Goal: Task Accomplishment & Management: Complete application form

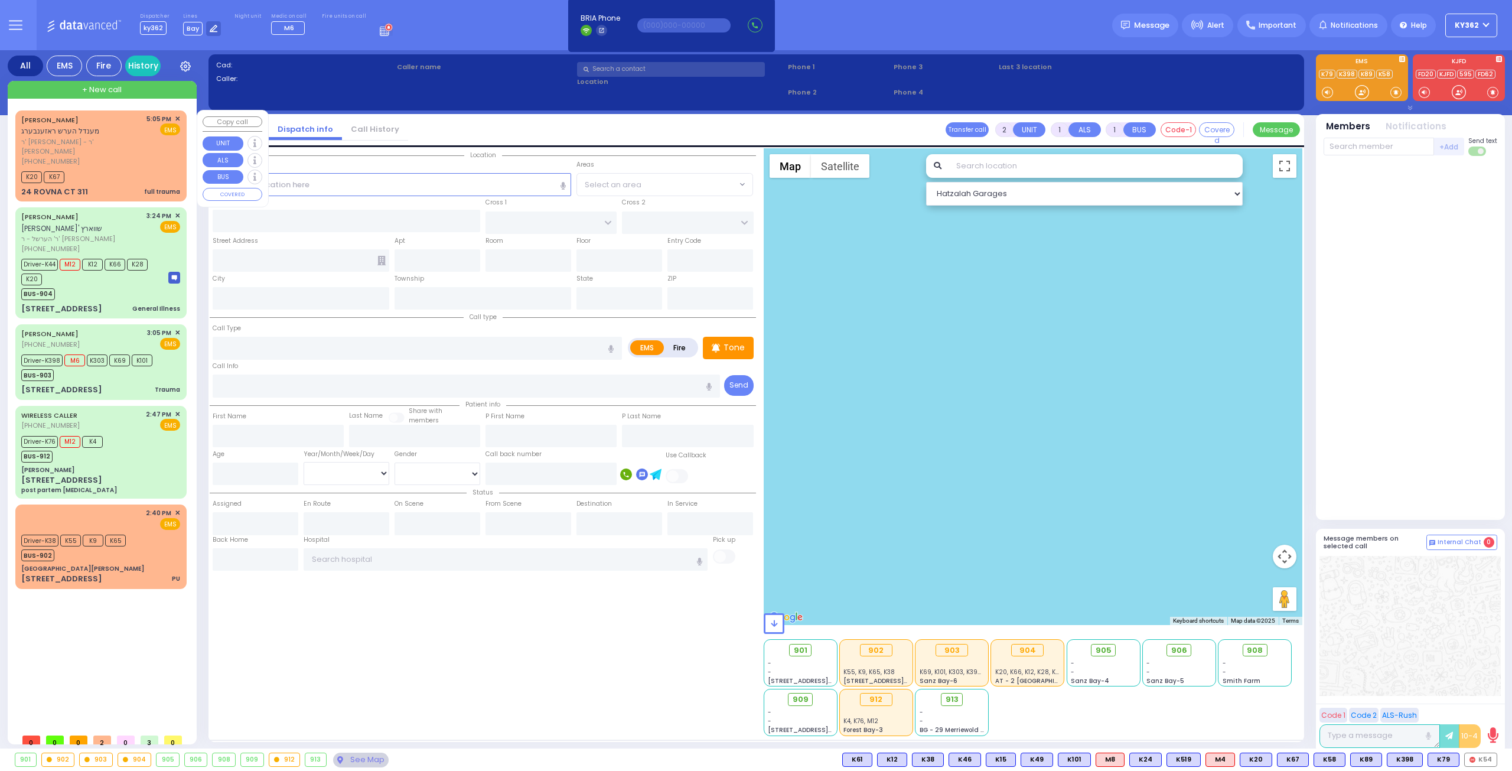
click at [132, 156] on div "[PERSON_NAME] מענדל הערש ראזענבערג ר' [PERSON_NAME] [PHONE_NUMBER] 5:05 PM ✕ EM…" at bounding box center [101, 155] width 167 height 87
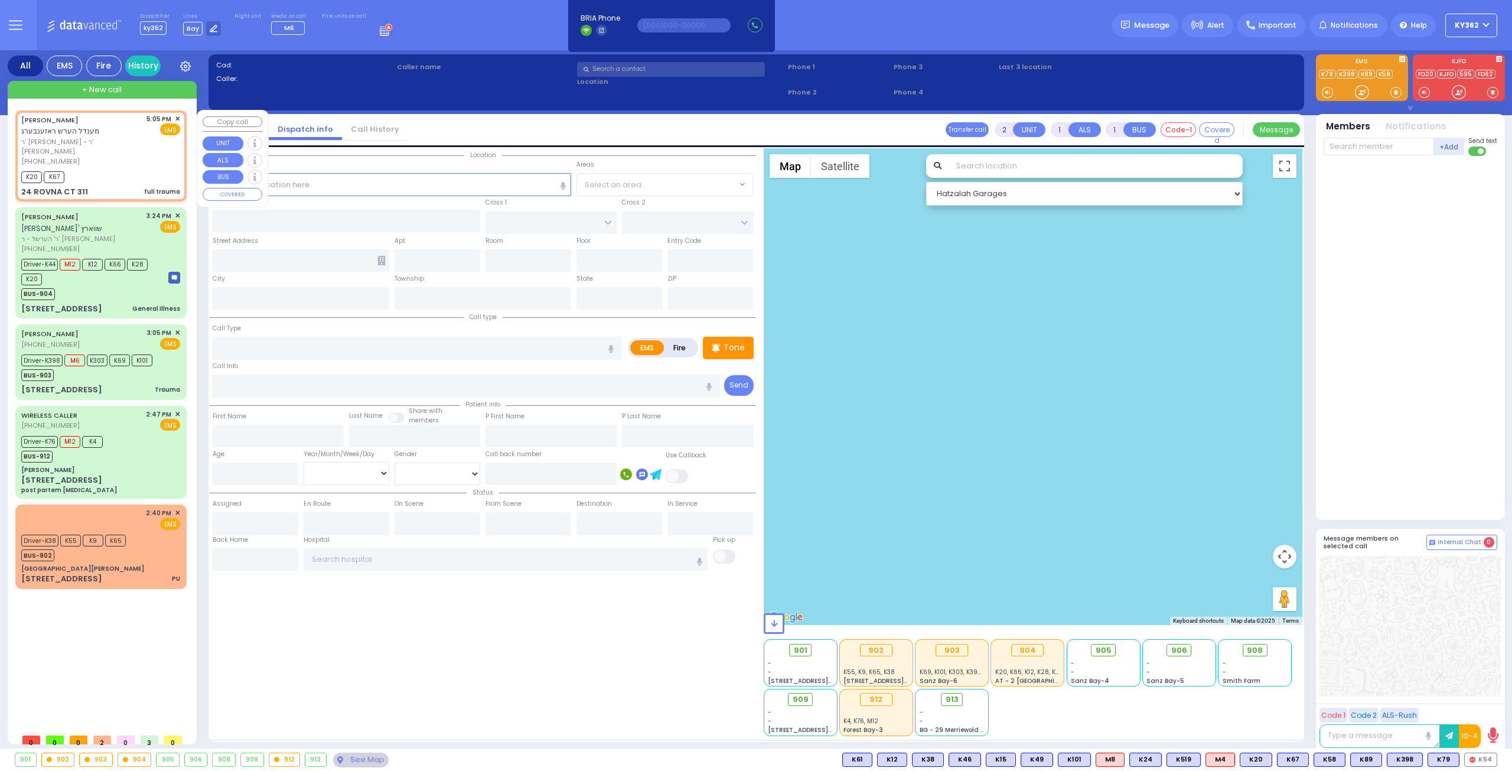
select select
type input "full trauma"
radio input "true"
type input "[PERSON_NAME]"
type input "ROSENBERG"
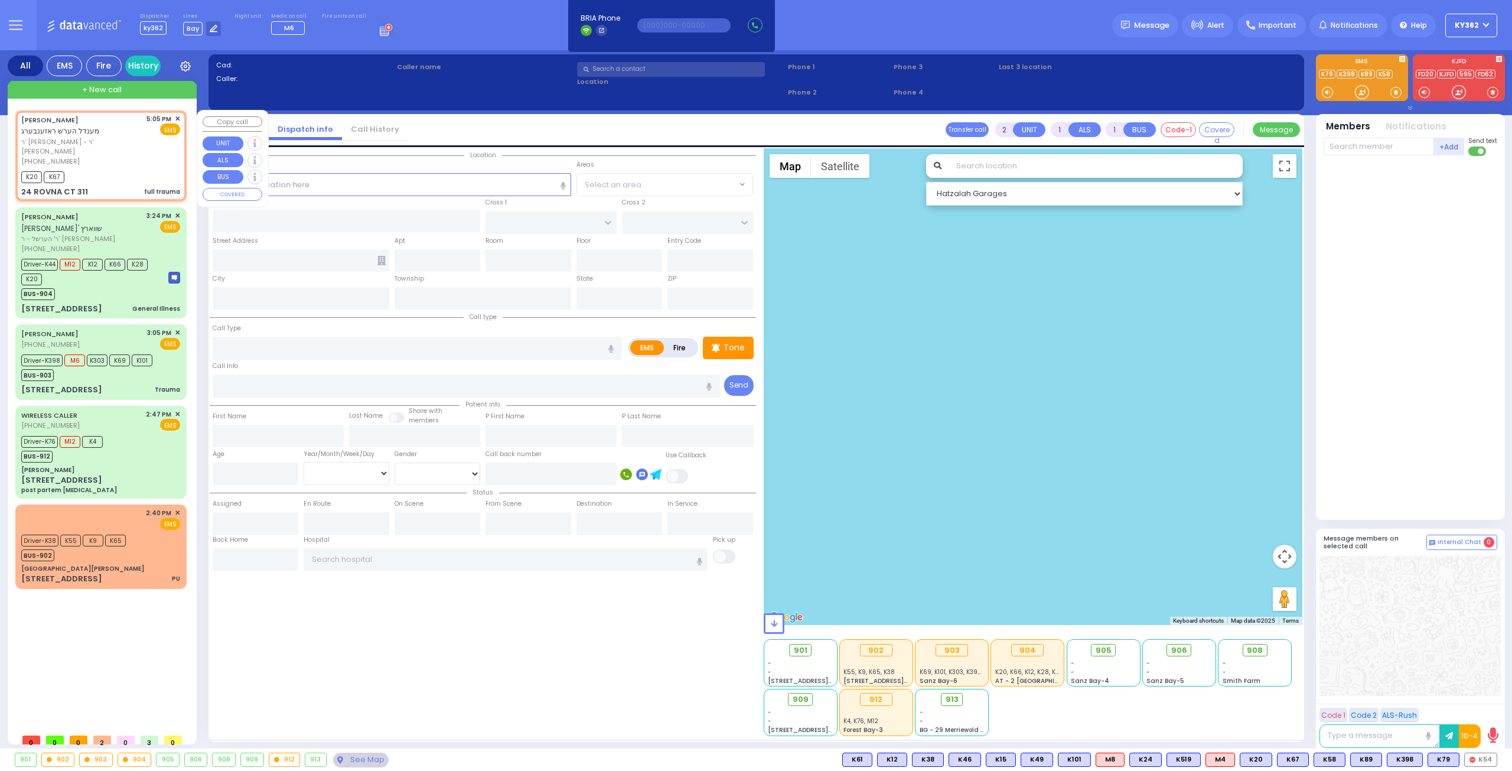
select select
type input "17:05"
type input "17:09"
type input "CHEVRON RD"
type input "[GEOGRAPHIC_DATA]"
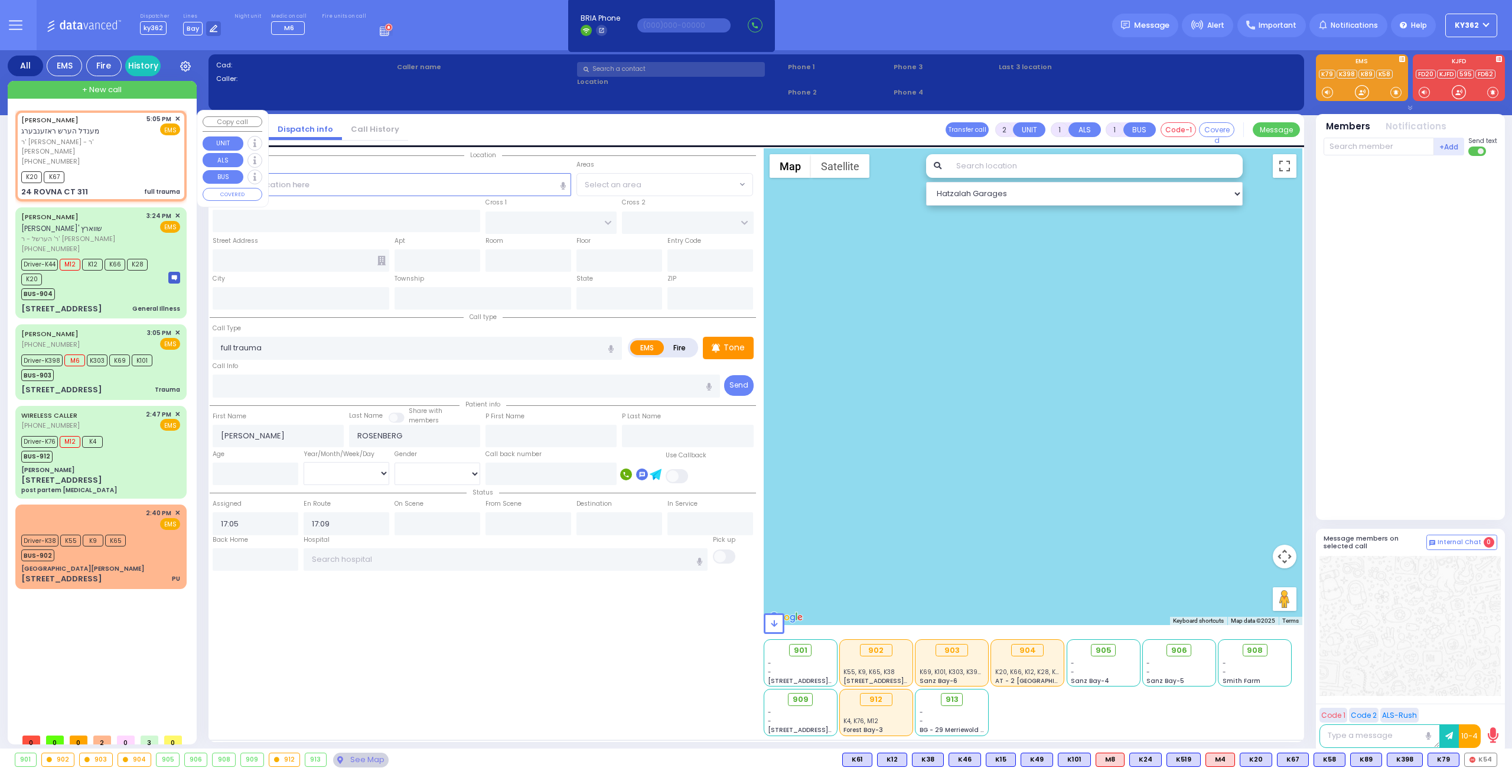
type input "24 ROVNA CT"
type input "311"
type input "Monroe"
type input "[US_STATE]"
type input "10950"
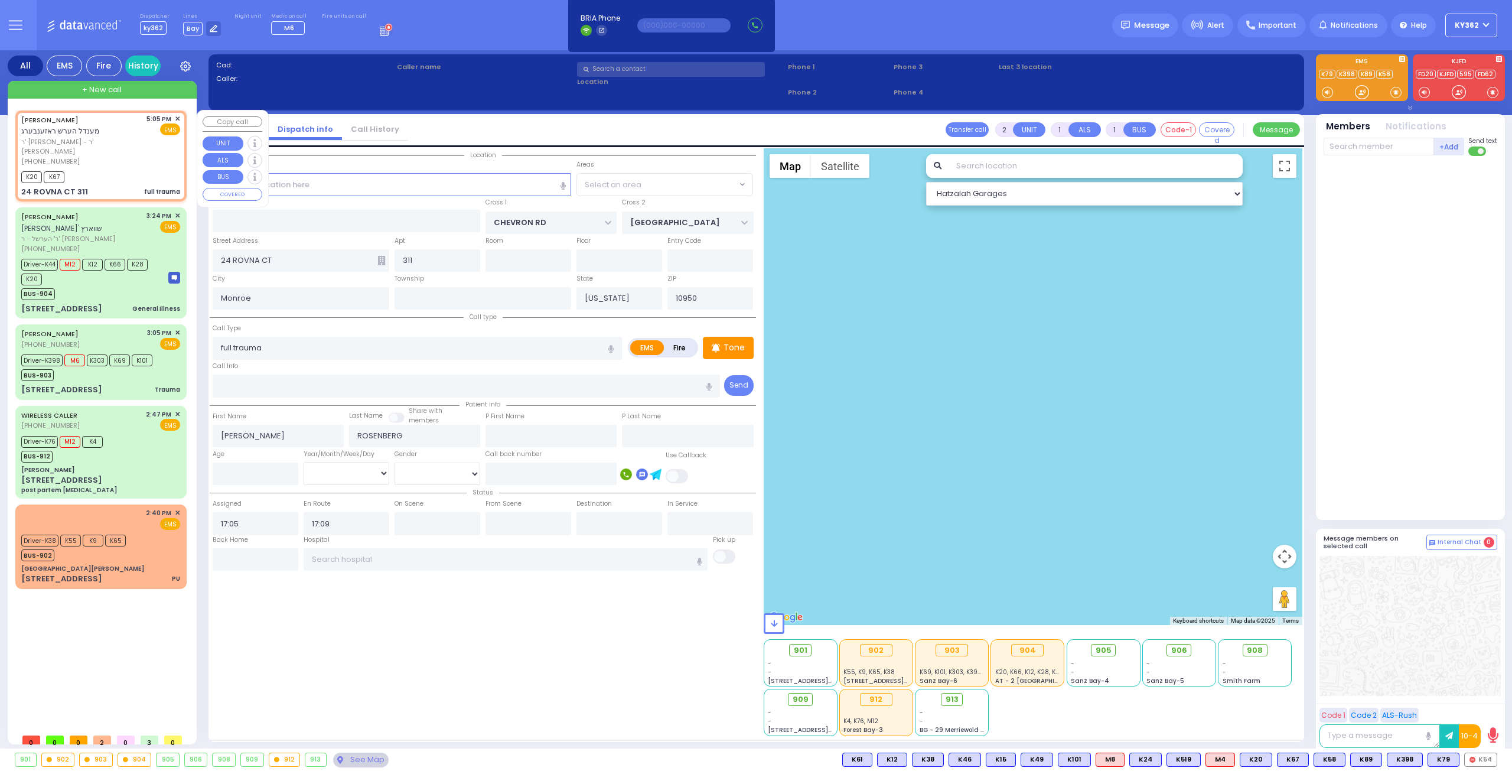
select select "SECTION 5"
select select "Hatzalah Garages"
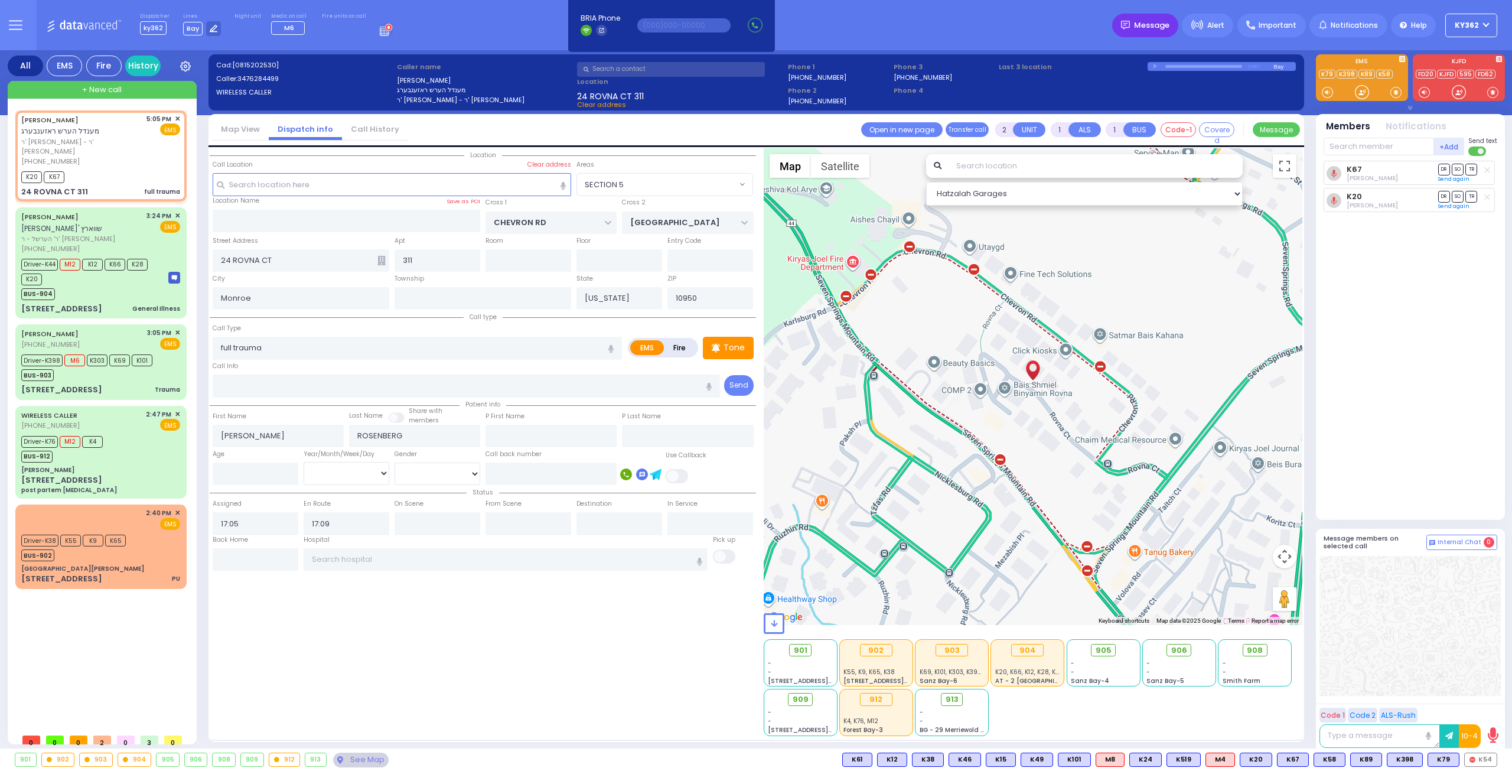
click at [1157, 23] on span "Message" at bounding box center [1151, 25] width 35 height 12
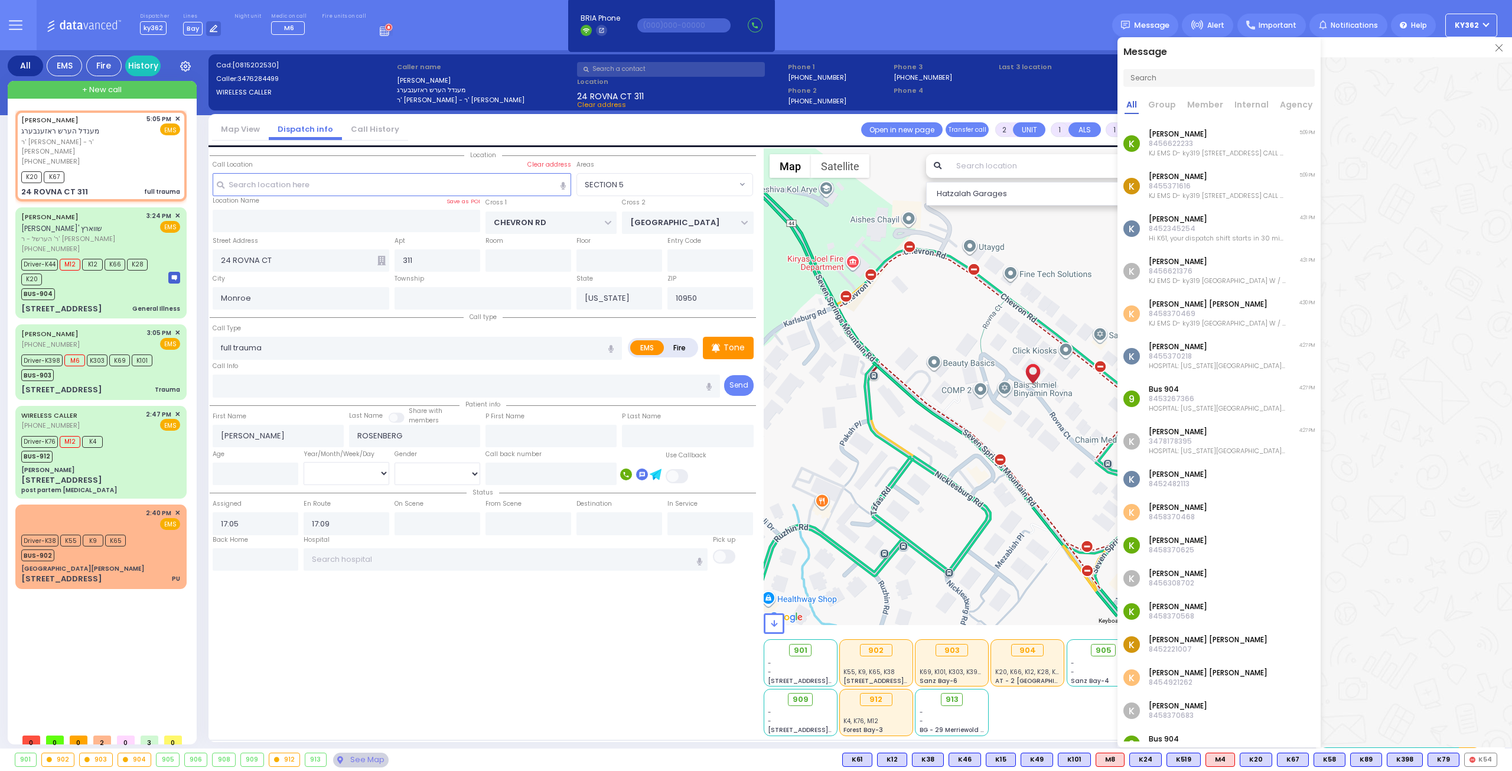
click at [1221, 82] on input "text" at bounding box center [1218, 78] width 191 height 18
type input "ky72"
click at [1337, 99] on icon at bounding box center [1338, 101] width 4 height 4
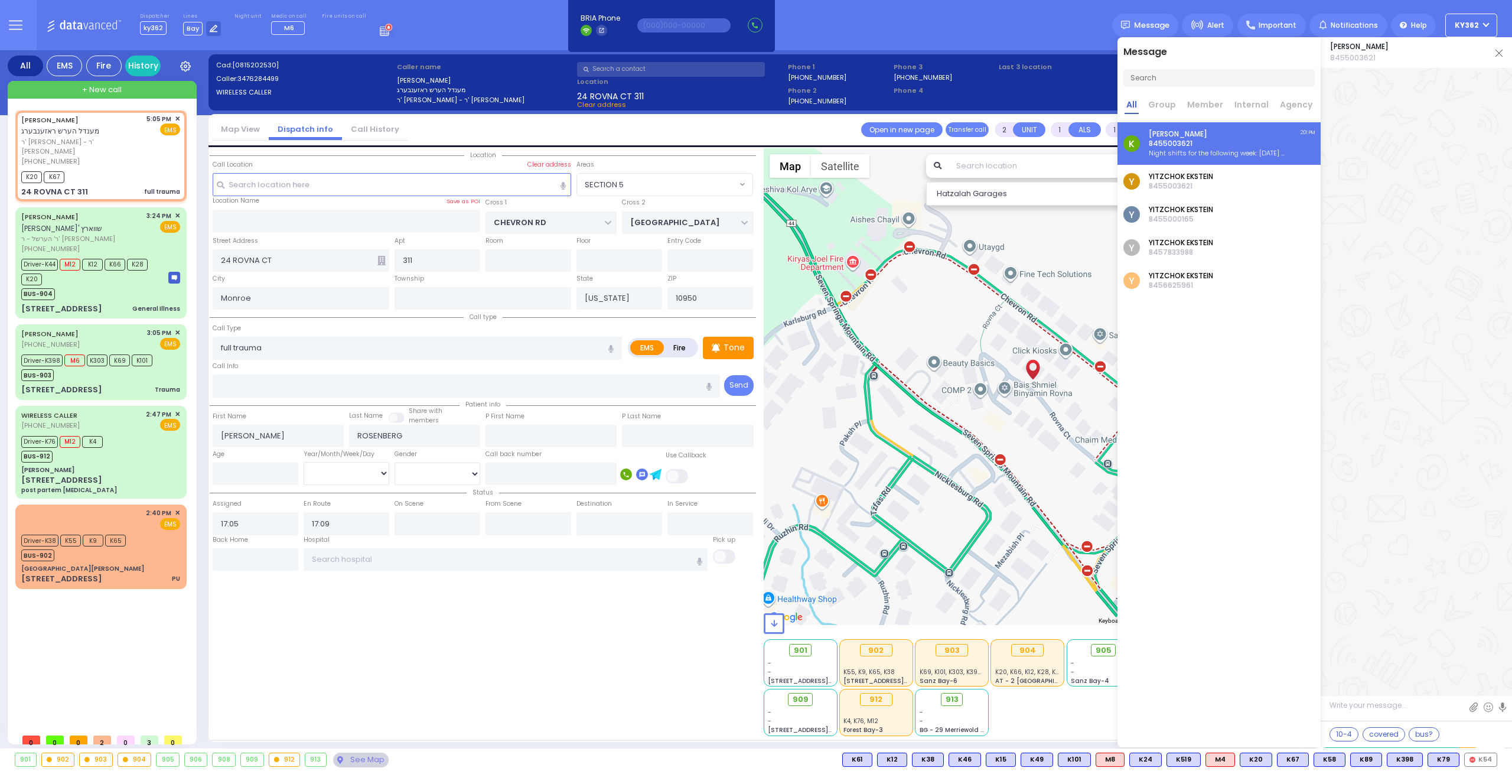
scroll to position [43107, 0]
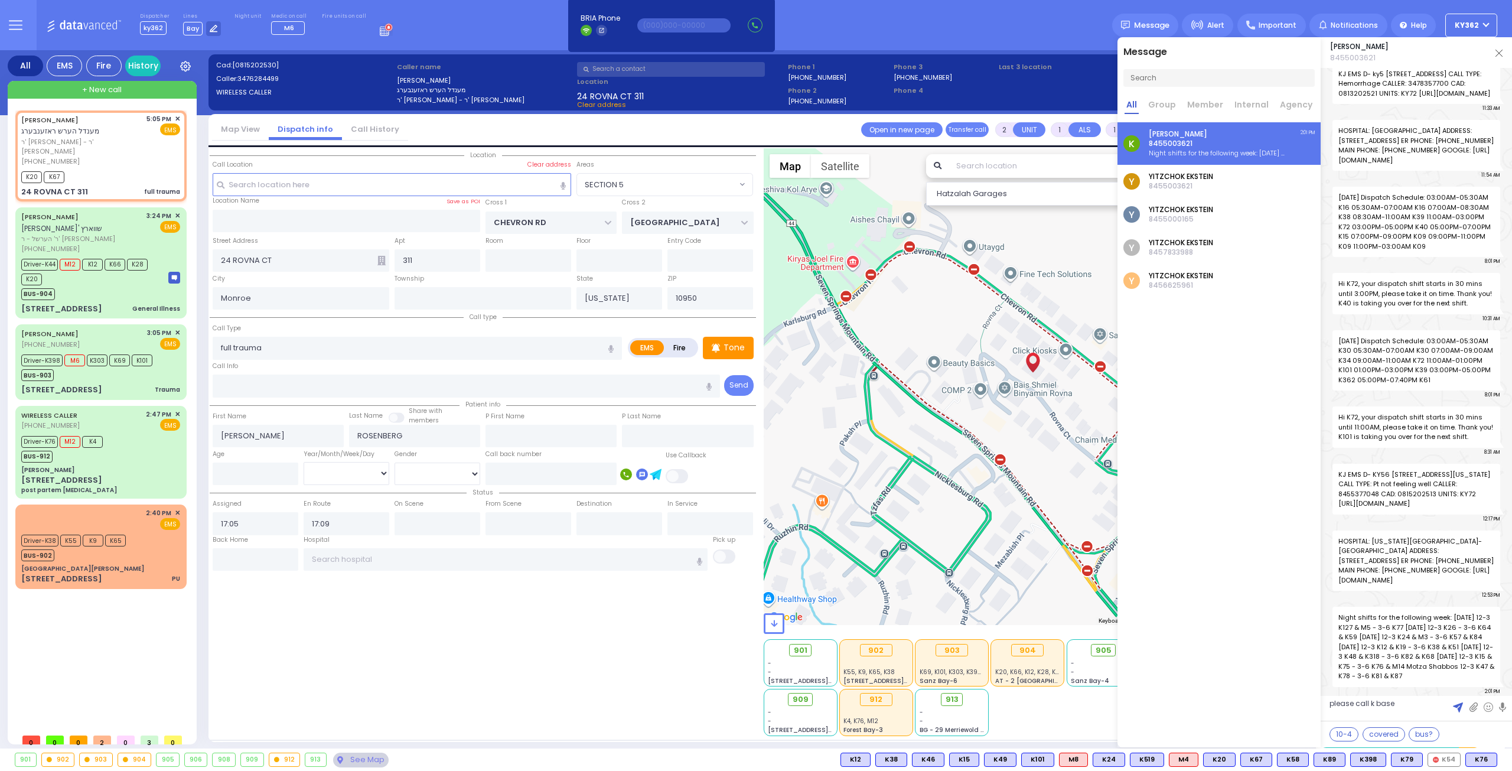
type textarea "please call k base"
click at [1459, 705] on img at bounding box center [1458, 707] width 10 height 10
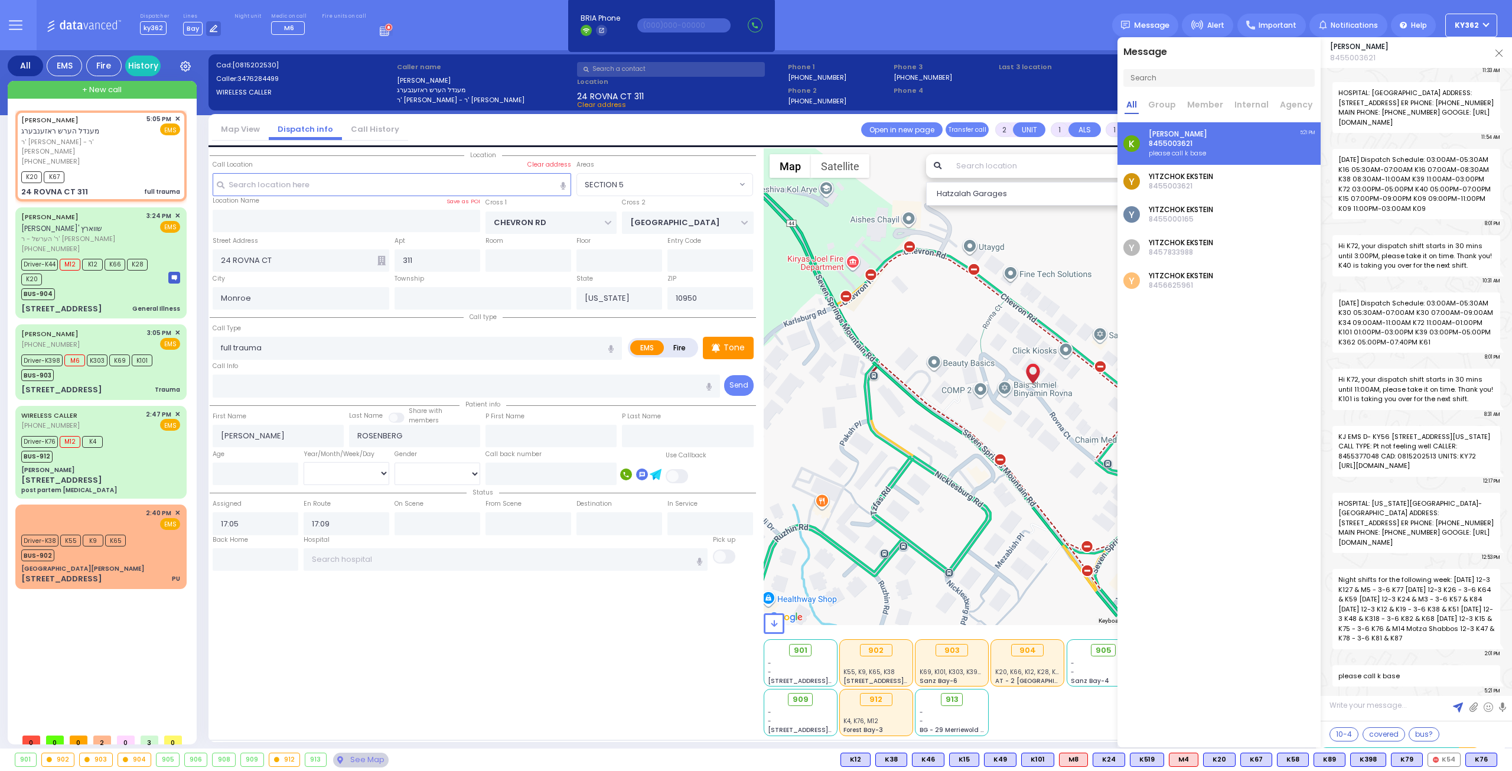
scroll to position [43144, 0]
click at [1498, 51] on img at bounding box center [1498, 53] width 7 height 7
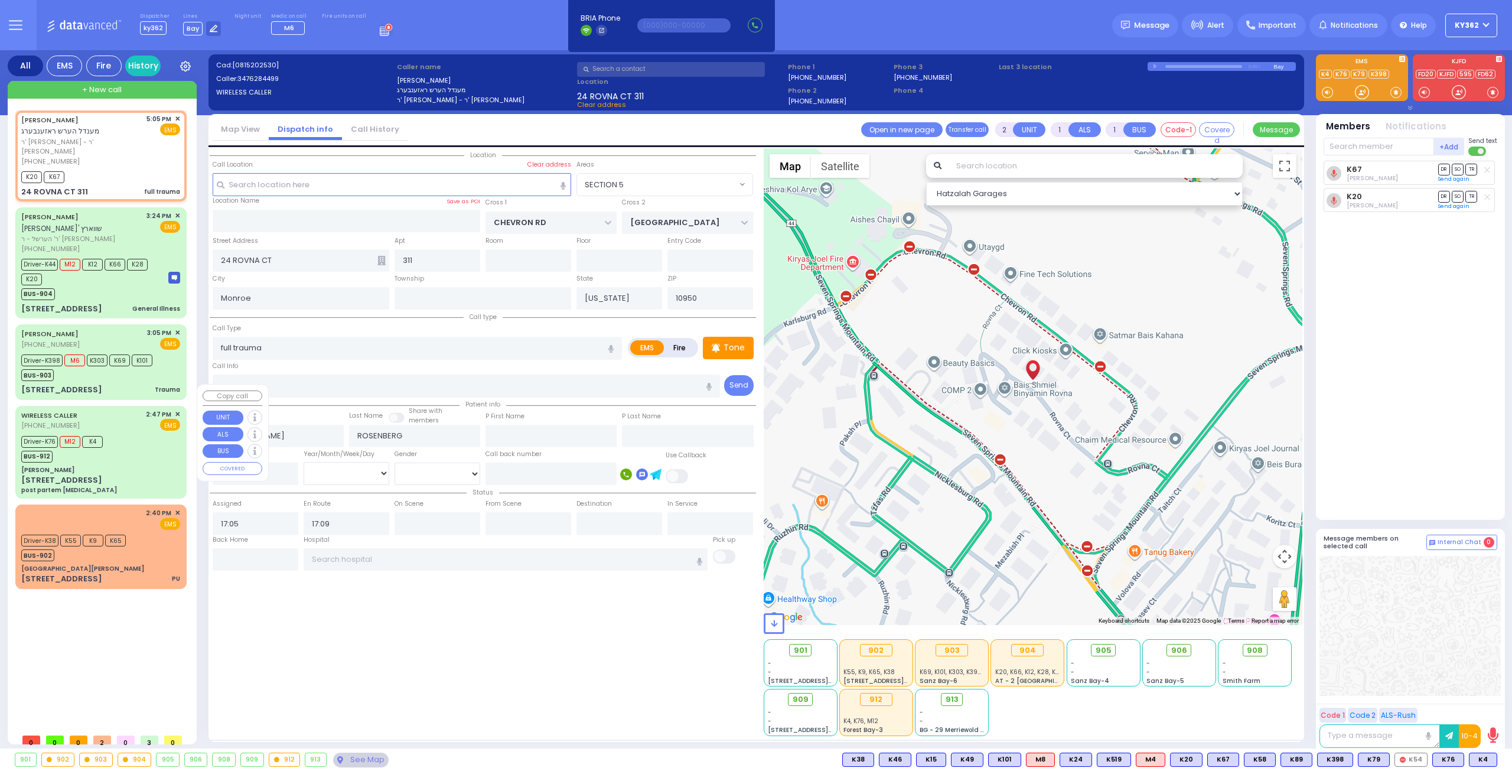
click at [179, 409] on span "✕" at bounding box center [177, 414] width 5 height 10
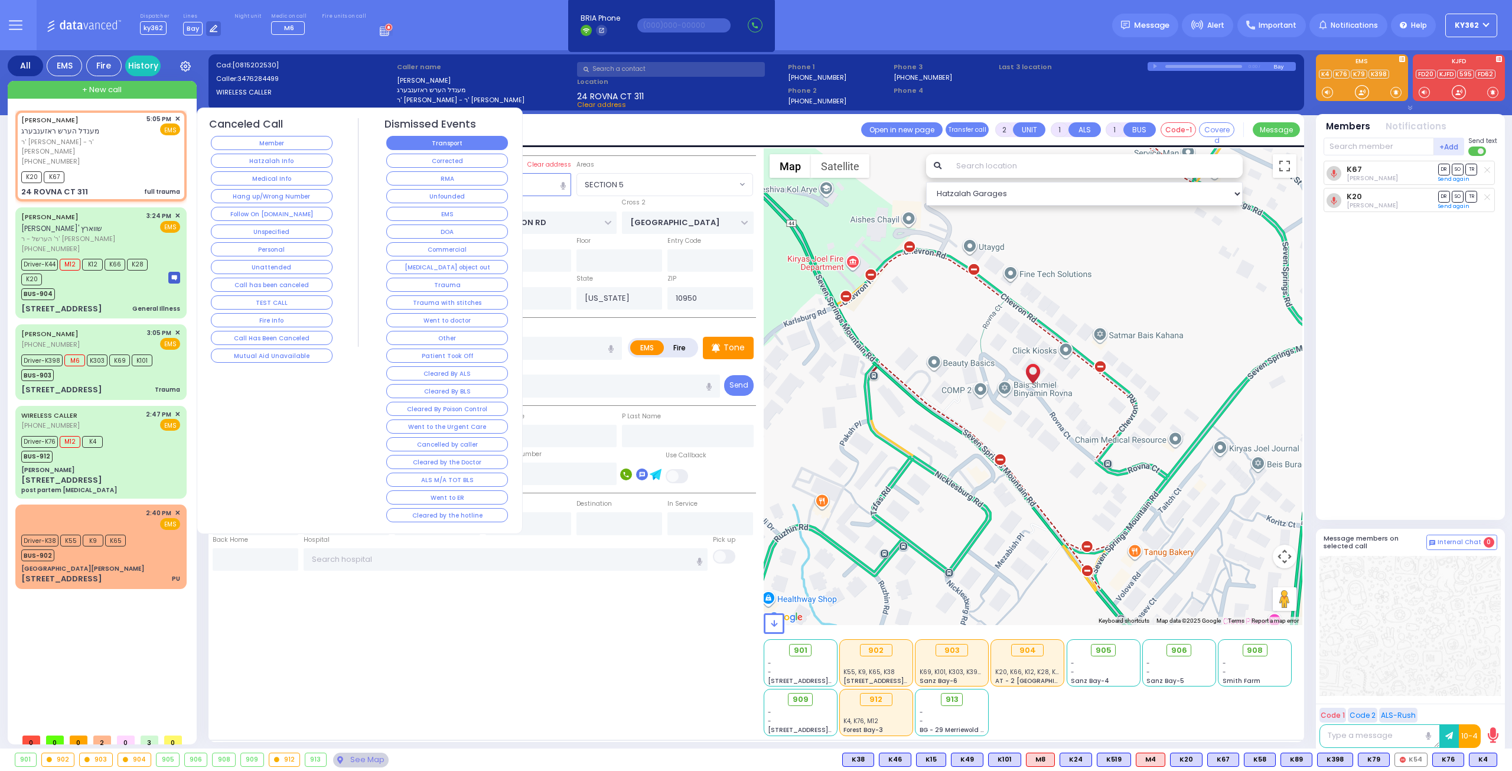
click at [472, 145] on button "Transport" at bounding box center [447, 143] width 122 height 14
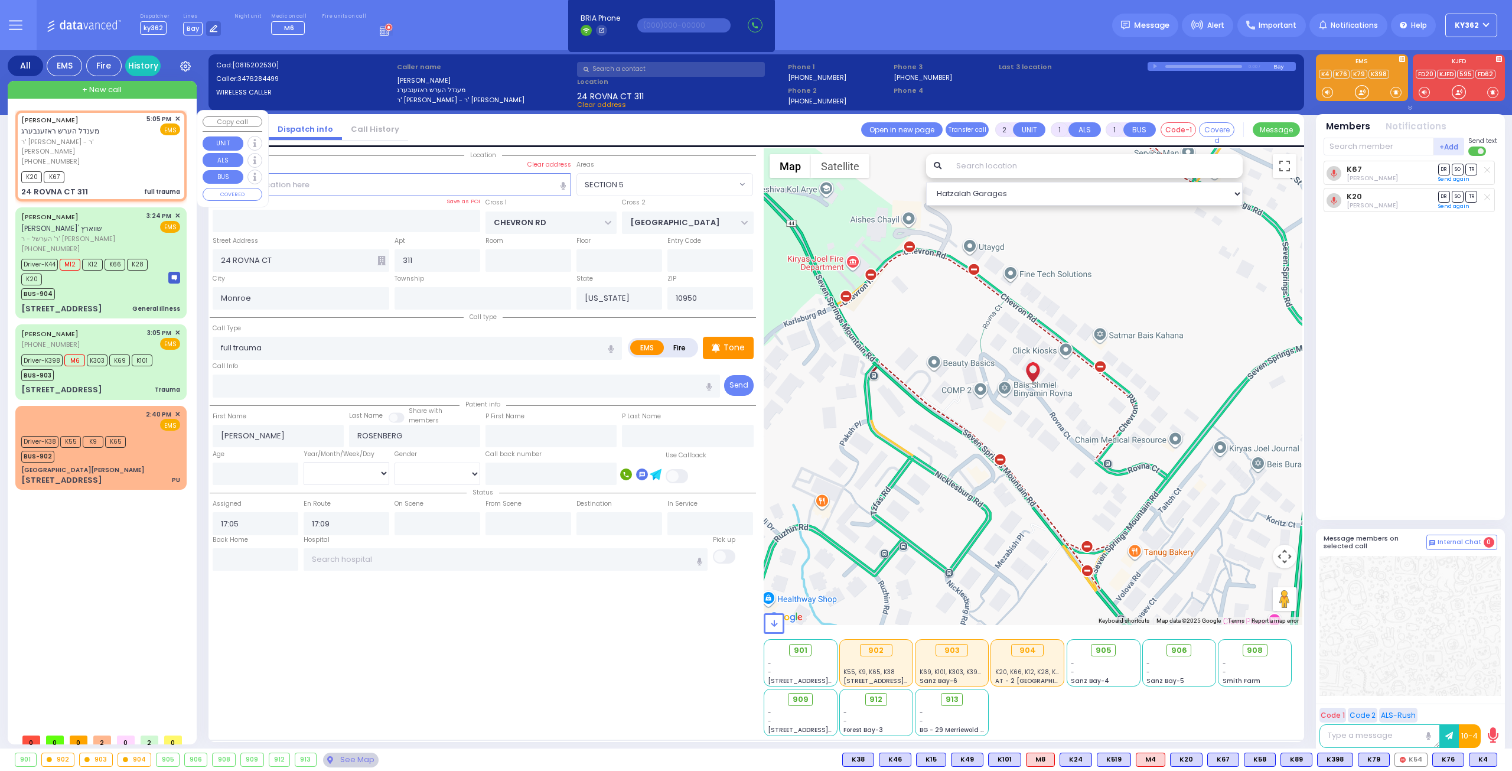
click at [112, 174] on div "[PERSON_NAME] מענדל הערש ראזענבערג ר' [PERSON_NAME] [PHONE_NUMBER] 5:05 PM ✕ EM…" at bounding box center [101, 155] width 167 height 87
select select
radio input "true"
select select
select select "SECTION 5"
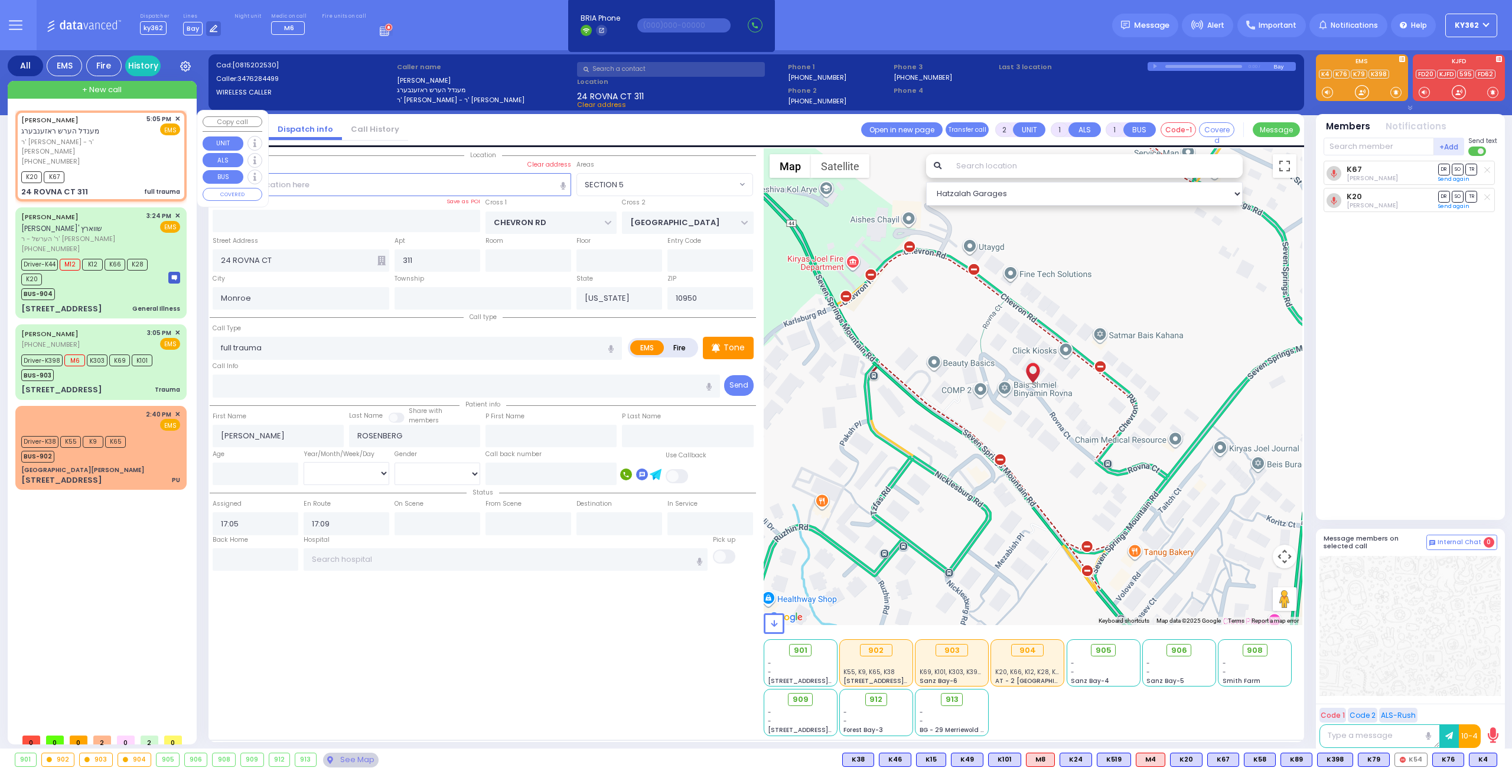
select select "Hatzalah Garages"
click at [1155, 25] on span "Message" at bounding box center [1151, 25] width 35 height 12
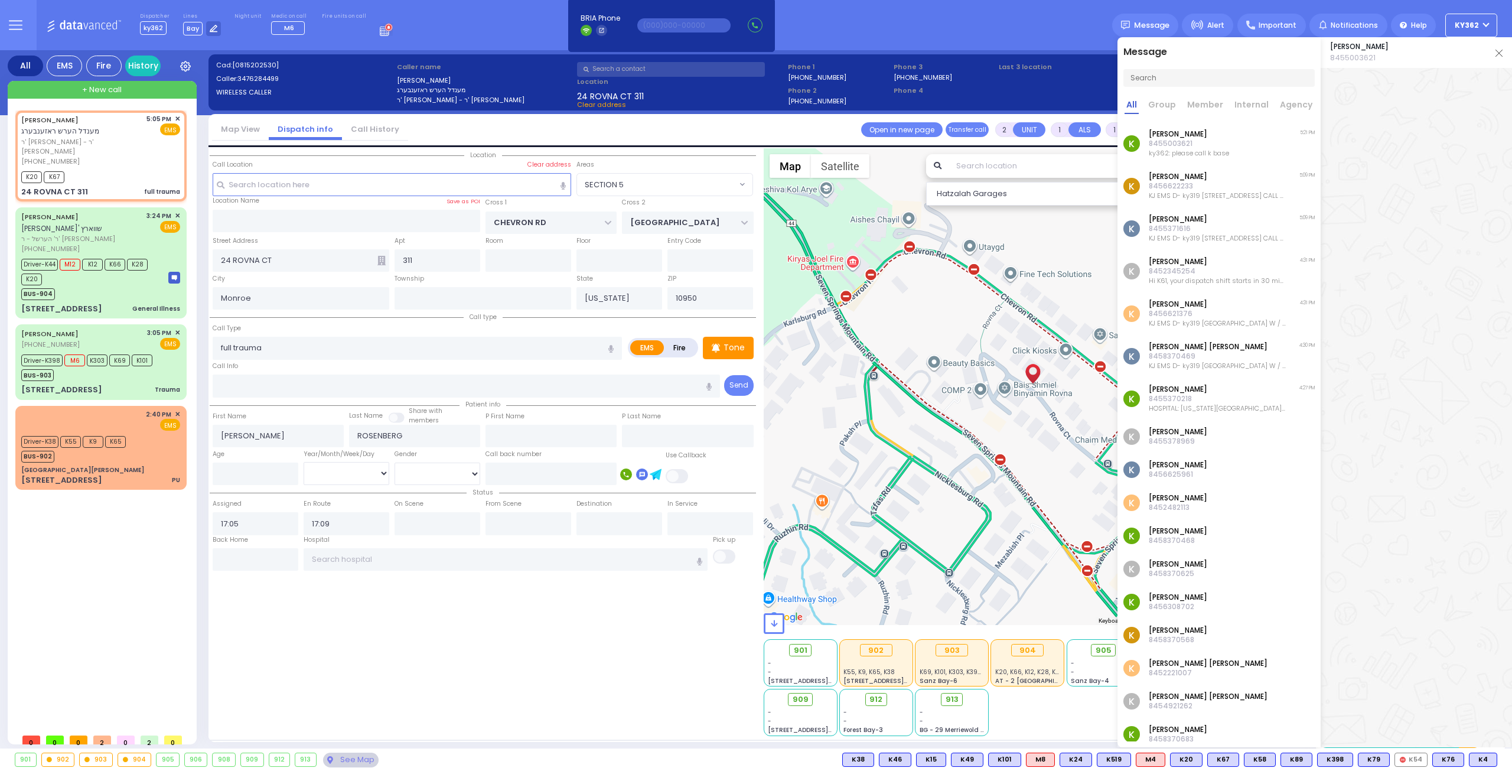
click at [1244, 79] on input "text" at bounding box center [1218, 78] width 191 height 18
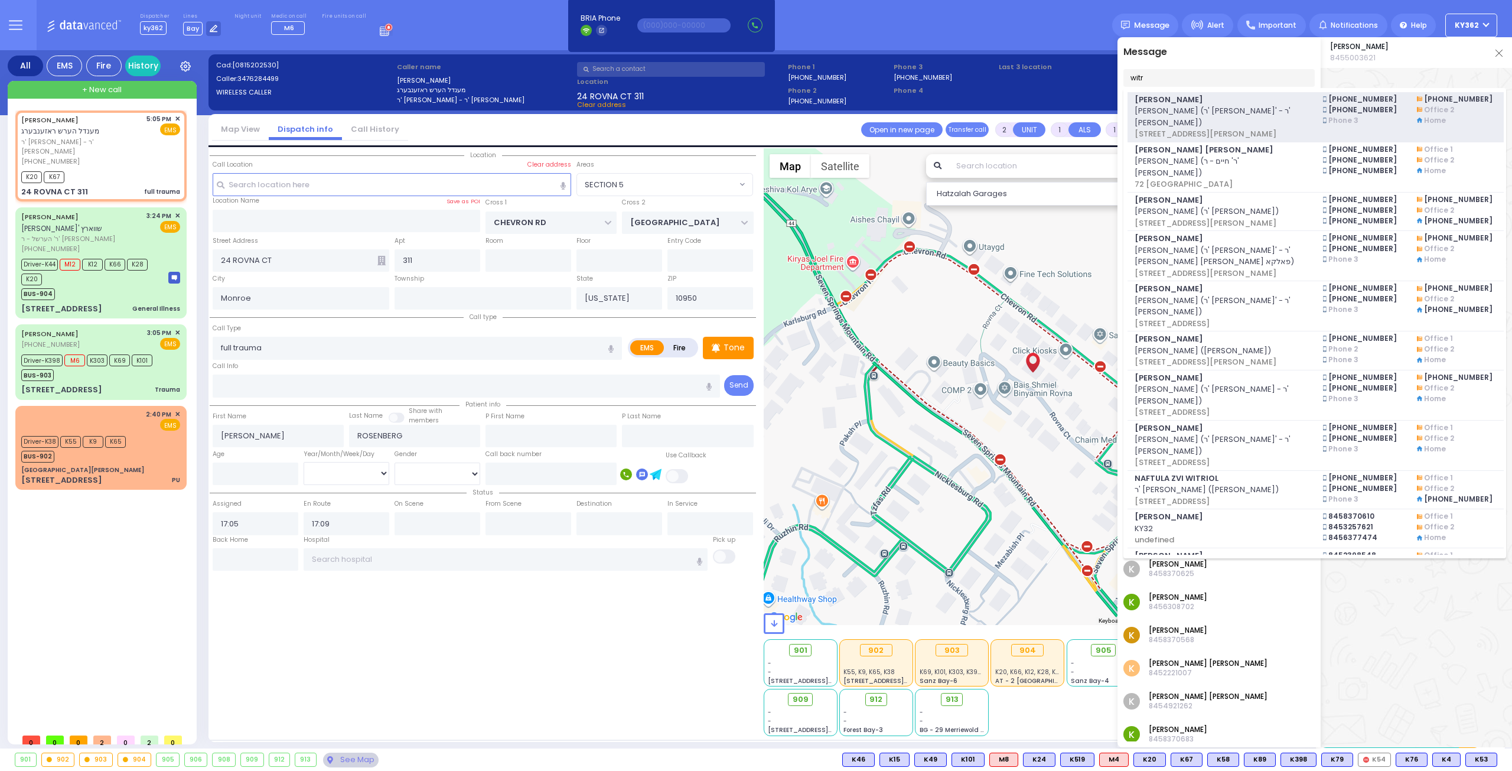
click at [1291, 108] on span "[PERSON_NAME] (ר' [PERSON_NAME]' - ר' [PERSON_NAME])" at bounding box center [1221, 116] width 174 height 23
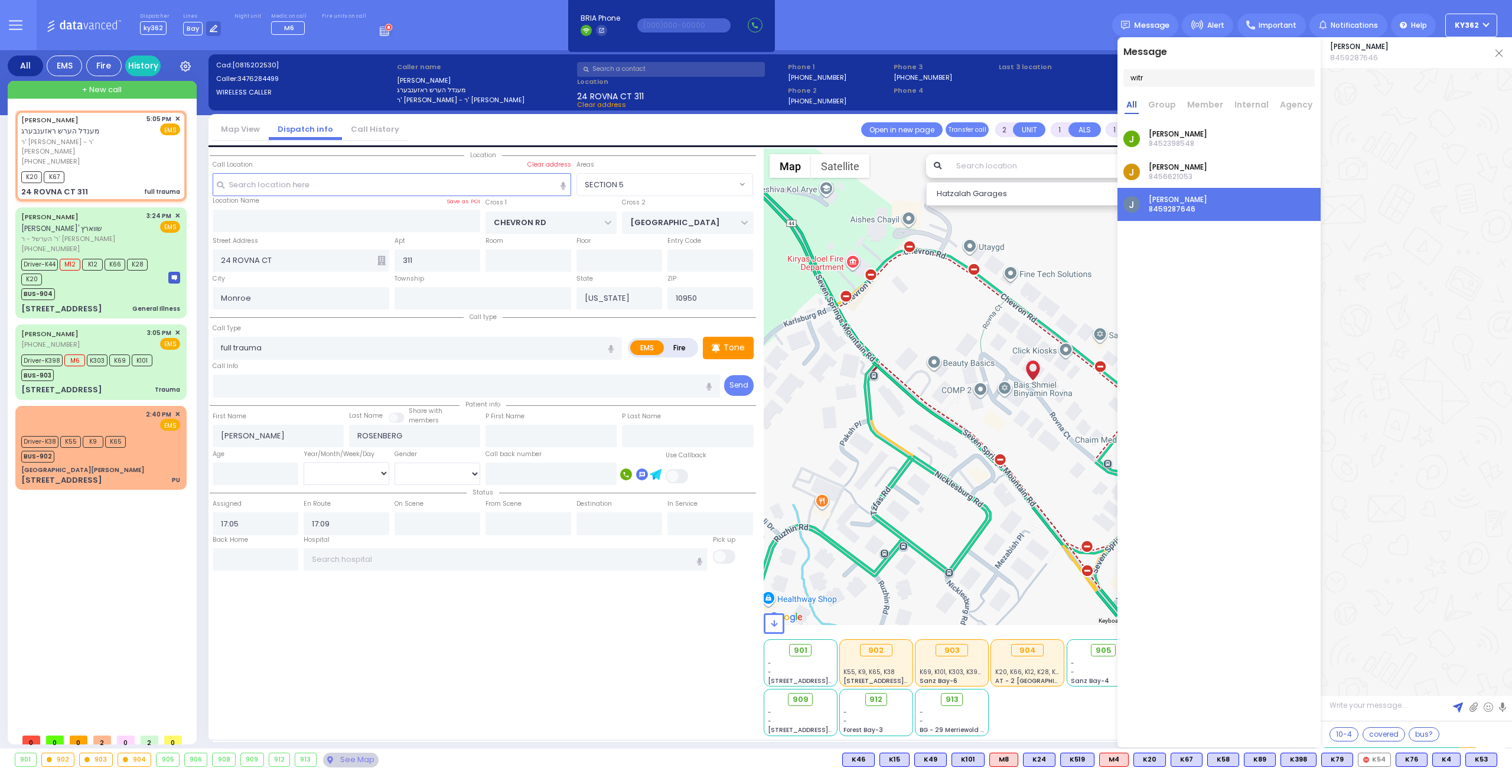
click at [1246, 136] on div "J [PERSON_NAME] 8452398548" at bounding box center [1218, 138] width 203 height 33
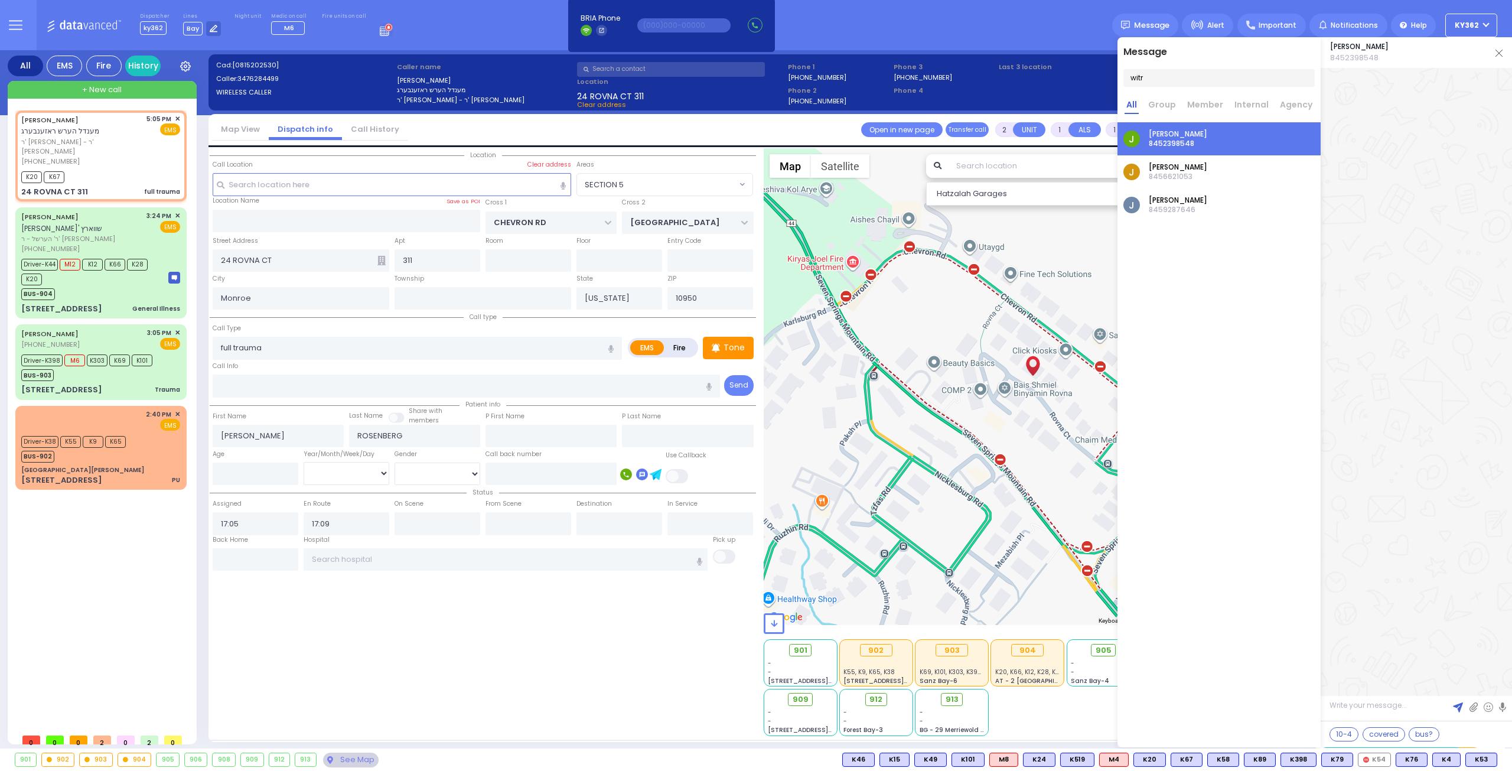
click at [1235, 174] on div "J [PERSON_NAME] 8456621053" at bounding box center [1218, 171] width 203 height 33
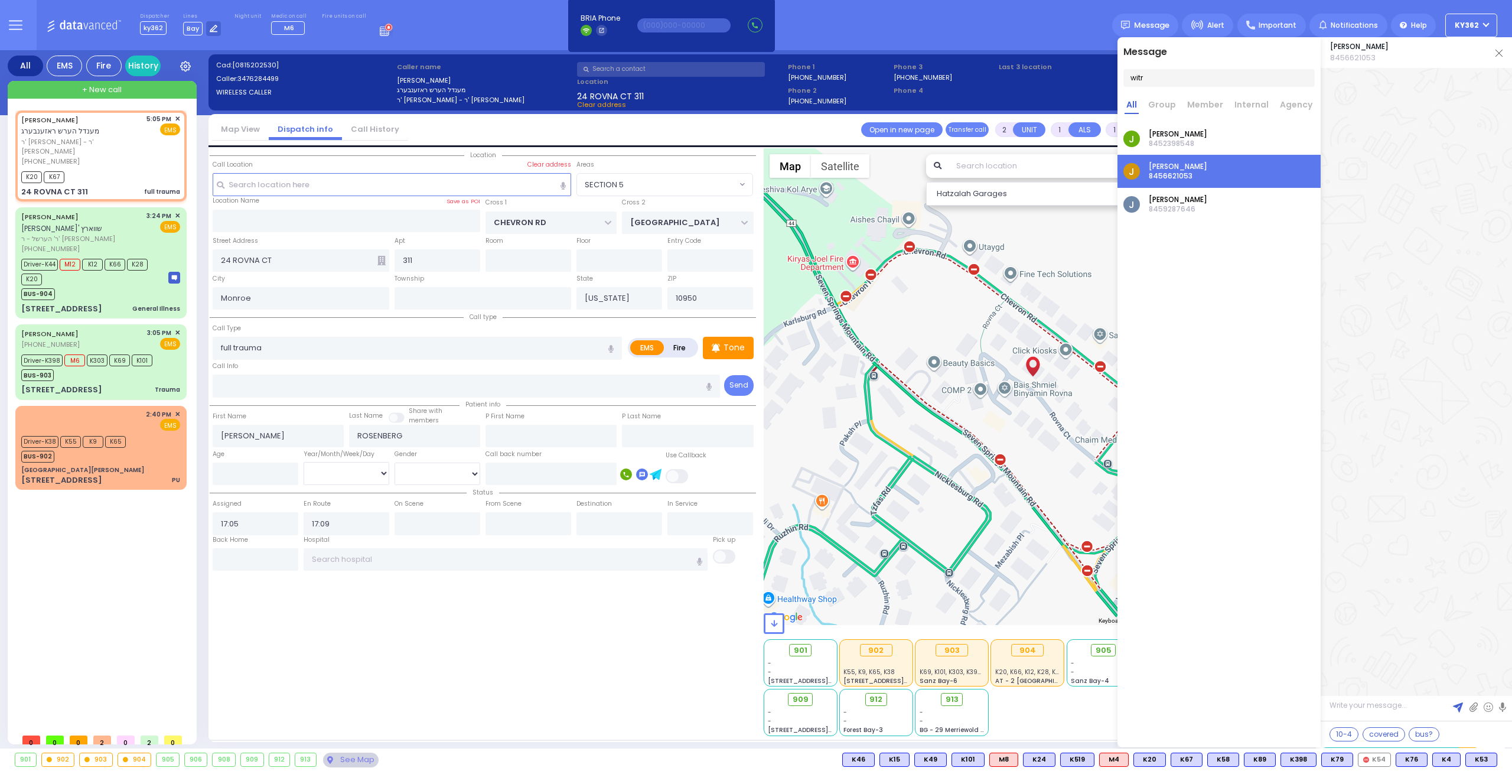
click at [1234, 200] on div "J [PERSON_NAME] 8459287646" at bounding box center [1218, 204] width 203 height 33
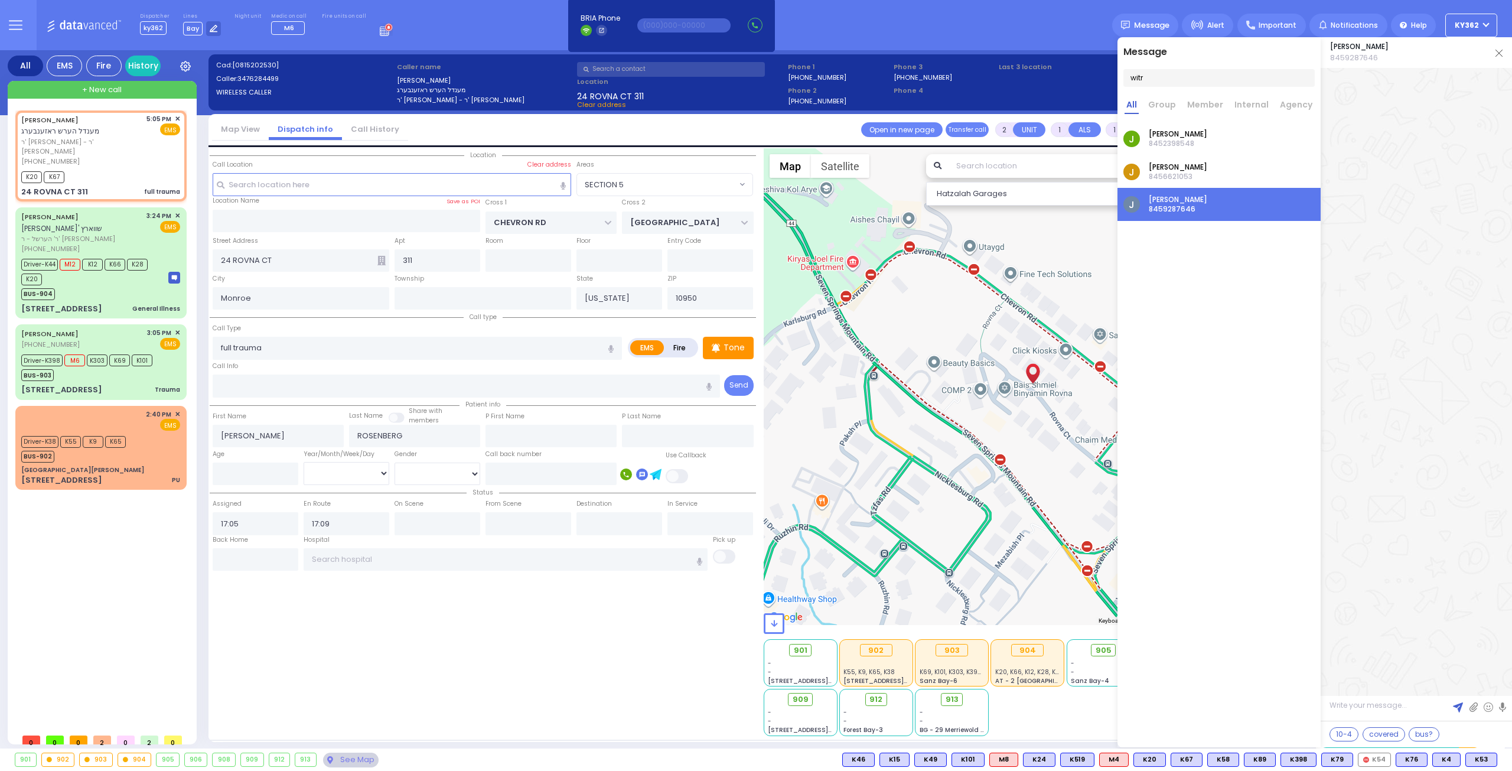
click at [1193, 77] on input "witr" at bounding box center [1218, 78] width 191 height 18
click at [1228, 203] on div "J [PERSON_NAME] 8459287646" at bounding box center [1218, 204] width 203 height 33
click at [1231, 205] on div "J [PERSON_NAME] 8459287646" at bounding box center [1218, 204] width 203 height 33
click at [1500, 50] on img at bounding box center [1498, 53] width 7 height 7
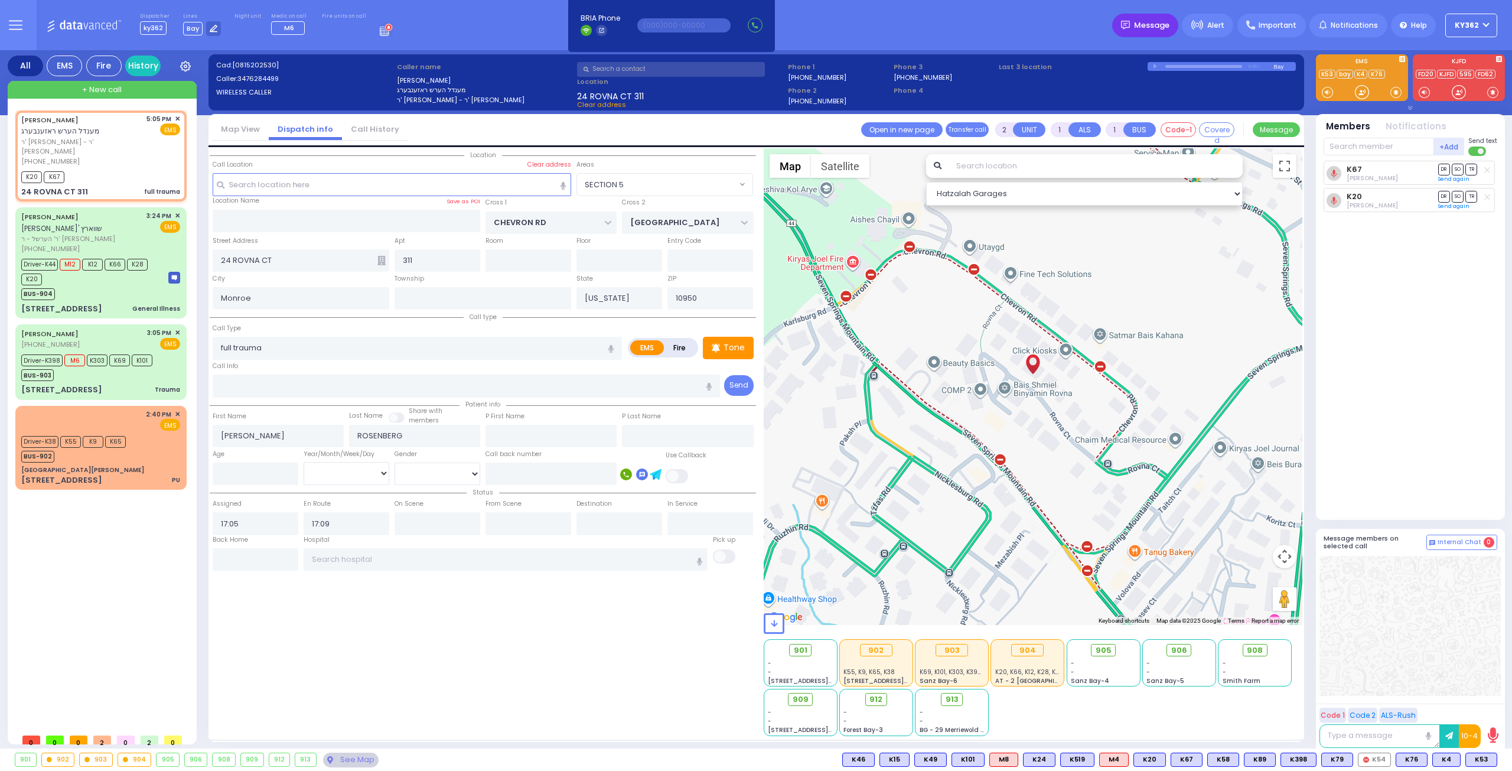
click at [1166, 22] on span "Message" at bounding box center [1151, 25] width 35 height 12
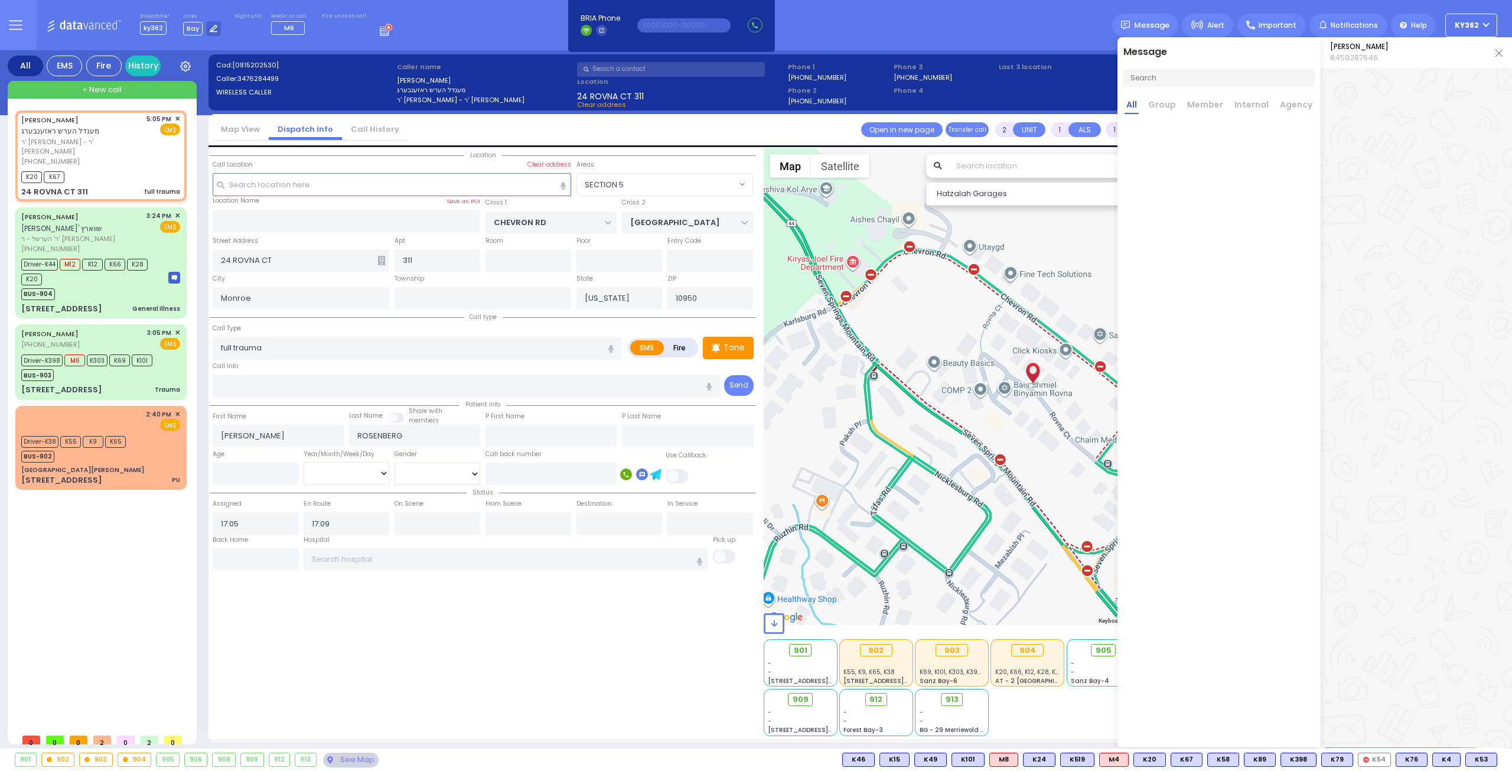
click at [1186, 79] on input "text" at bounding box center [1218, 78] width 191 height 18
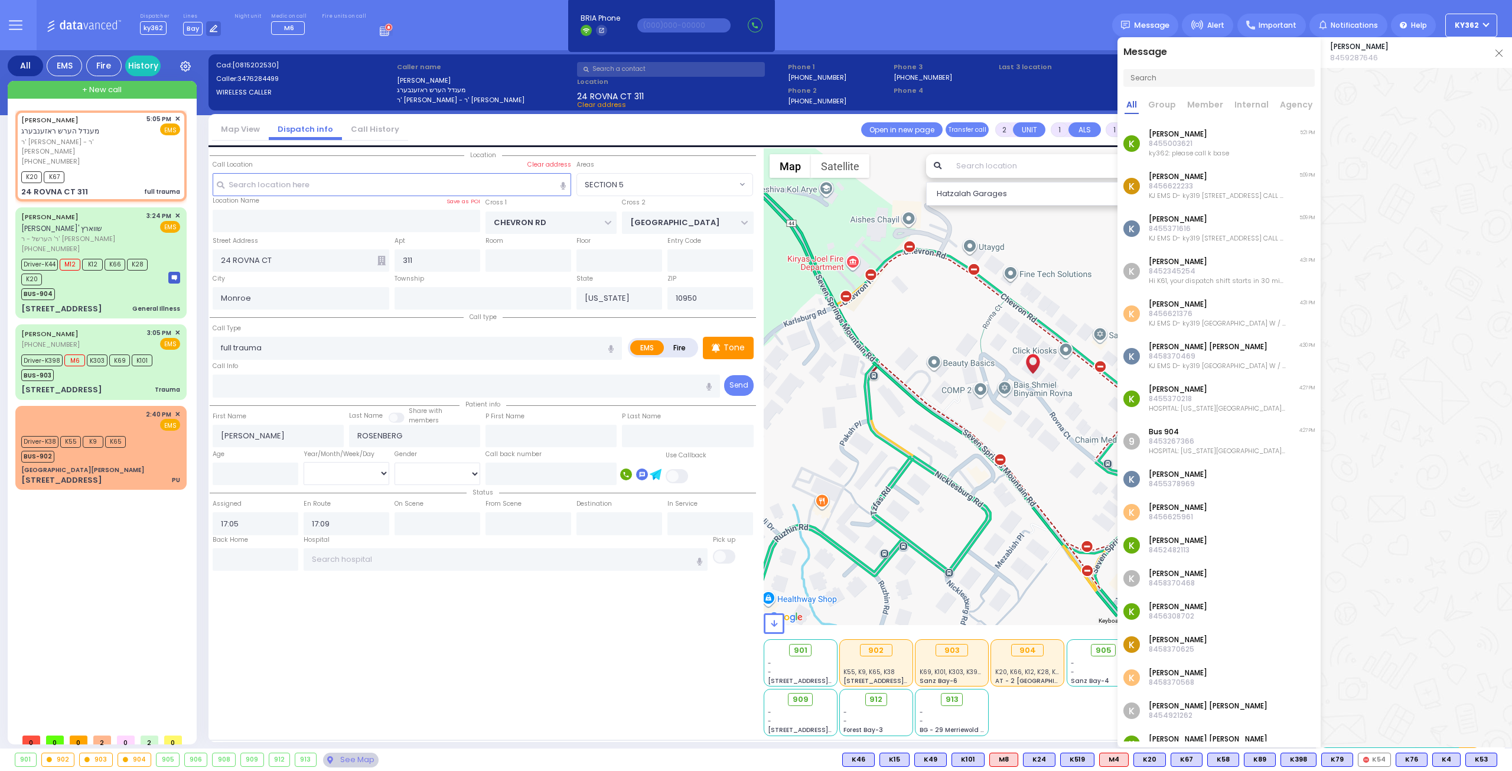
click at [1202, 102] on link "Member" at bounding box center [1205, 106] width 40 height 15
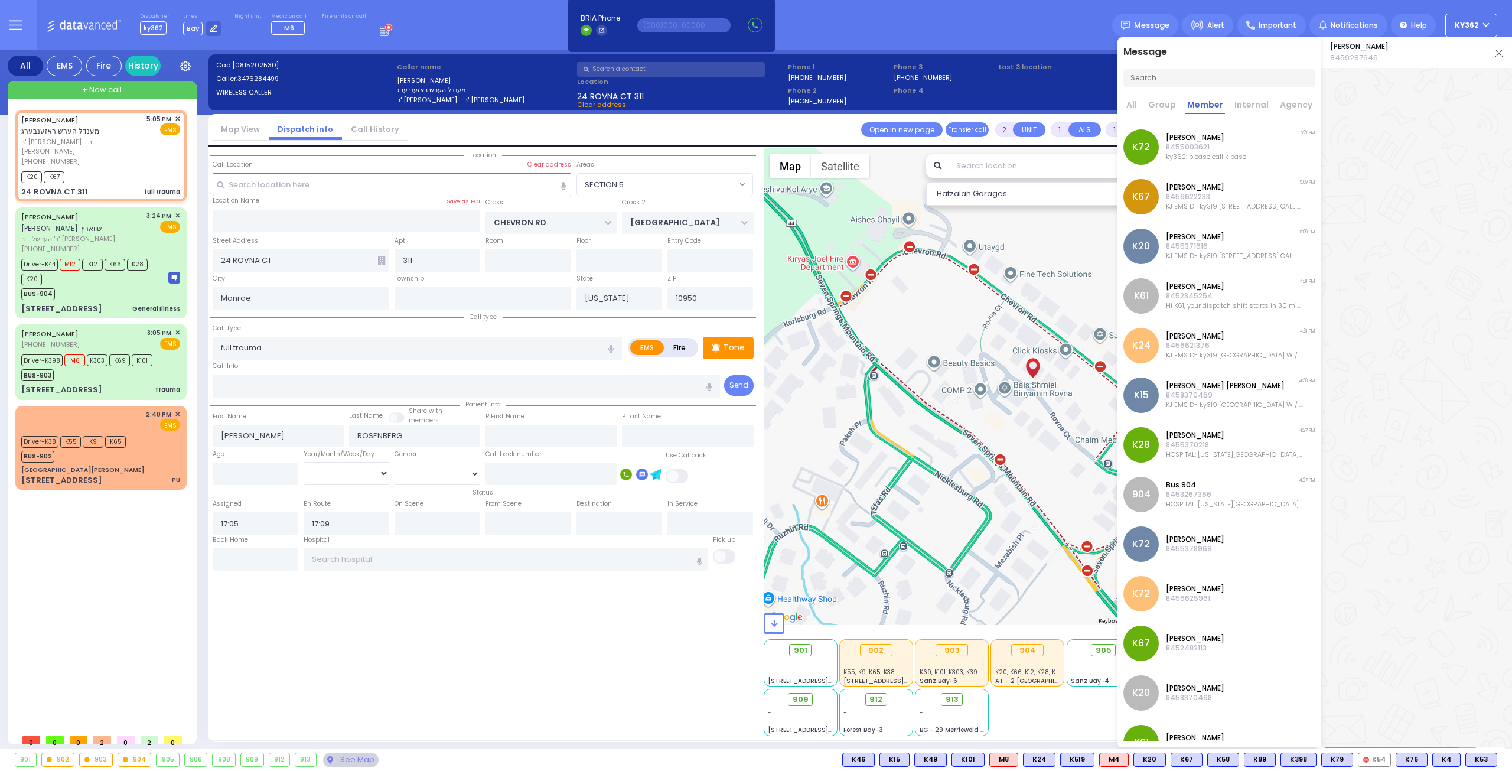
click at [1187, 77] on input "text" at bounding box center [1218, 78] width 191 height 18
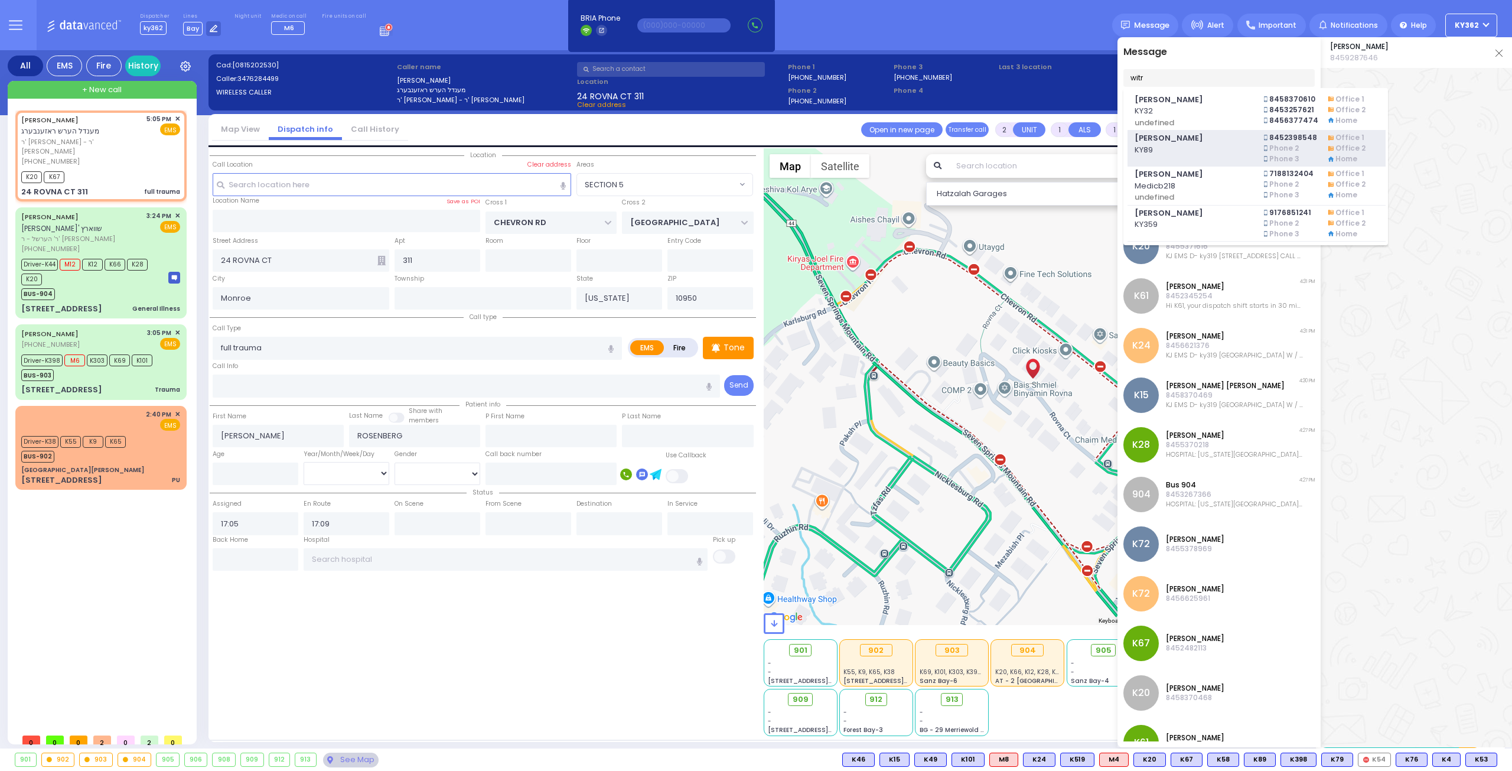
type input "witr"
click at [1222, 147] on span "KY89" at bounding box center [1191, 150] width 115 height 12
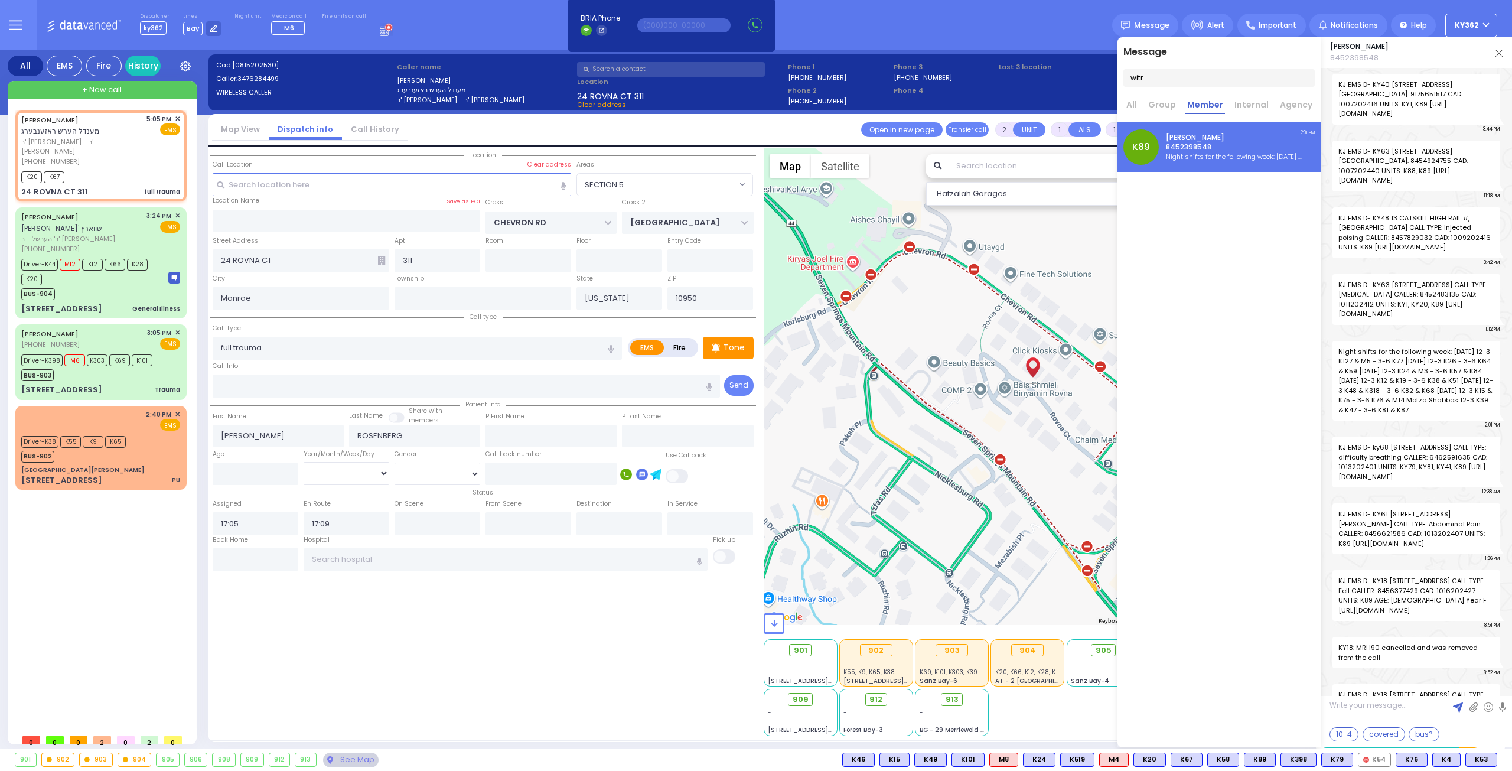
scroll to position [38261, 0]
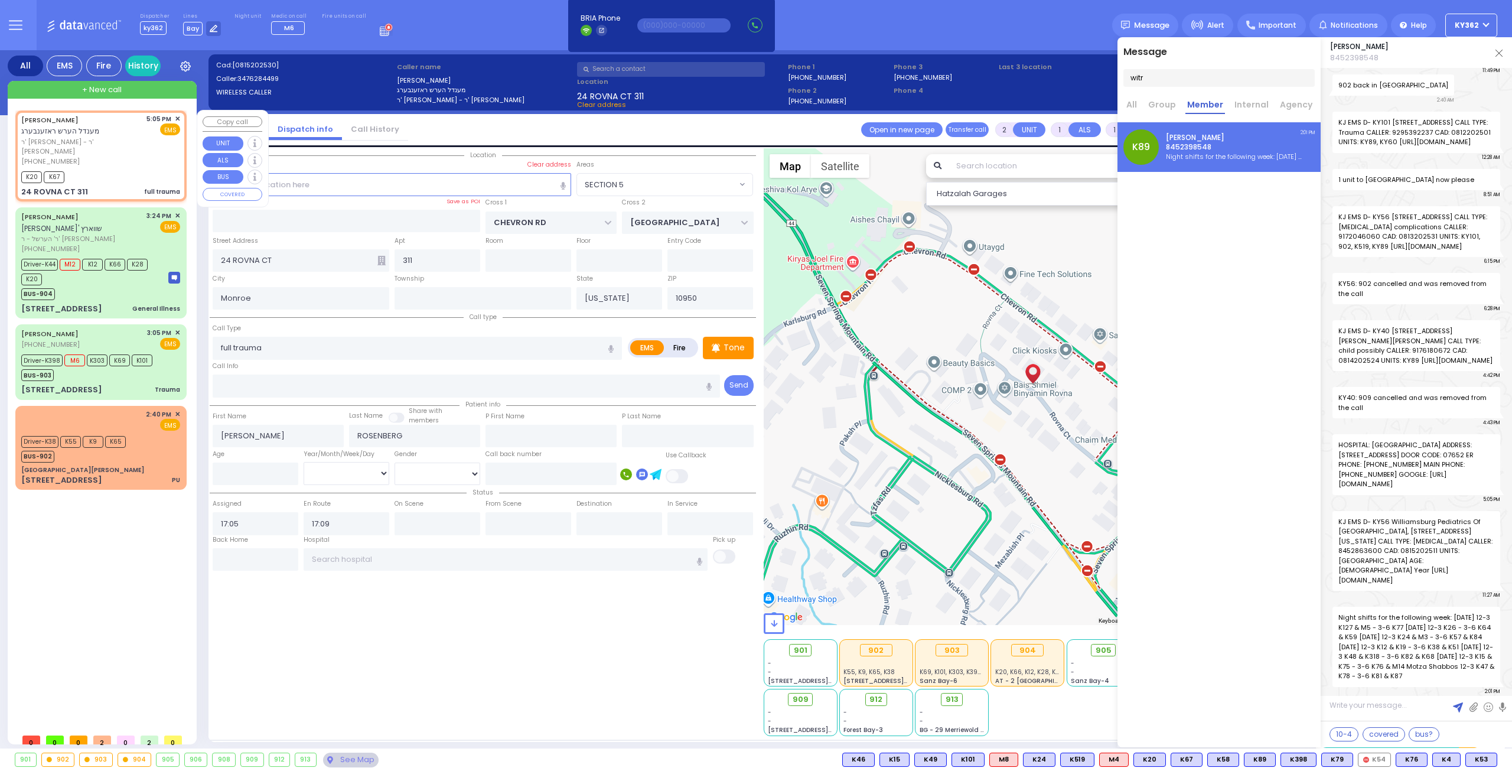
click at [130, 156] on div "[PHONE_NUMBER]" at bounding box center [81, 161] width 121 height 10
select select
radio input "true"
select select
select select "Hatzalah Garages"
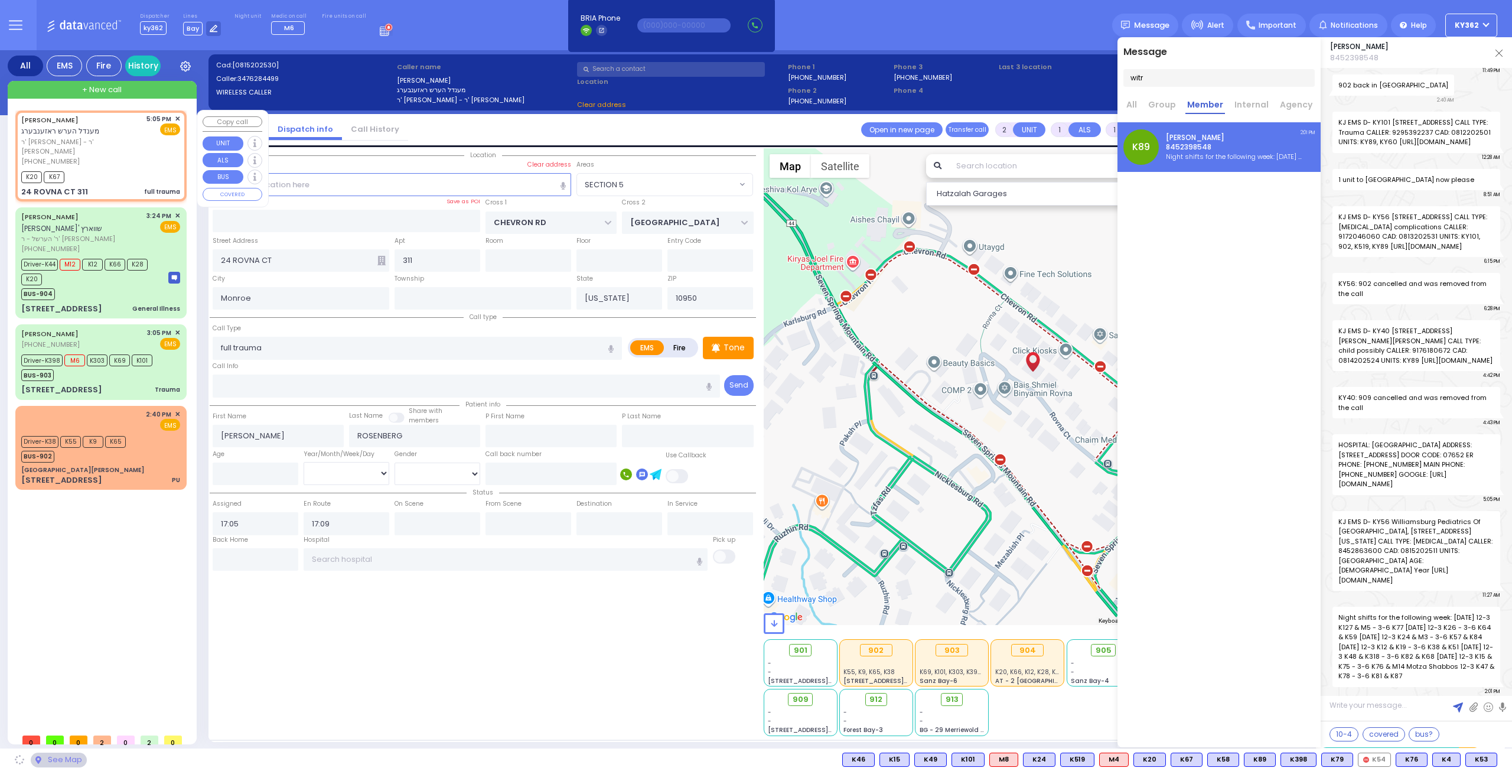
select select "SECTION 5"
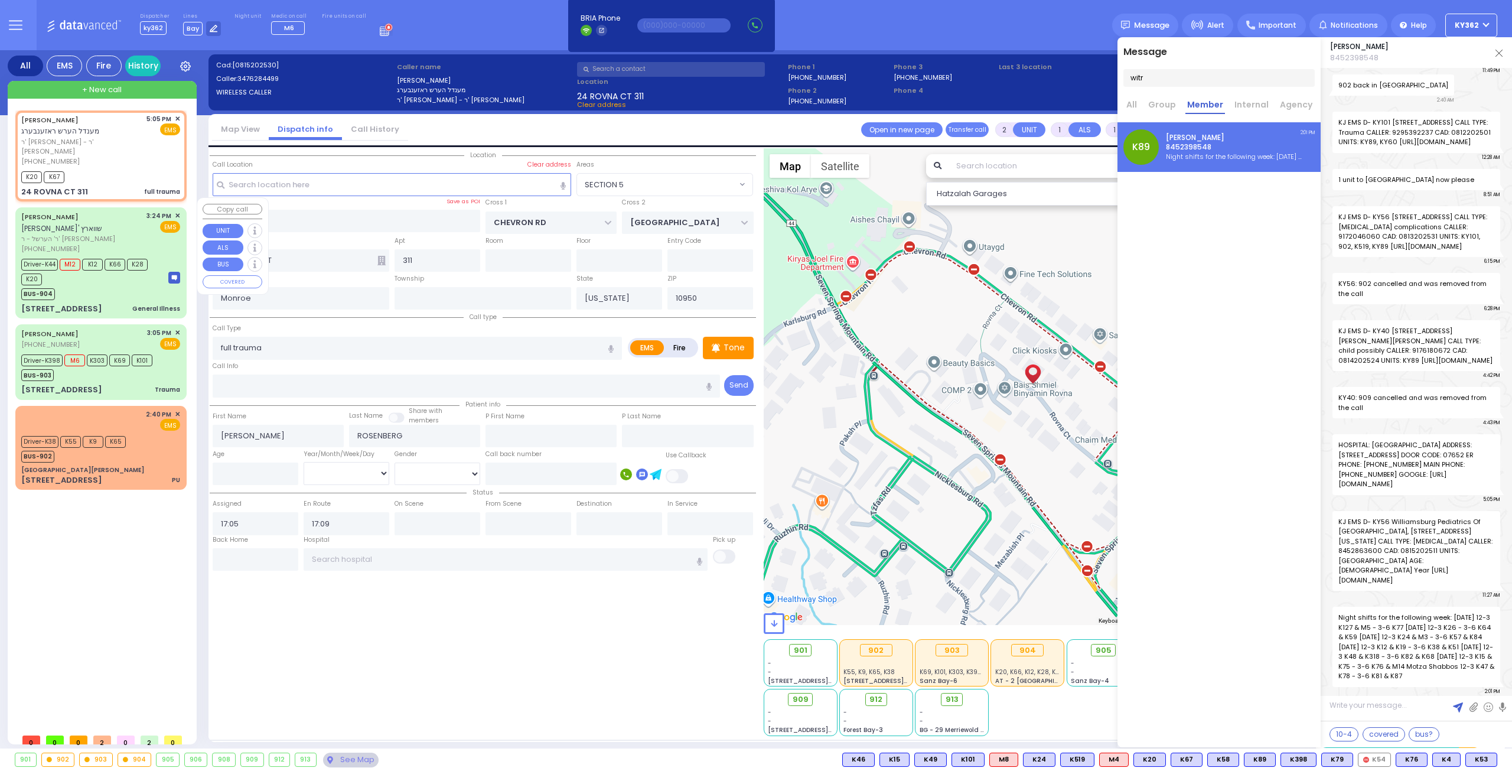
click at [128, 234] on span "ר' הערשל - ר' [PERSON_NAME]" at bounding box center [81, 239] width 121 height 10
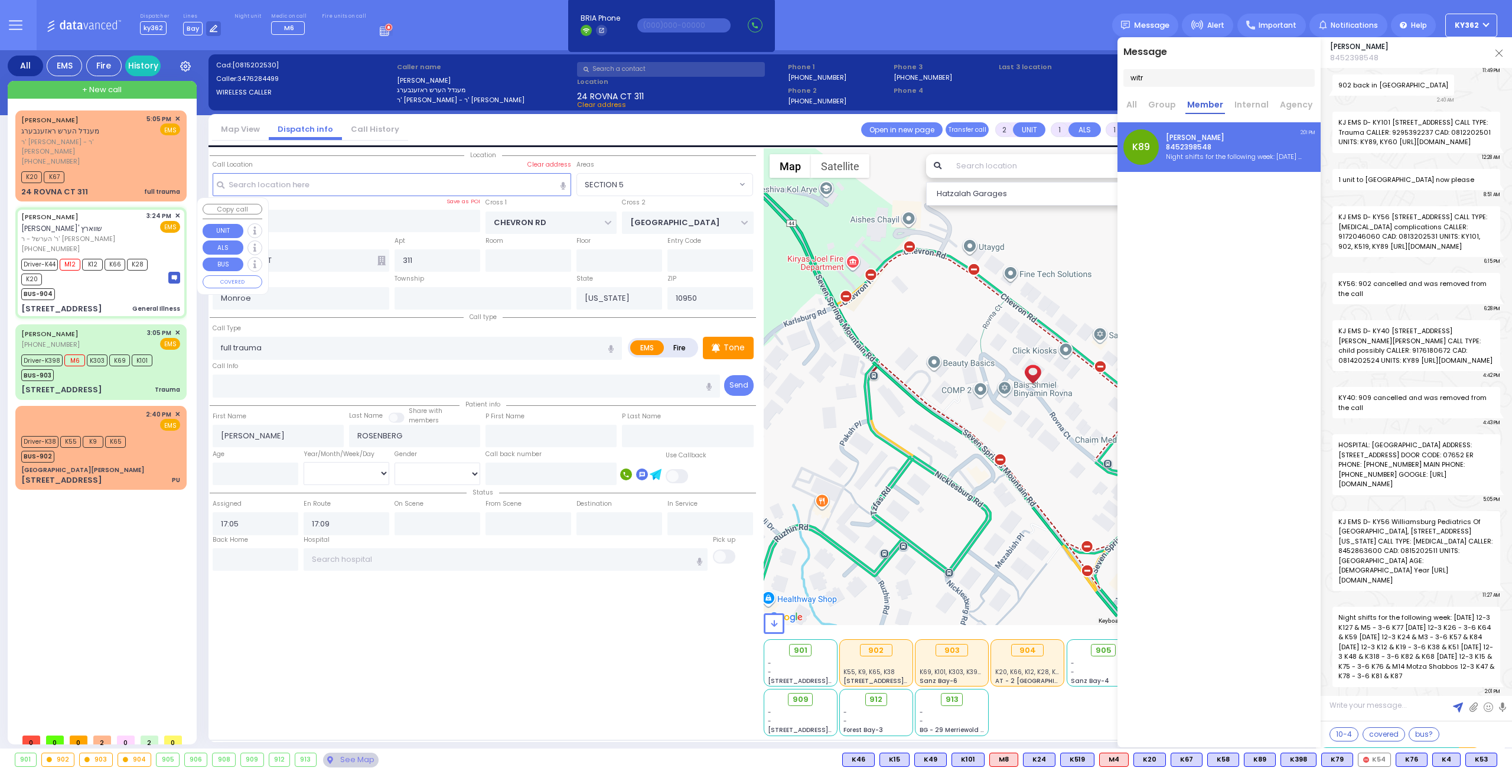
type input "6"
select select
type input "General Illness"
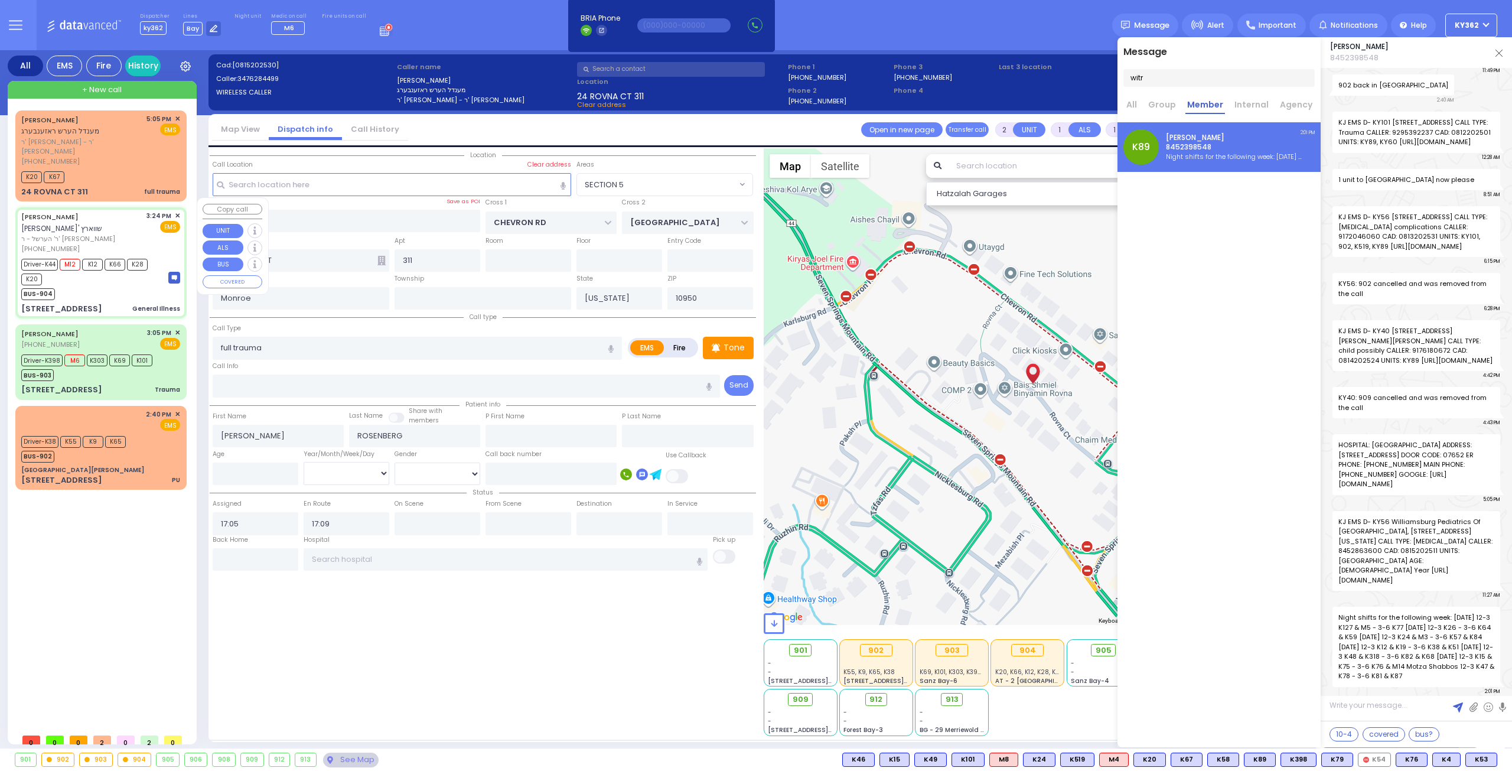
radio input "true"
type input "[PERSON_NAME]"
type input "Rivka"
type input "[PERSON_NAME]"
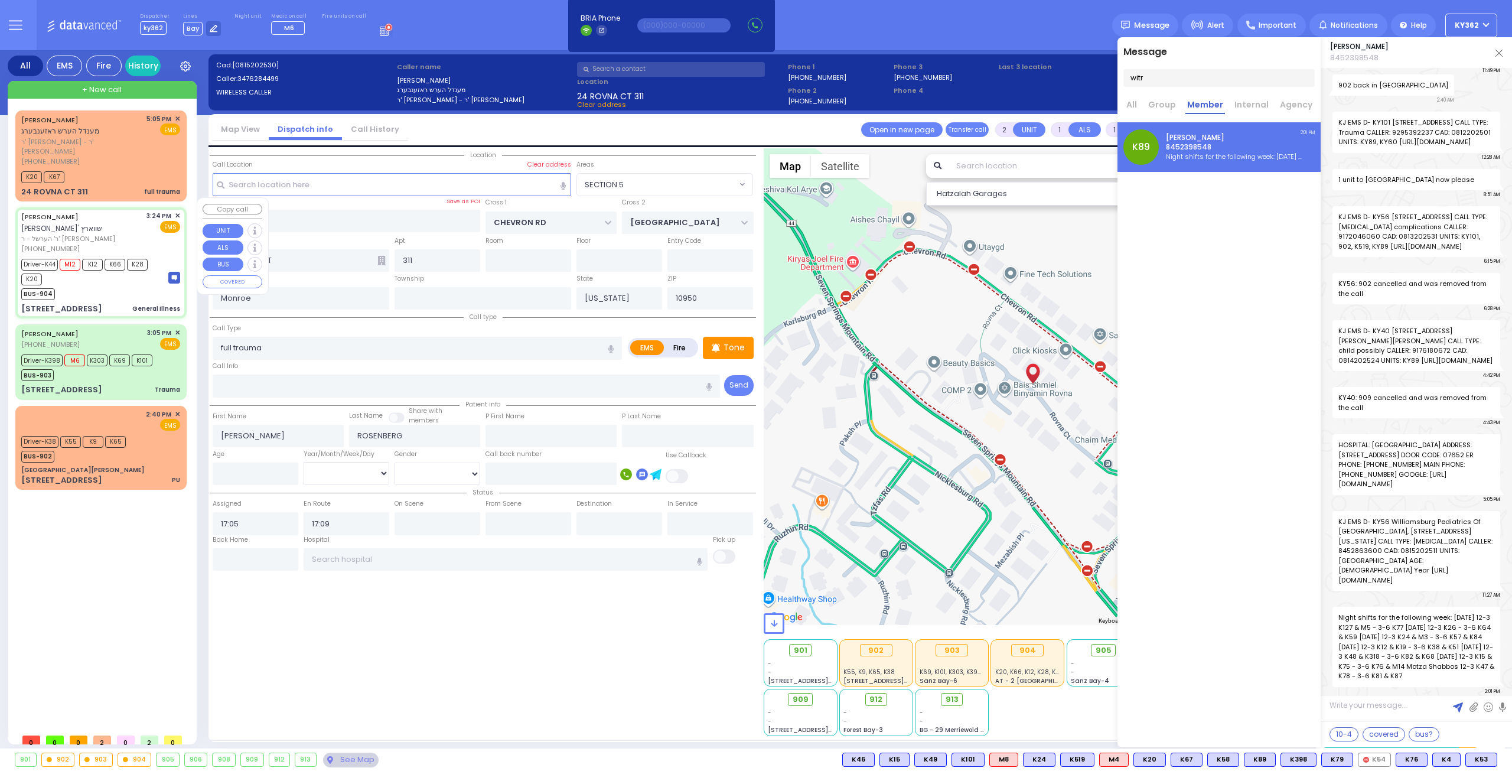
type input "69"
select select "Year"
select select "[DEMOGRAPHIC_DATA]"
type input "15:24"
type input "15:28"
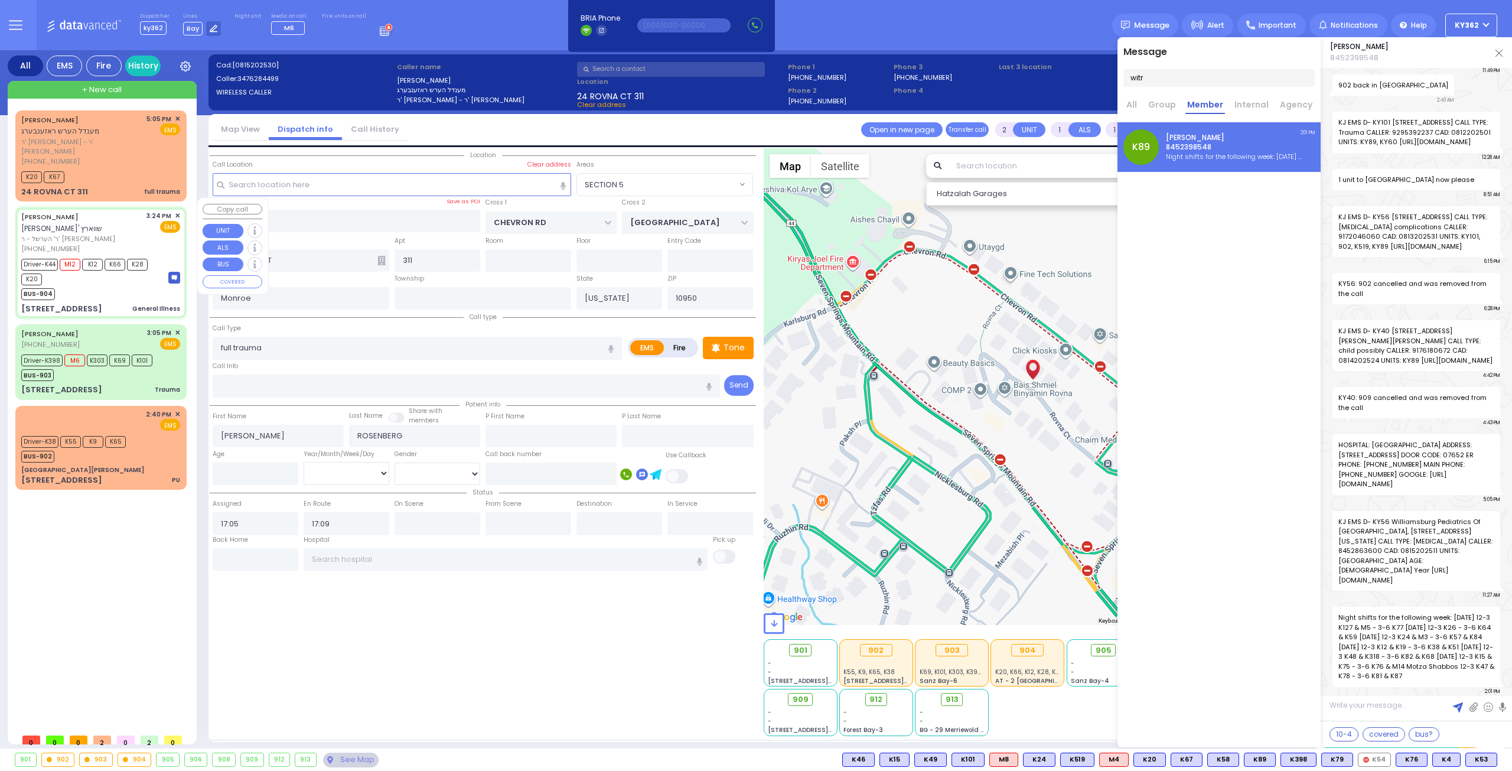
type input "15:29"
type input "16:20"
type input "[US_STATE][GEOGRAPHIC_DATA]- [GEOGRAPHIC_DATA]"
type input "[GEOGRAPHIC_DATA]"
type input "PAKSH PL"
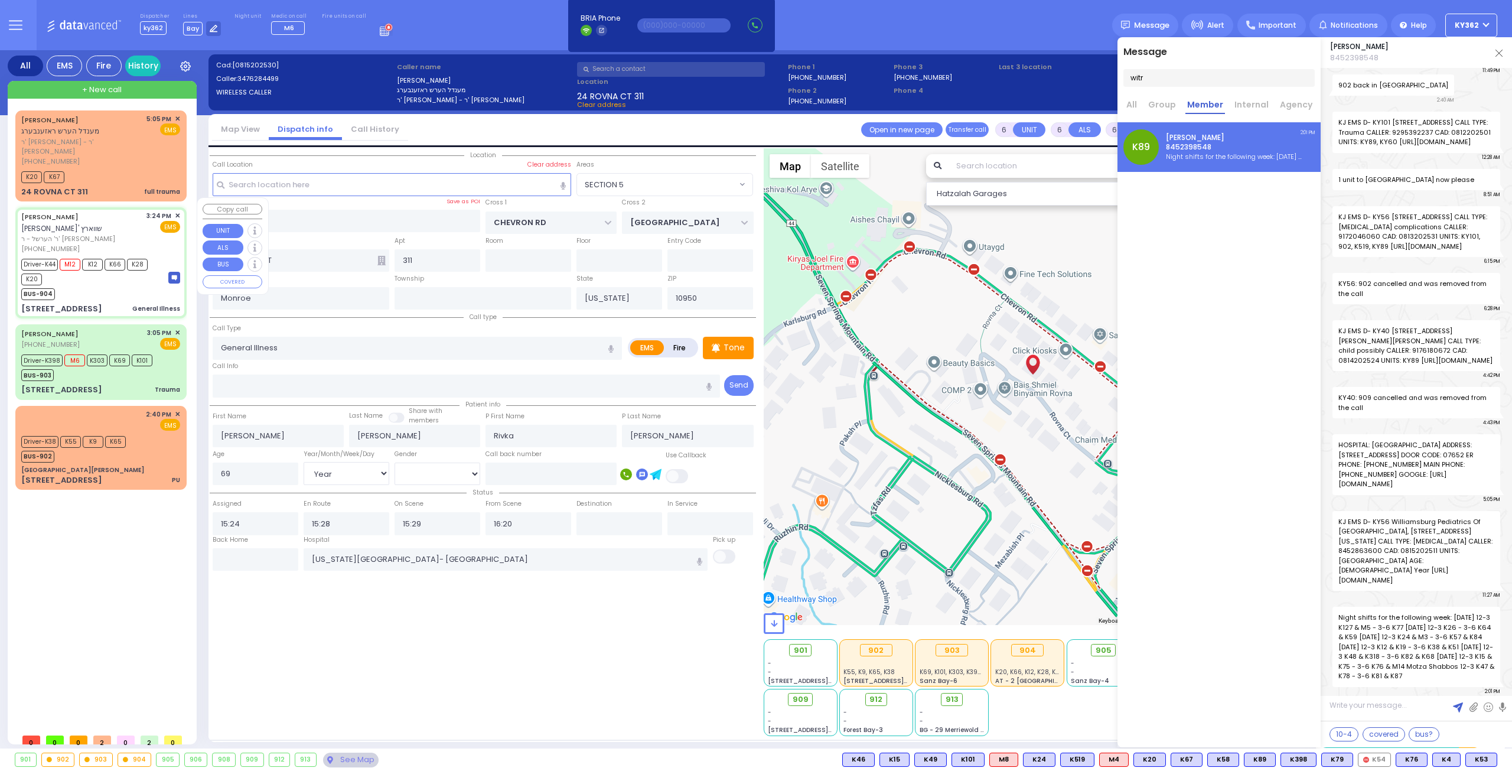
type input "[STREET_ADDRESS]"
type input "201"
type input "[PERSON_NAME]"
select select "Hatzalah Garages"
select select "SECTION 5"
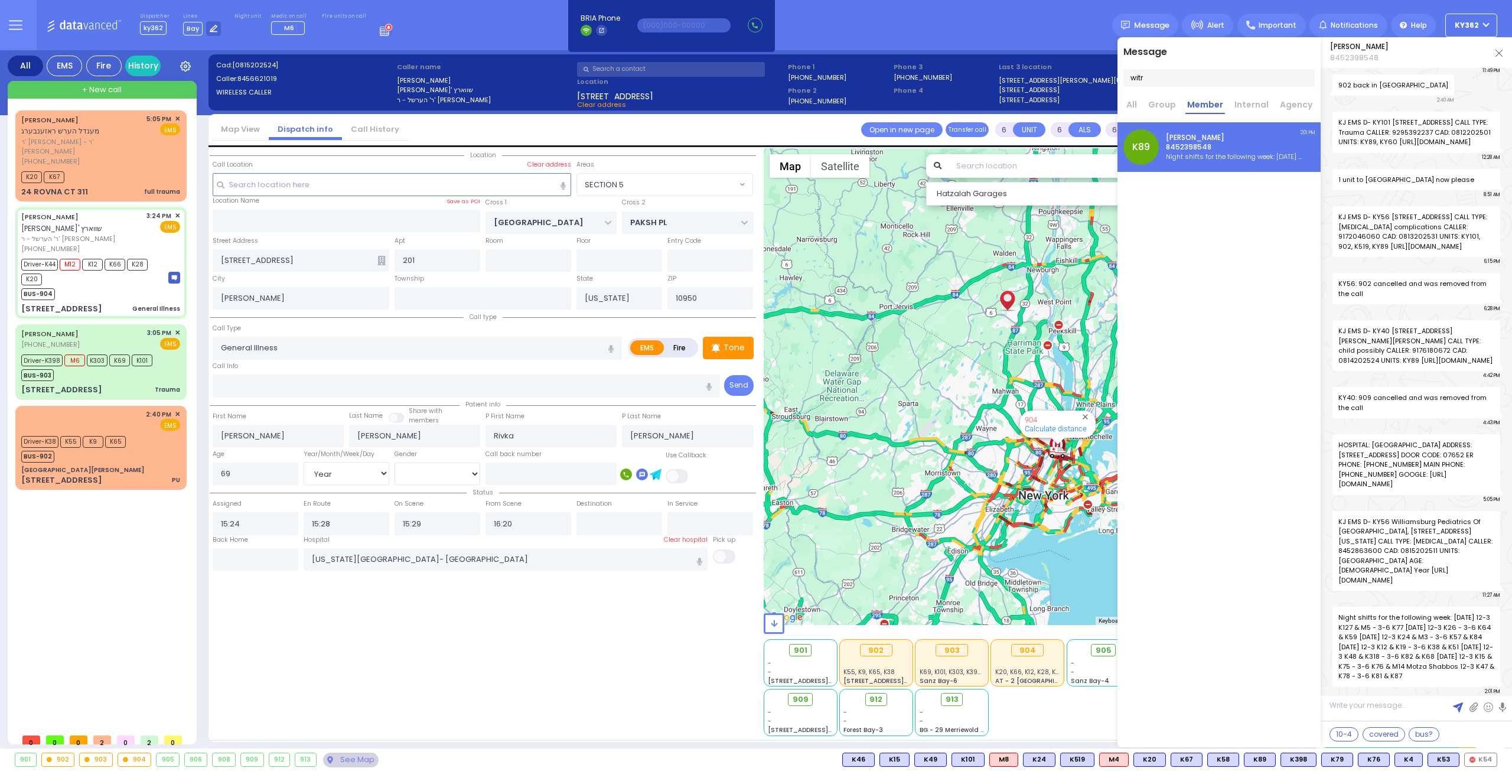
click at [1500, 53] on img at bounding box center [1498, 53] width 7 height 7
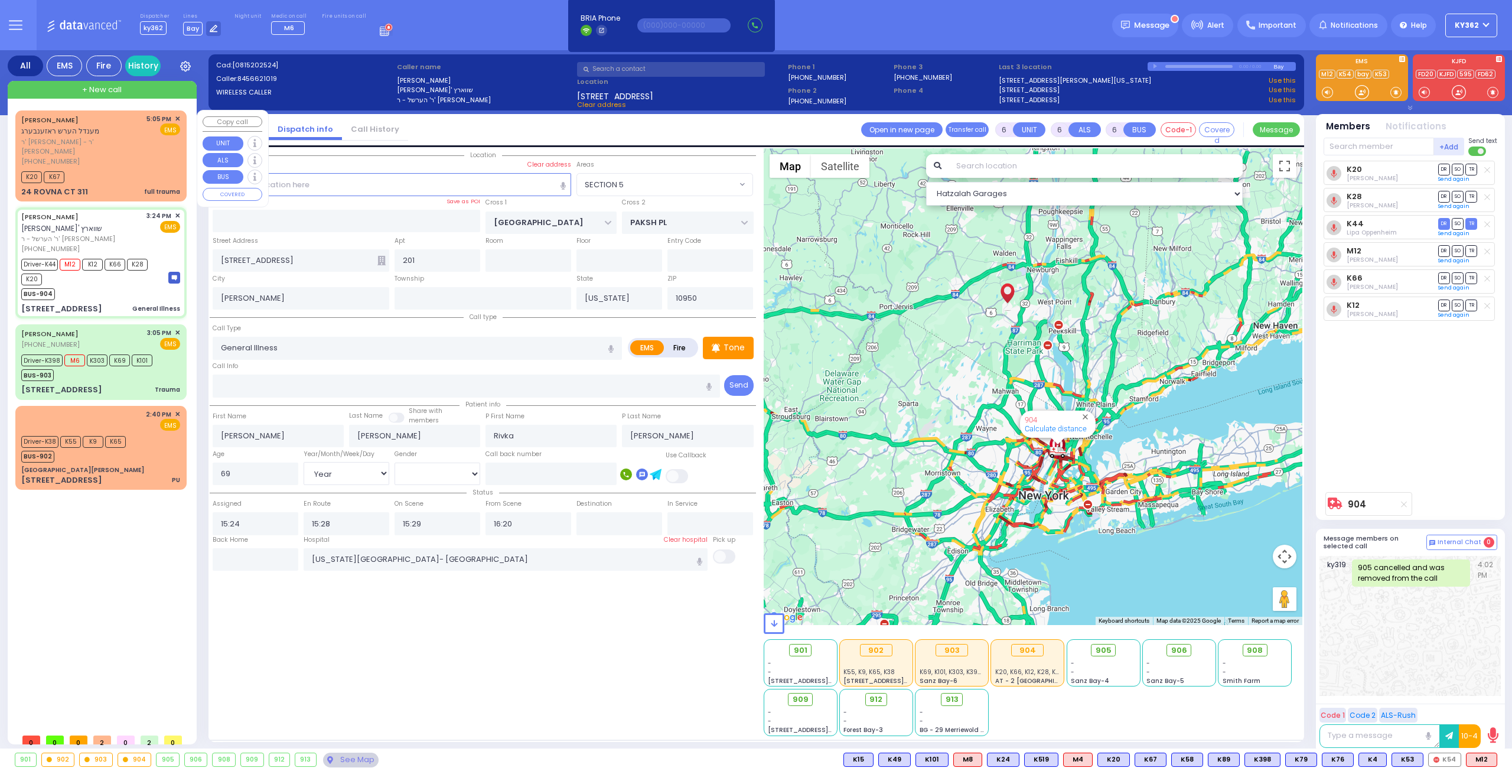
click at [138, 156] on div "[PHONE_NUMBER]" at bounding box center [81, 161] width 121 height 10
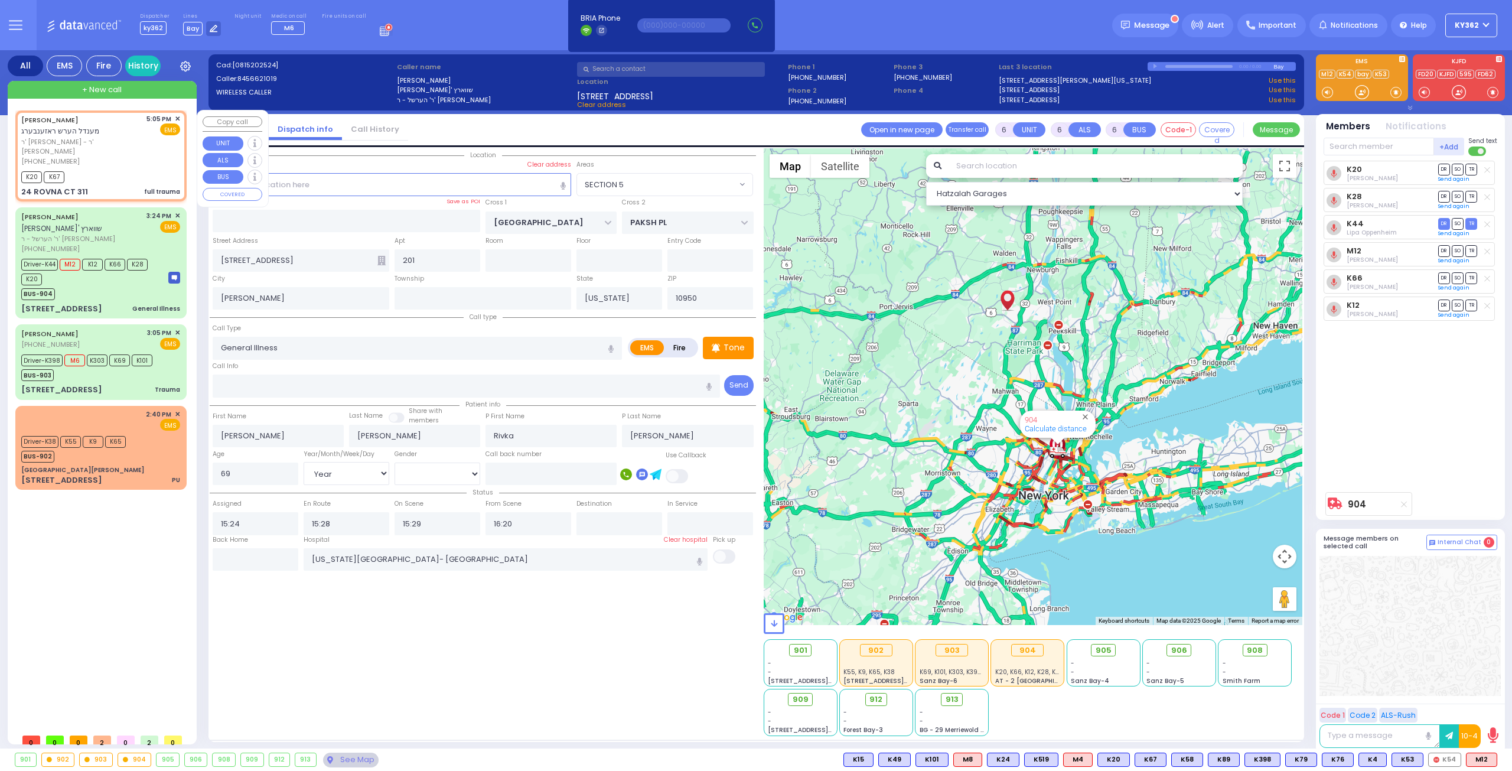
type input "2"
type input "1"
select select
type input "full trauma"
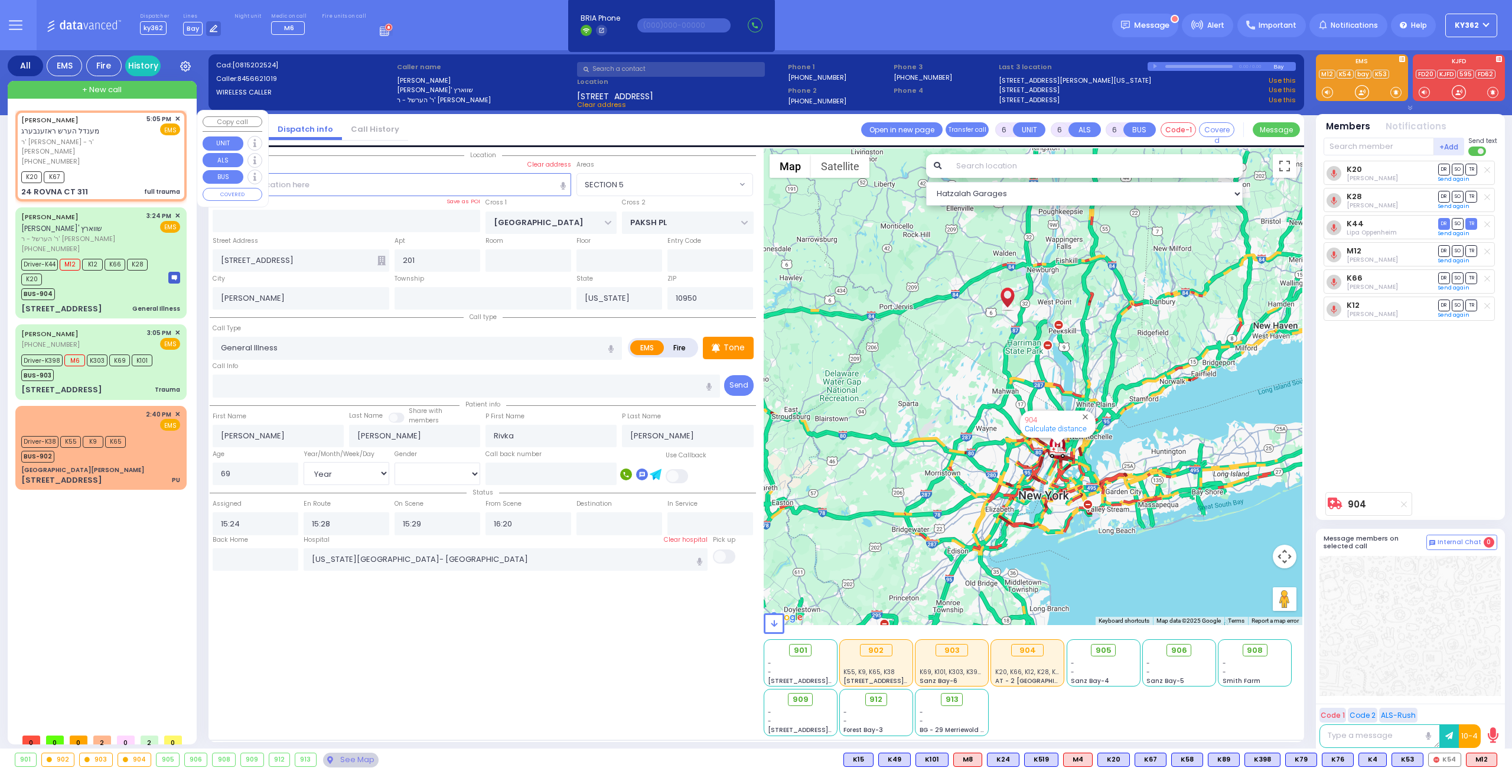
radio input "true"
type input "[PERSON_NAME]"
type input "ROSENBERG"
select select
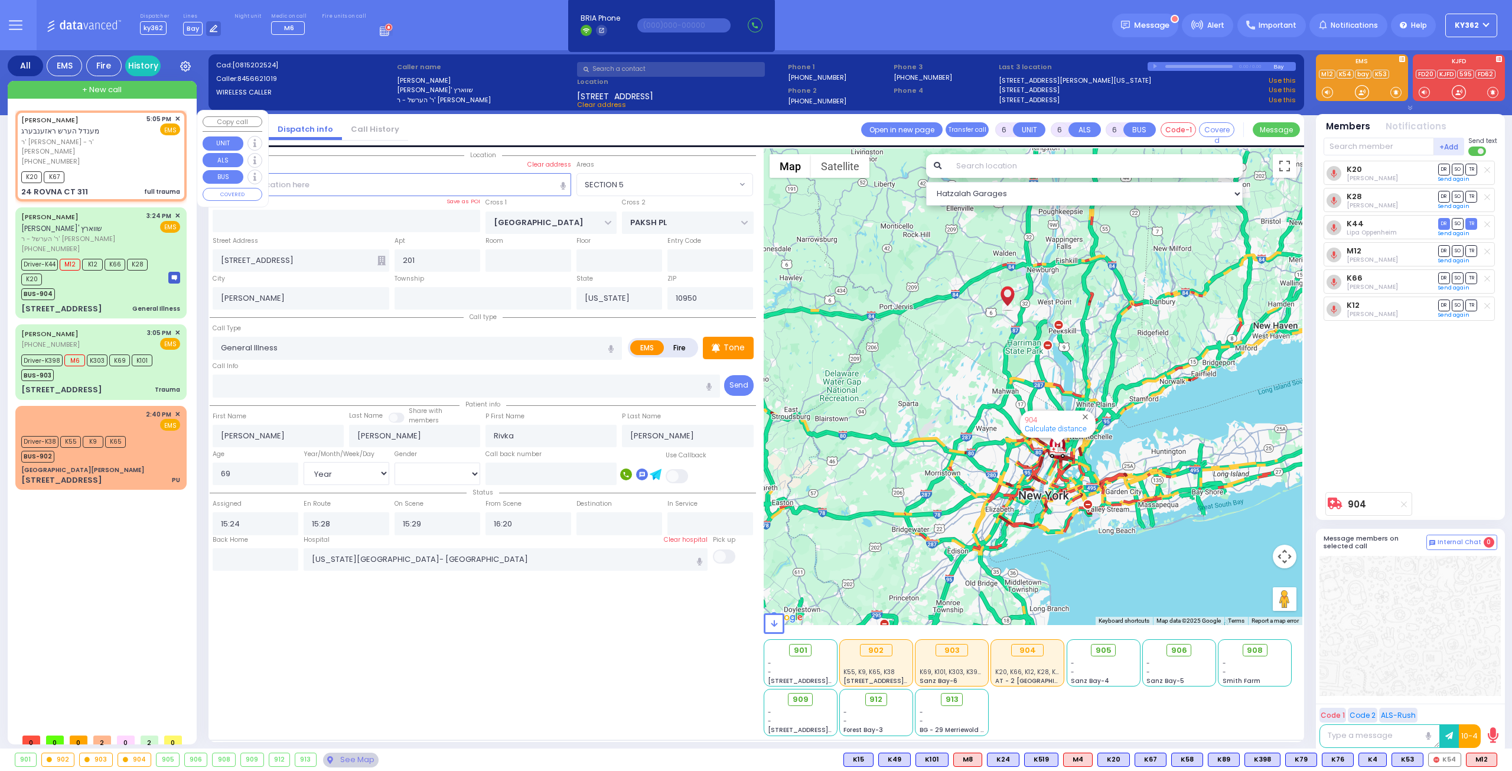
type input "17:05"
type input "17:09"
type input "CHEVRON RD"
type input "[GEOGRAPHIC_DATA]"
type input "24 ROVNA CT"
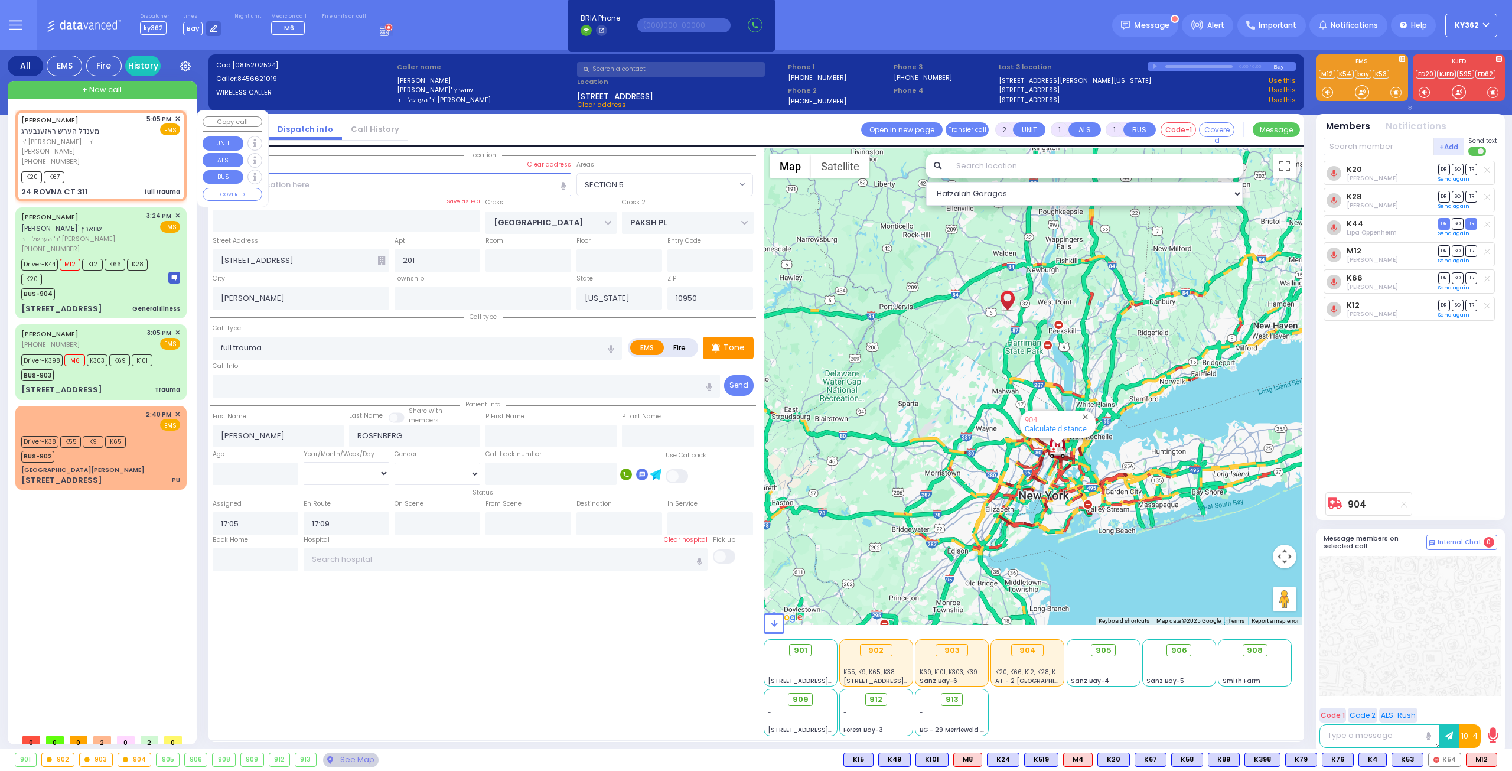
type input "311"
type input "Monroe"
select select "SECTION 5"
select select "Hatzalah Garages"
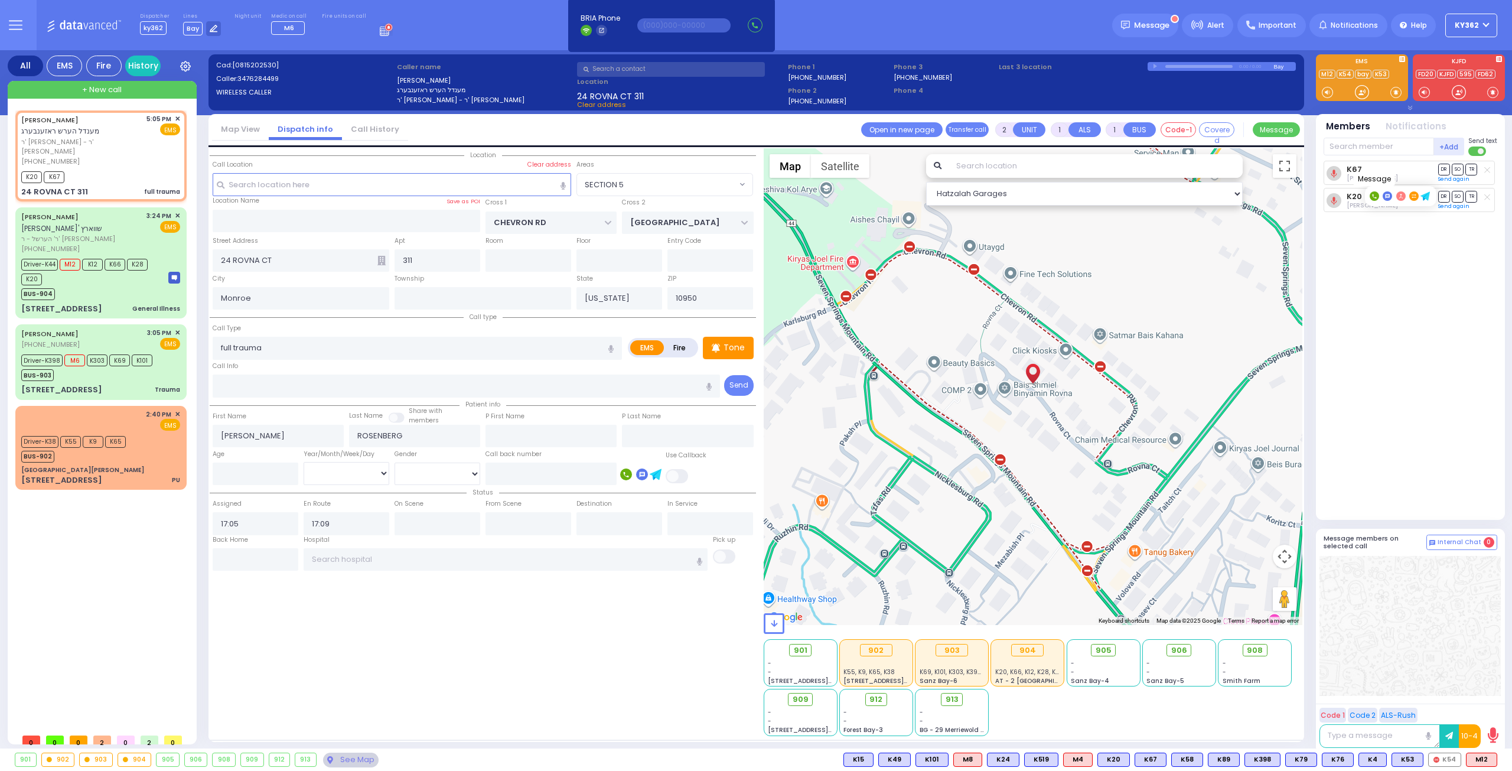
click at [1386, 192] on rect at bounding box center [1386, 195] width 9 height 9
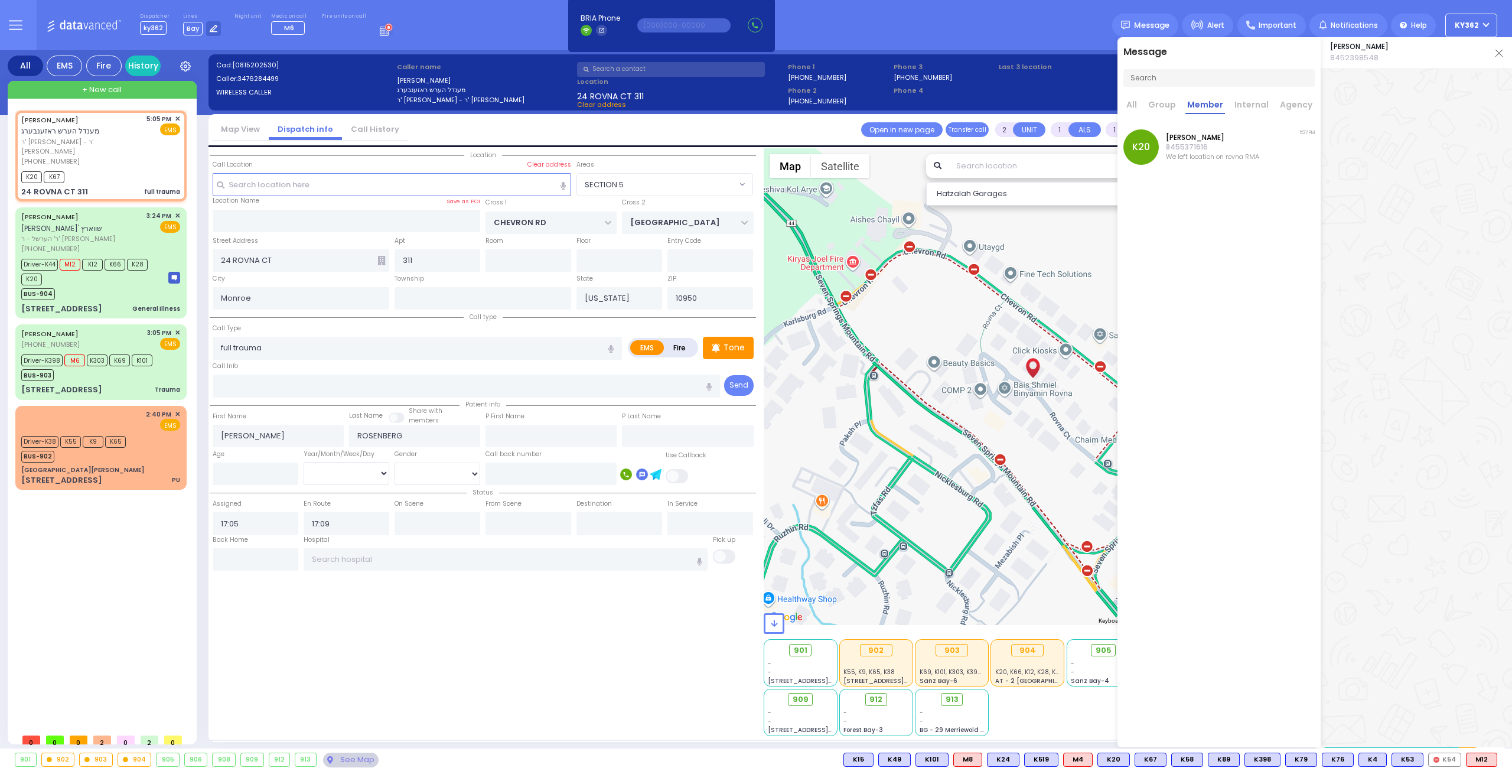
scroll to position [26296, 0]
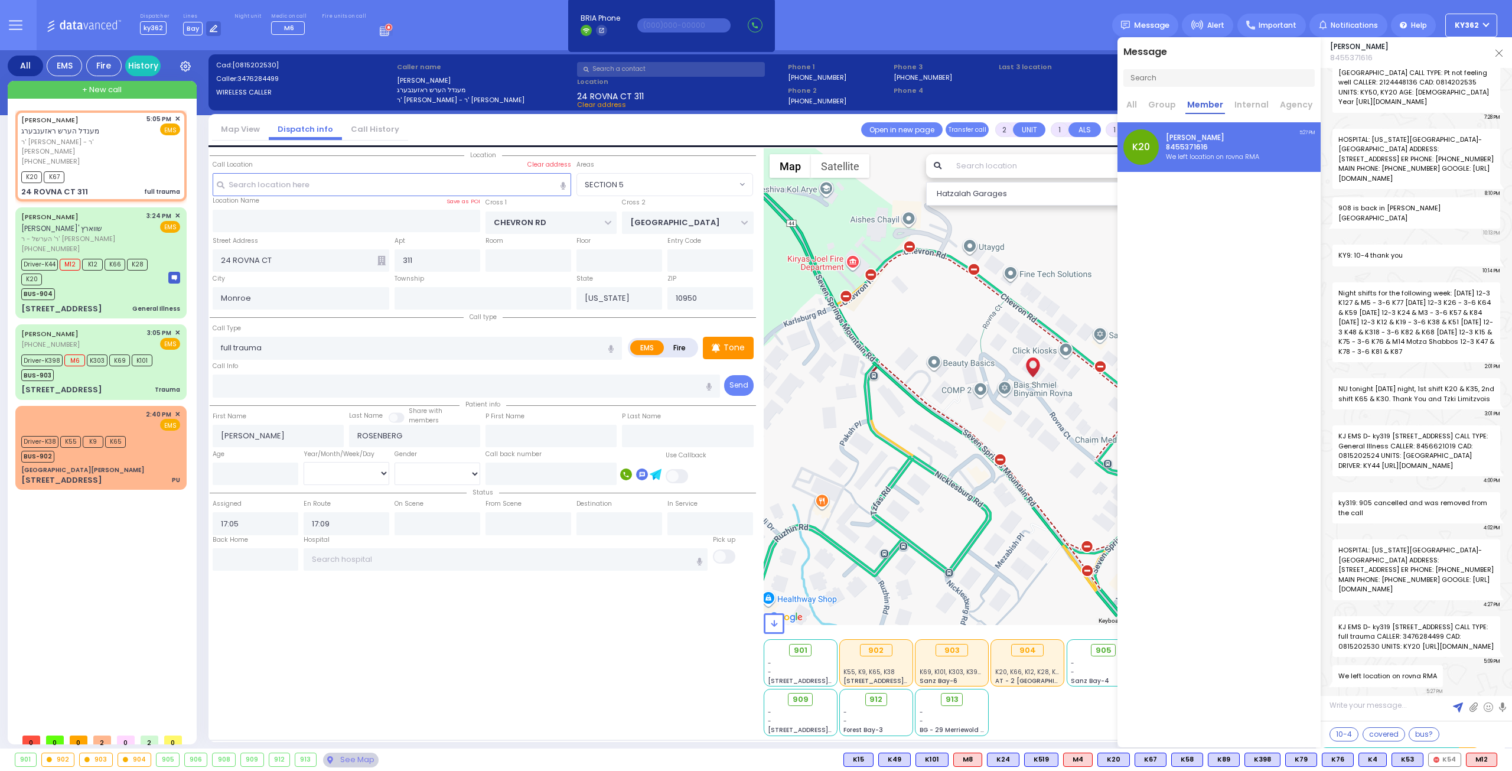
click at [1366, 707] on textarea at bounding box center [1415, 710] width 191 height 22
type textarea "10-4"
click at [1457, 705] on img at bounding box center [1458, 707] width 10 height 10
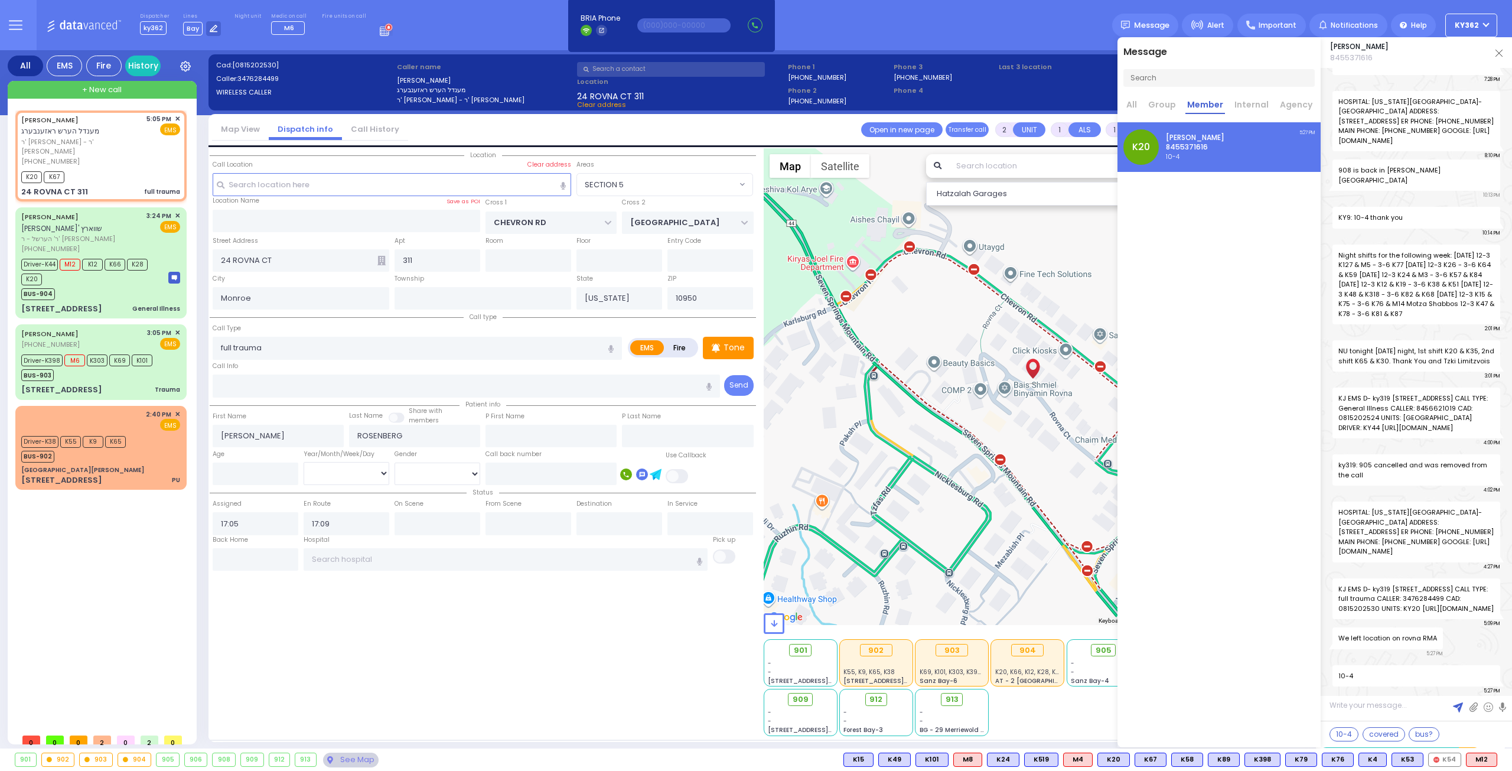
scroll to position [26333, 0]
click at [178, 116] on span "✕" at bounding box center [177, 119] width 5 height 10
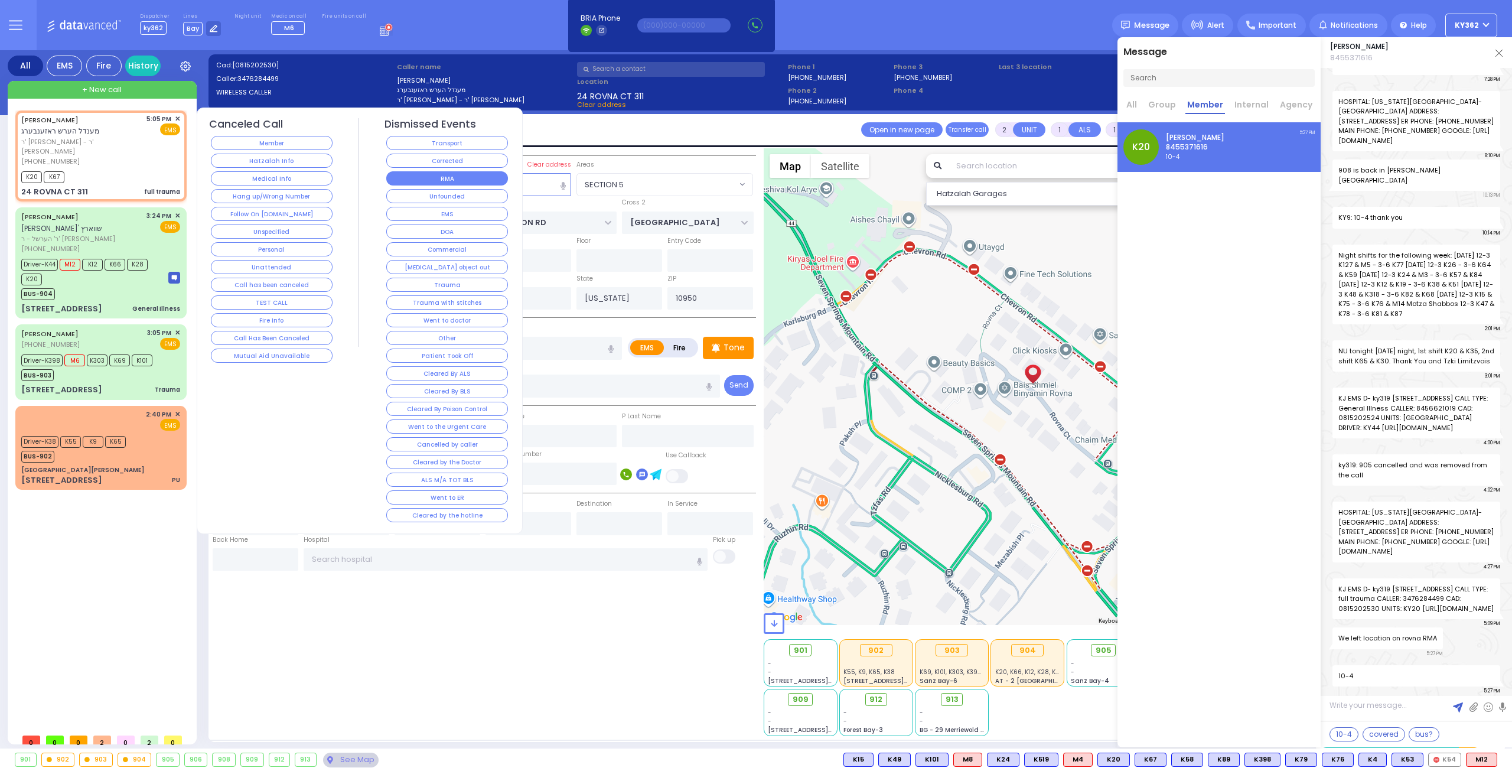
click at [452, 171] on button "RMA" at bounding box center [447, 178] width 122 height 14
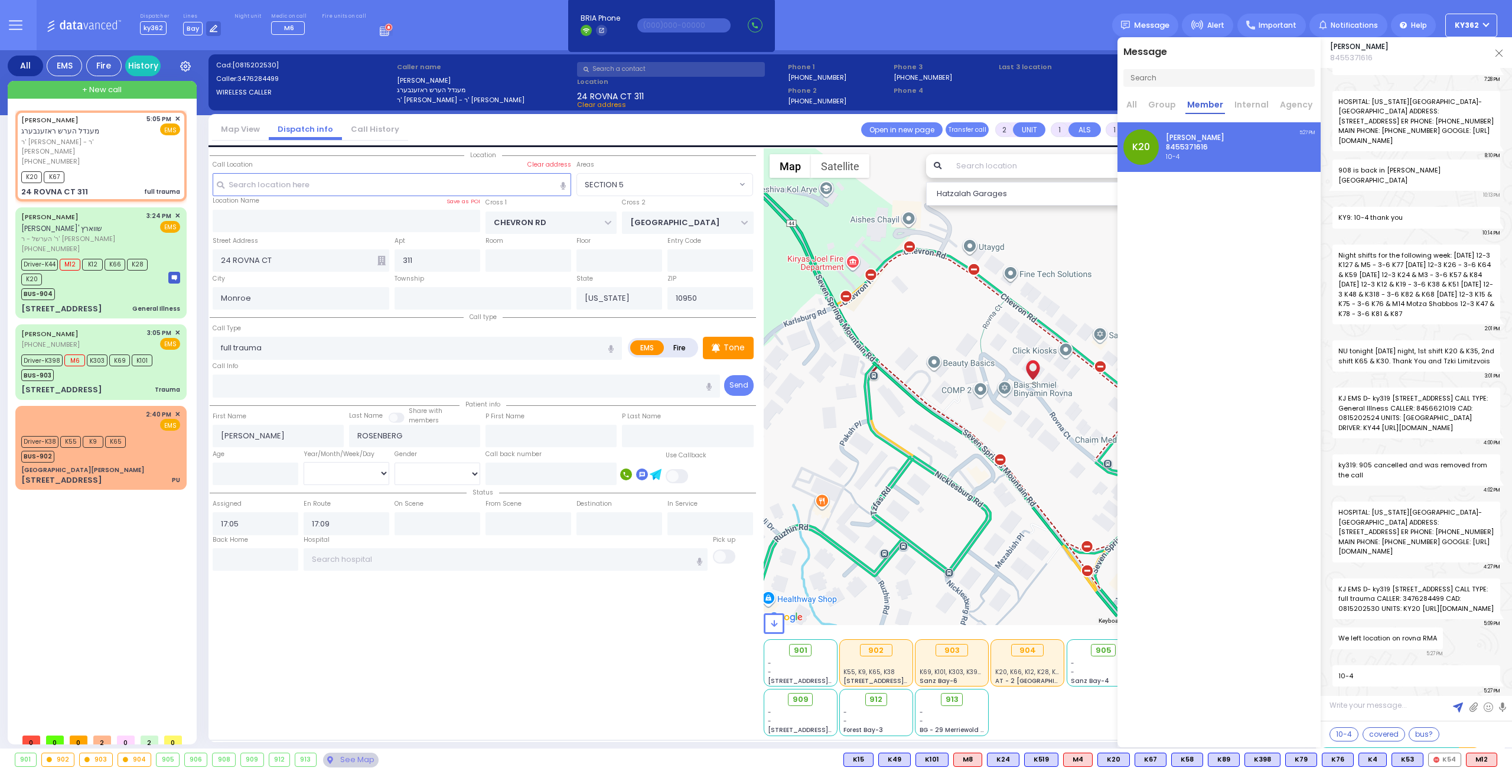
select select
radio input "true"
select select
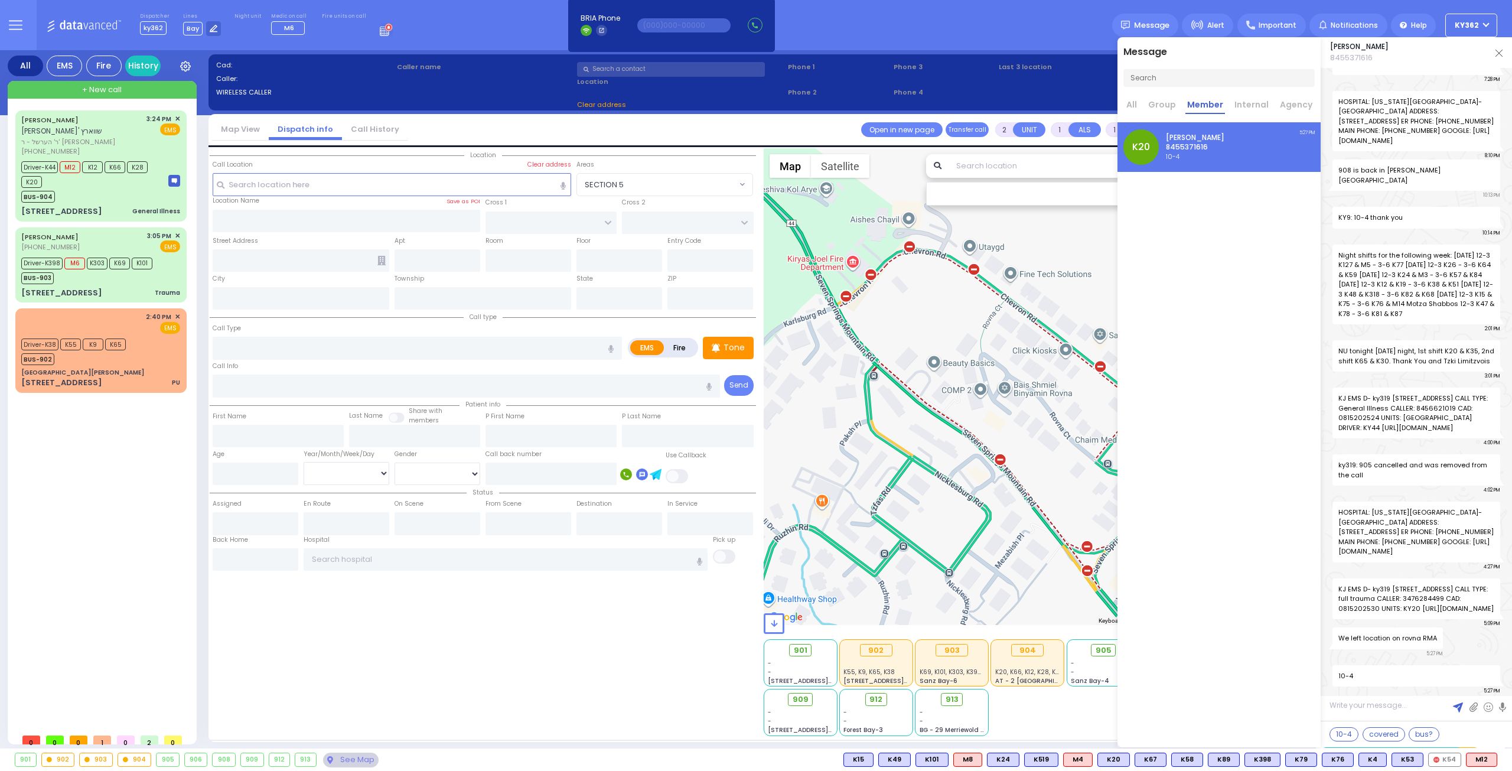
click at [1377, 710] on textarea at bounding box center [1415, 710] width 191 height 22
type textarea "a git Shabbos"
click at [1456, 704] on img at bounding box center [1458, 707] width 10 height 10
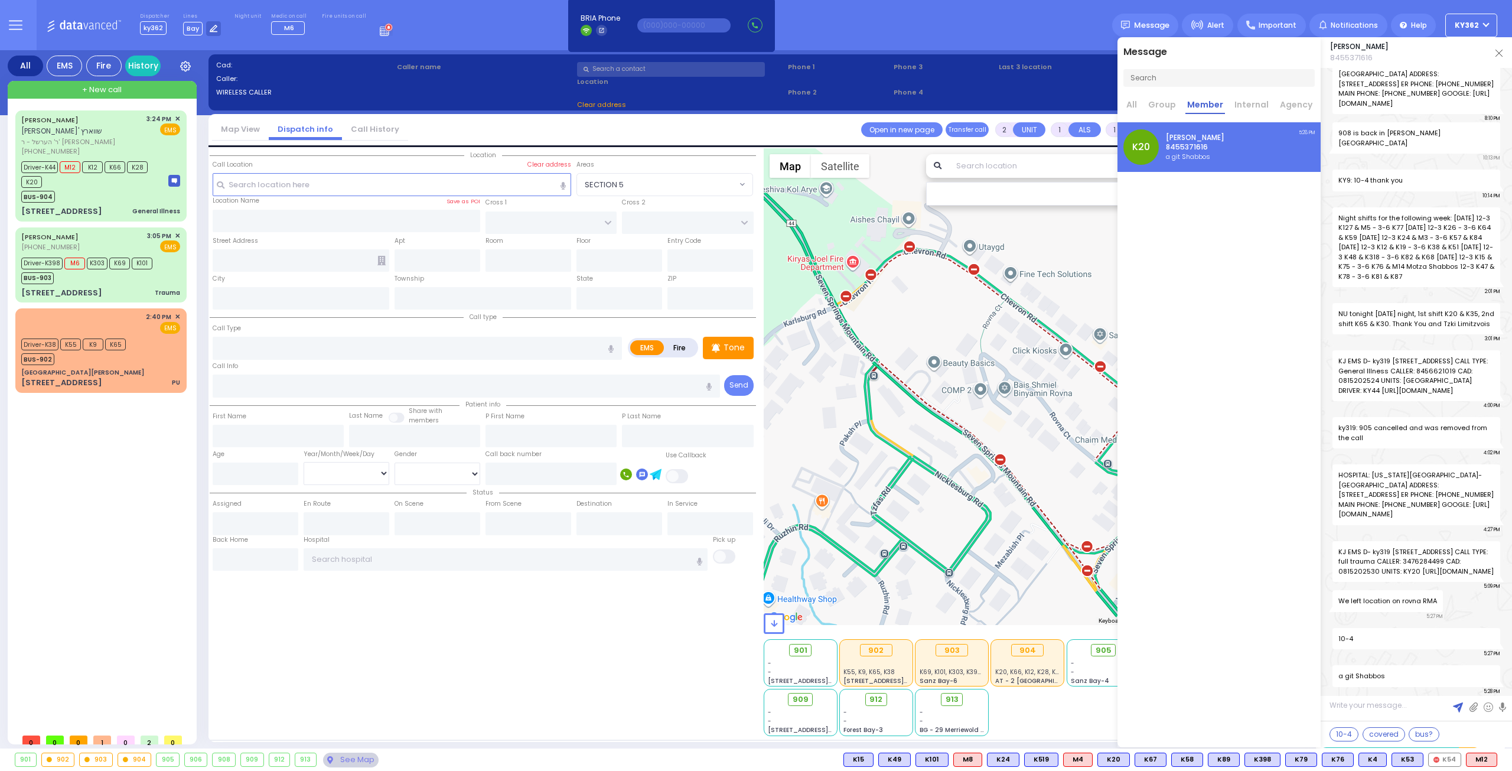
click at [1496, 53] on img at bounding box center [1498, 53] width 7 height 7
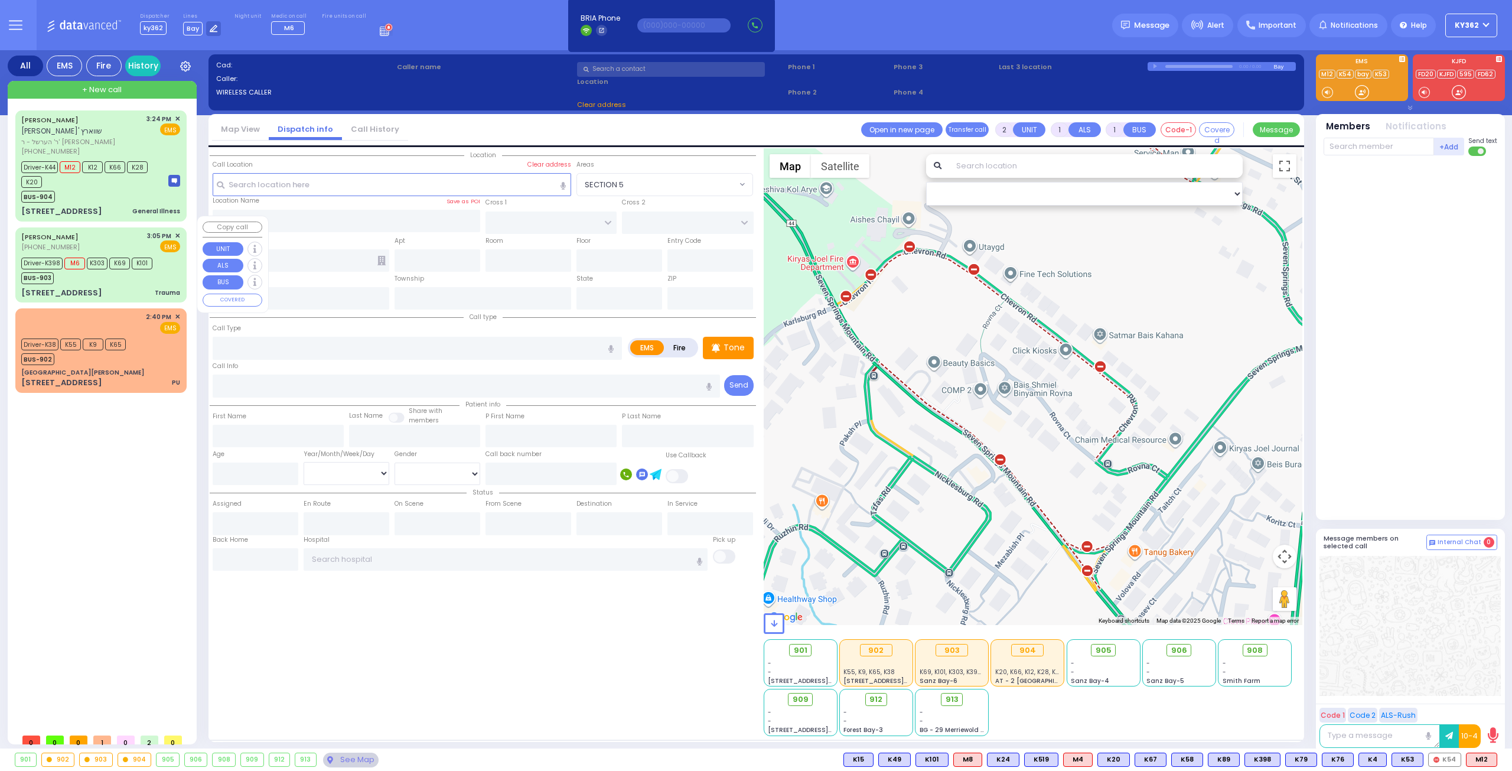
click at [112, 233] on div "[PERSON_NAME] [PHONE_NUMBER] 3:05 PM ✕ EMS" at bounding box center [100, 242] width 159 height 22
type input "6"
select select
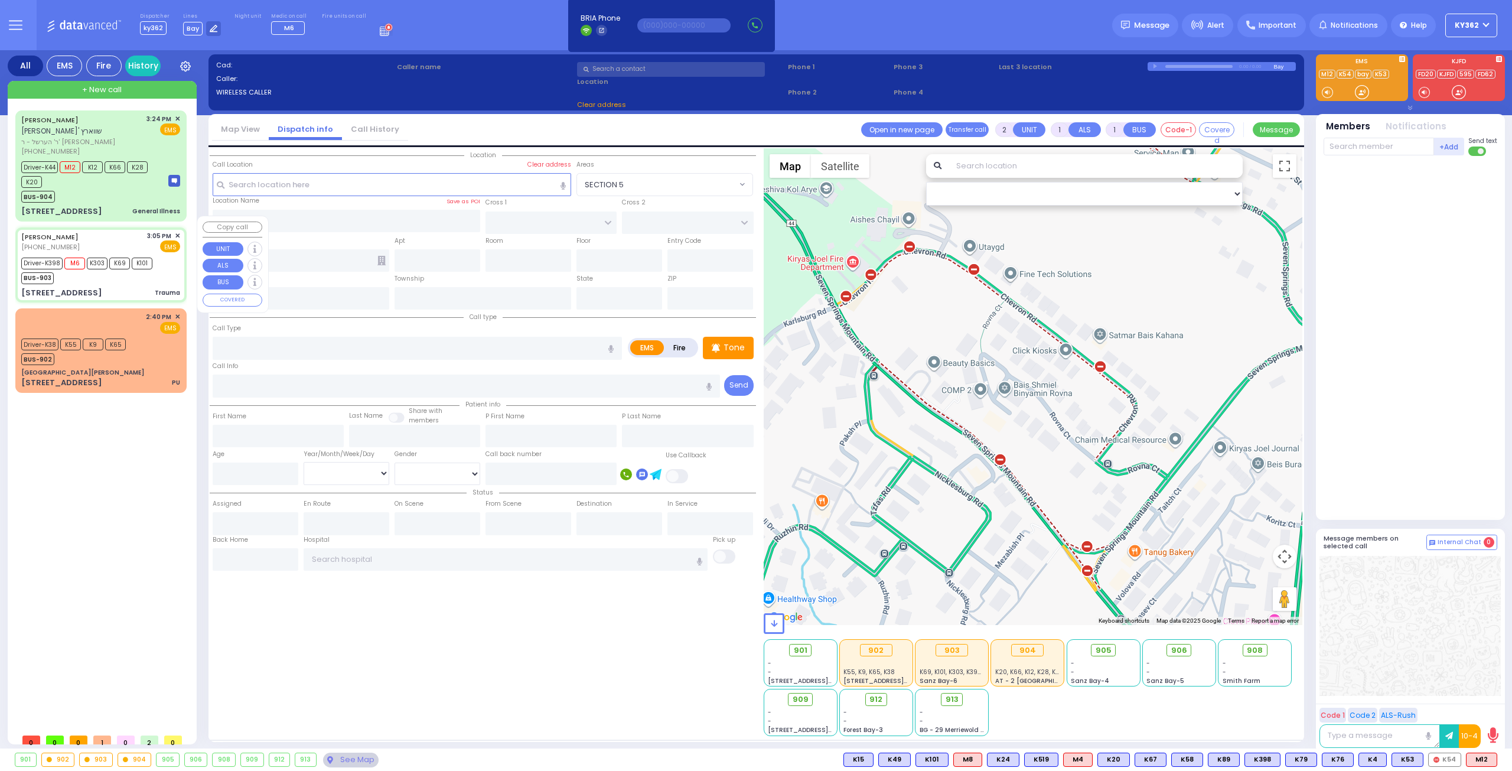
type input "Trauma"
radio input "true"
type input "Shamshem"
type input "[PERSON_NAME]"
type input "8"
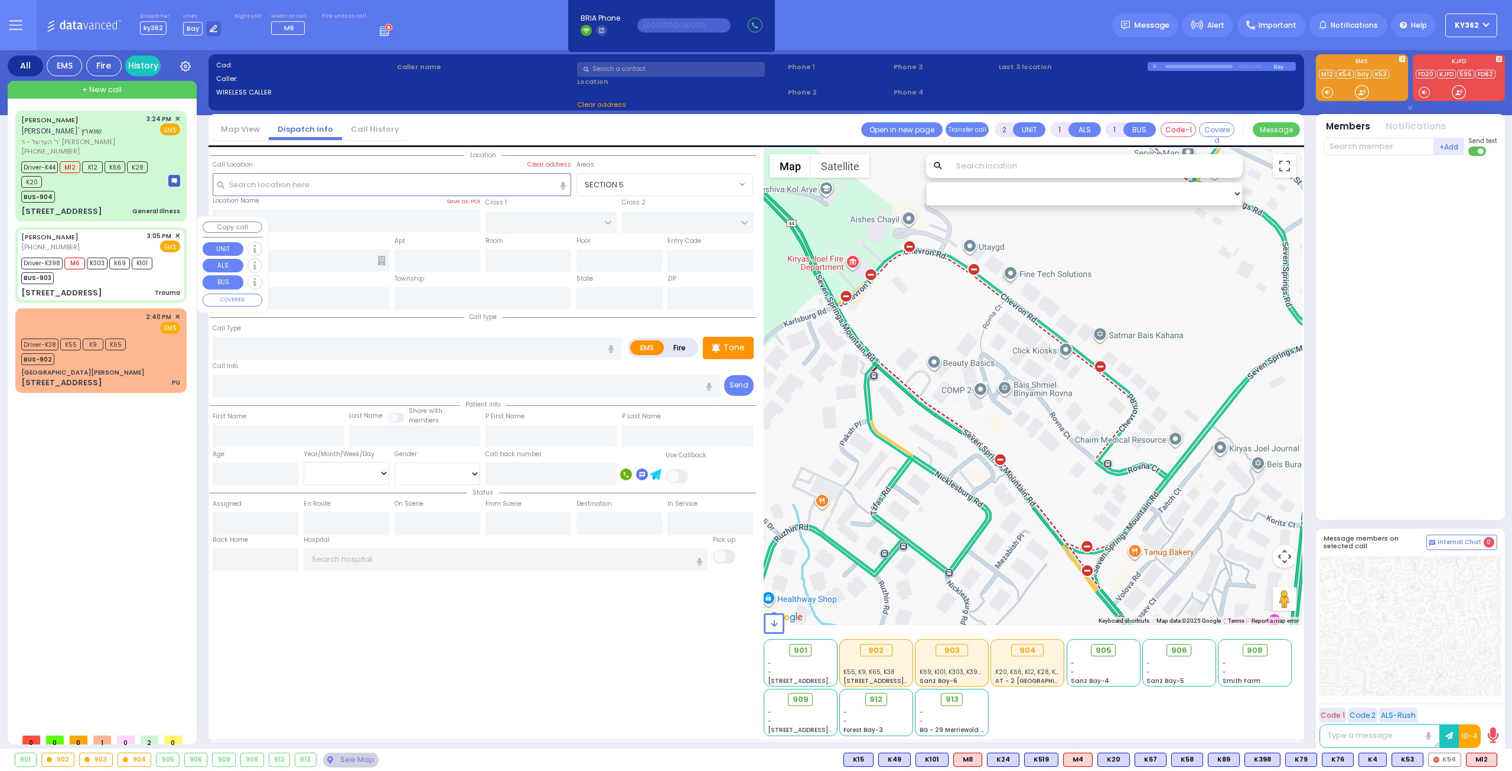
select select "Year"
select select "[DEMOGRAPHIC_DATA]"
type input "15:05"
type input "15:09"
type input "15:11"
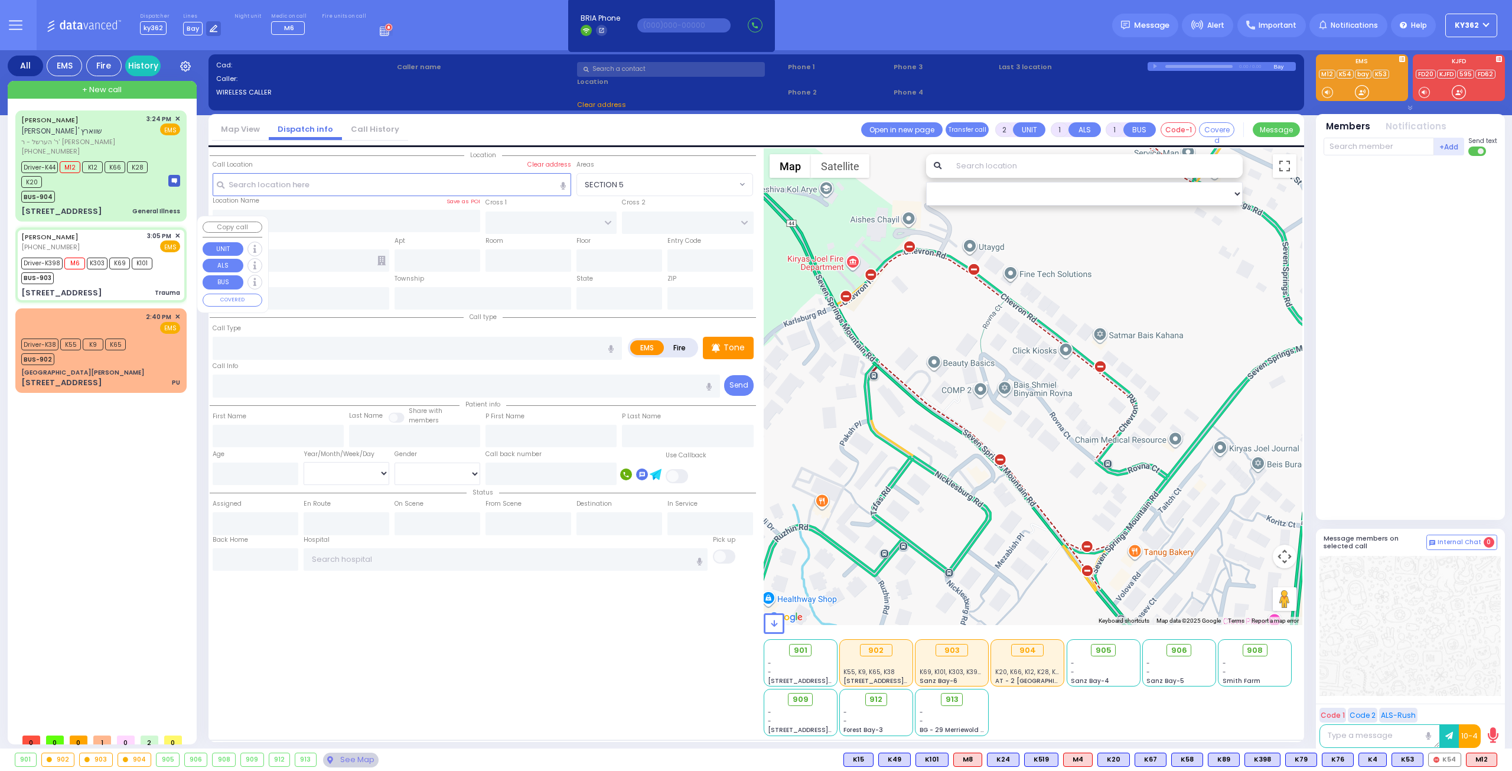
type input "15:35"
type input "16:22"
type input "16:51"
type input "[GEOGRAPHIC_DATA]-[PERSON_NAME][GEOGRAPHIC_DATA]"
select select "Hatzalah Garages"
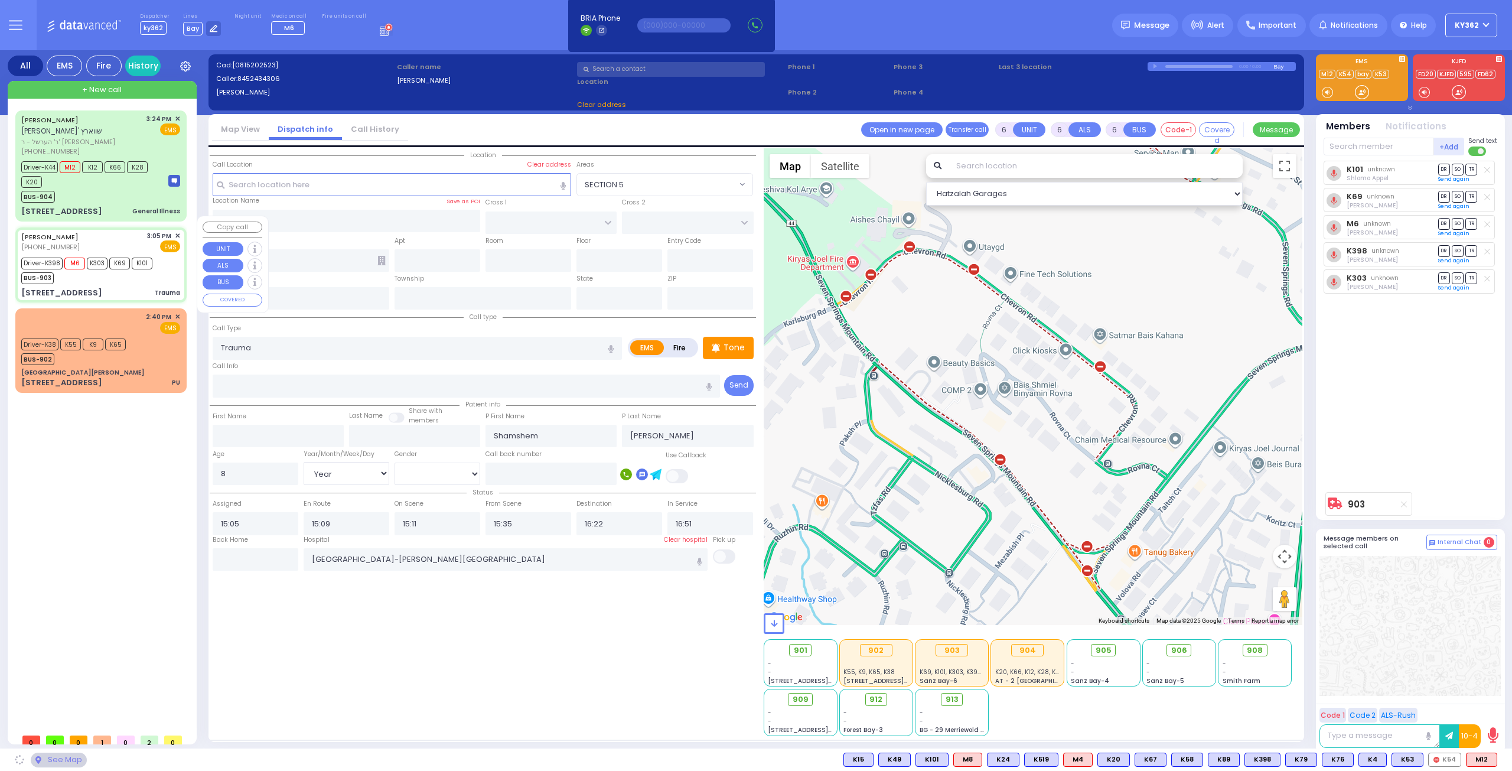
type input "[GEOGRAPHIC_DATA]"
type input "[STREET_ADDRESS]"
type input "Monroe"
type input "[US_STATE]"
type input "10950"
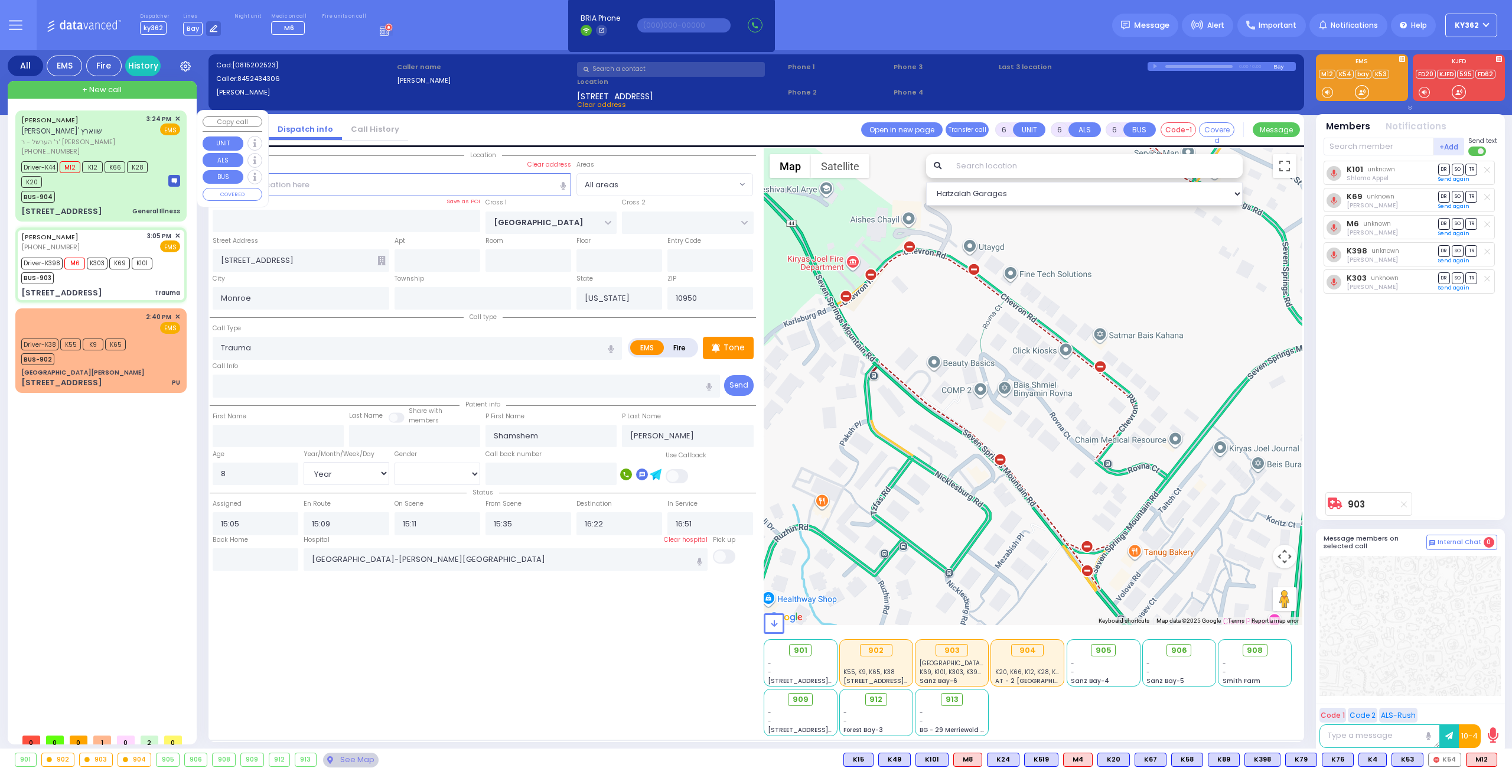
click at [144, 188] on div "BUS-904" at bounding box center [89, 195] width 136 height 15
select select
type input "General Illness"
radio input "true"
type input "[PERSON_NAME]"
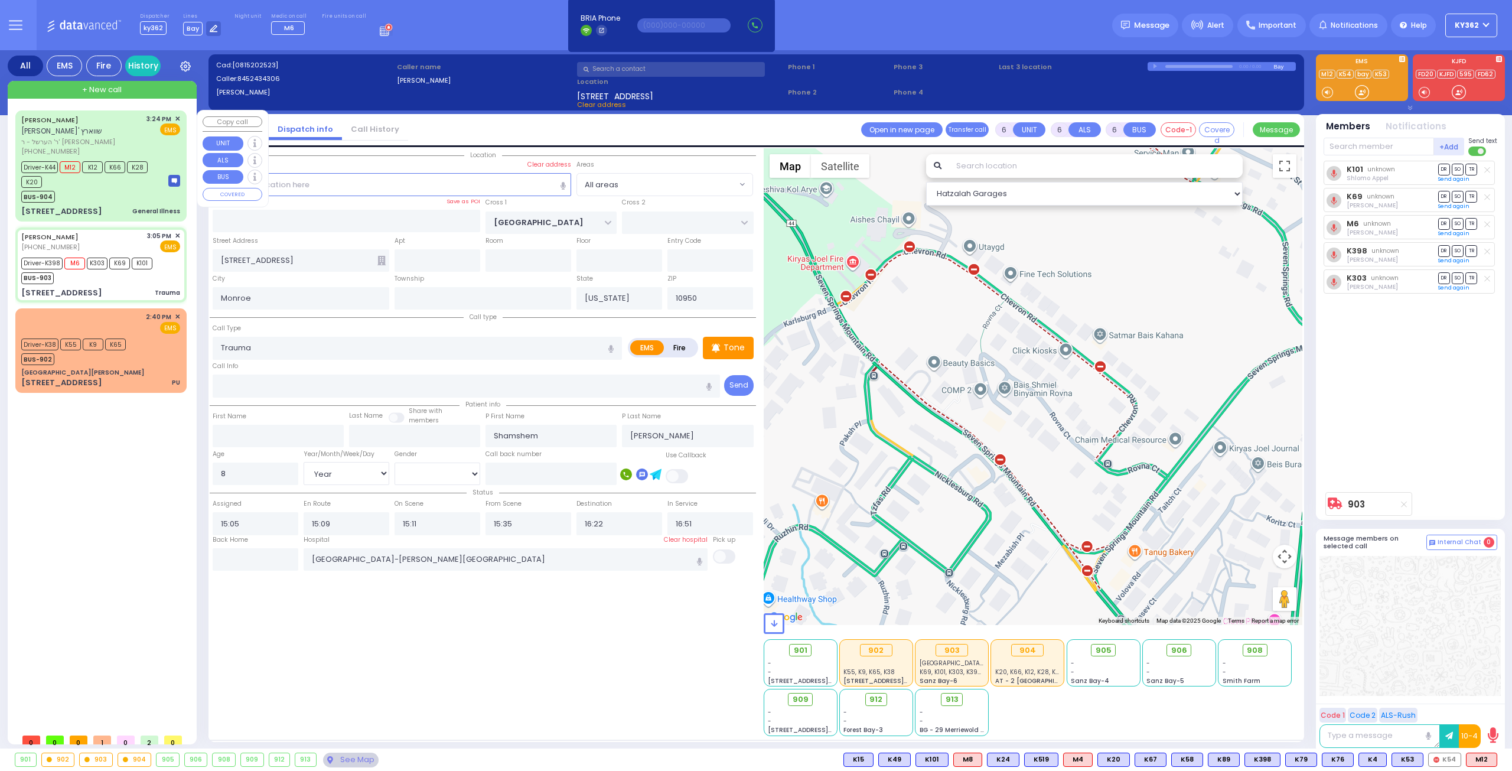
type input "[PERSON_NAME]"
type input "Rivka"
type input "[PERSON_NAME]"
type input "69"
select select "Year"
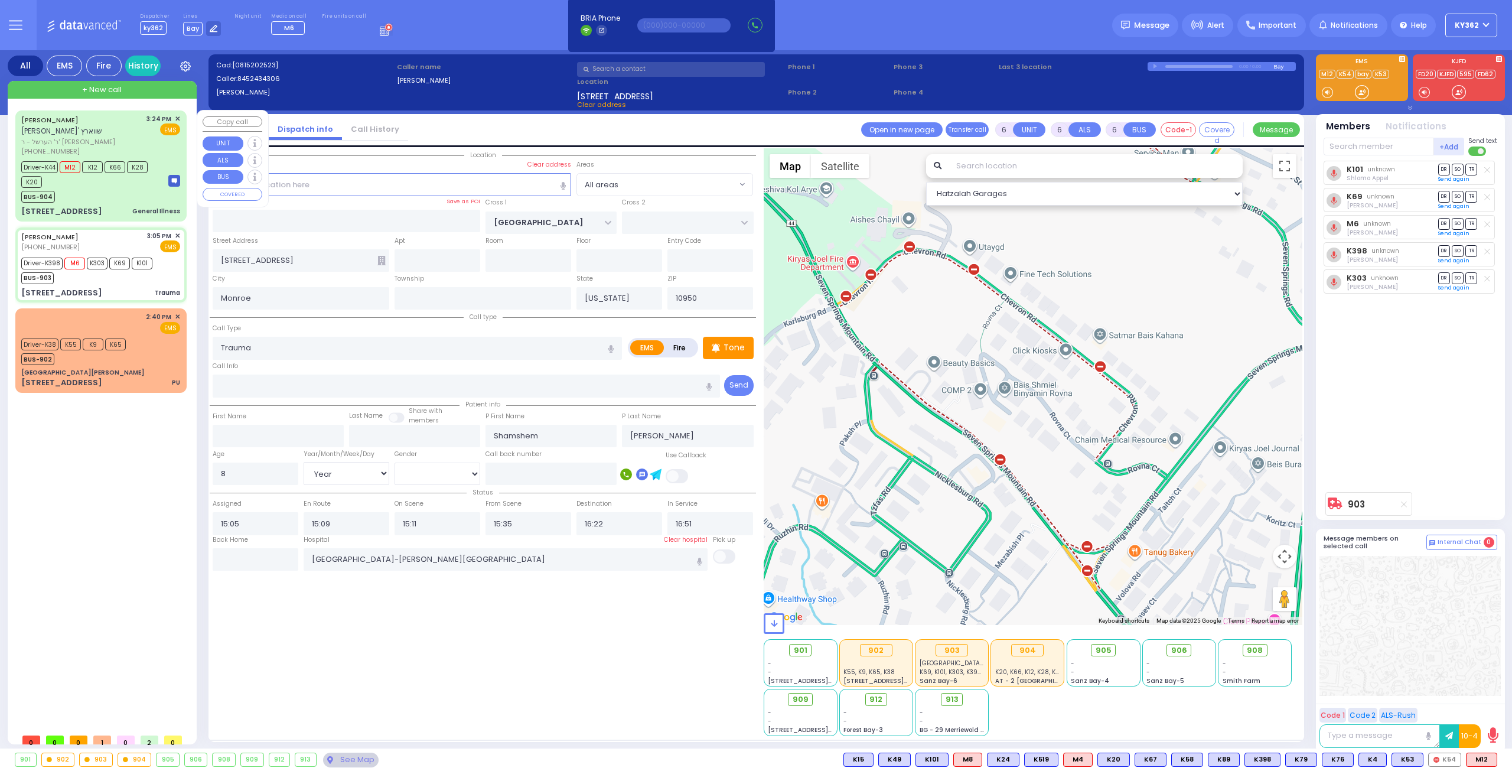
select select "[DEMOGRAPHIC_DATA]"
type input "15:24"
type input "15:28"
type input "15:29"
type input "16:20"
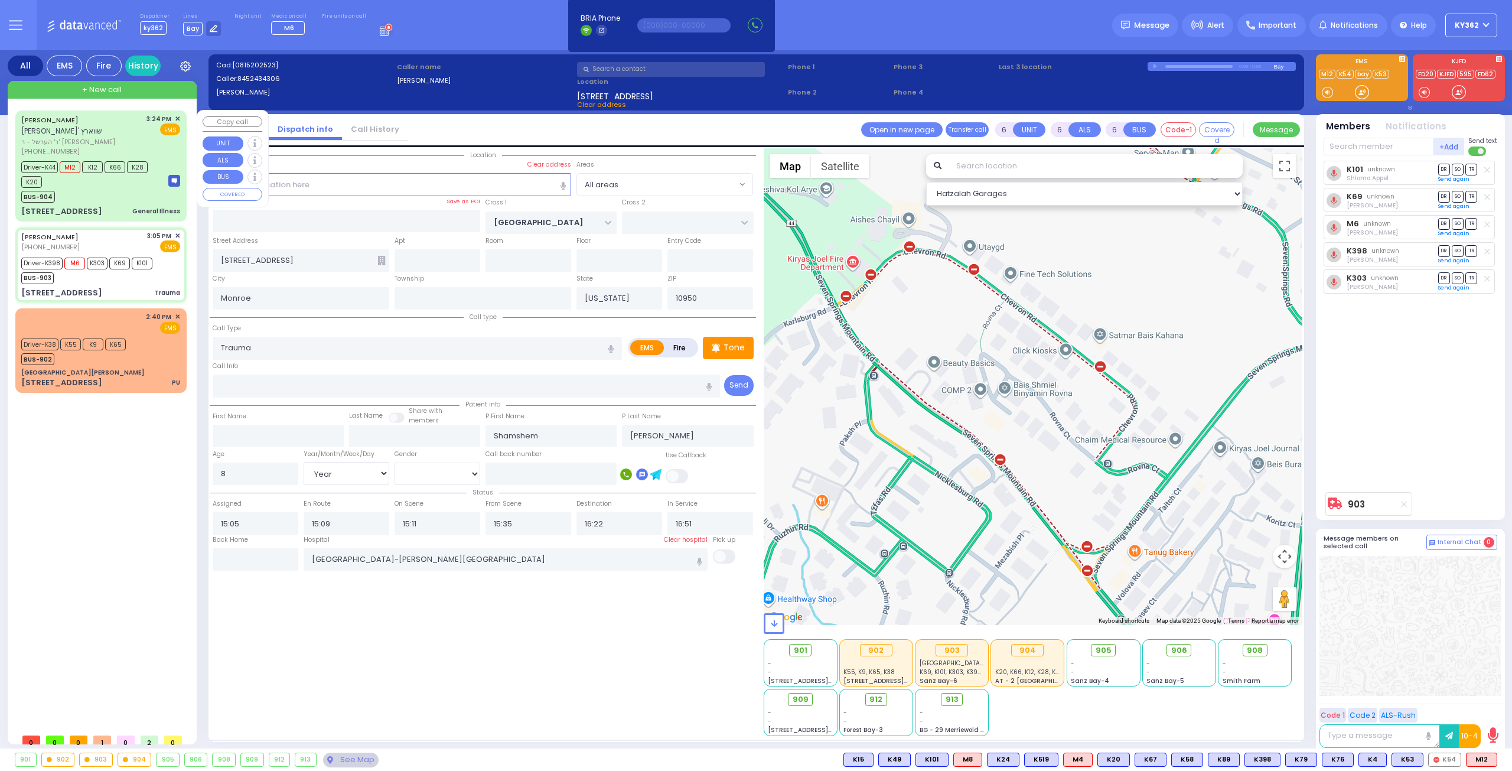
type input "[US_STATE][GEOGRAPHIC_DATA]- [GEOGRAPHIC_DATA]"
select select "Hatzalah Garages"
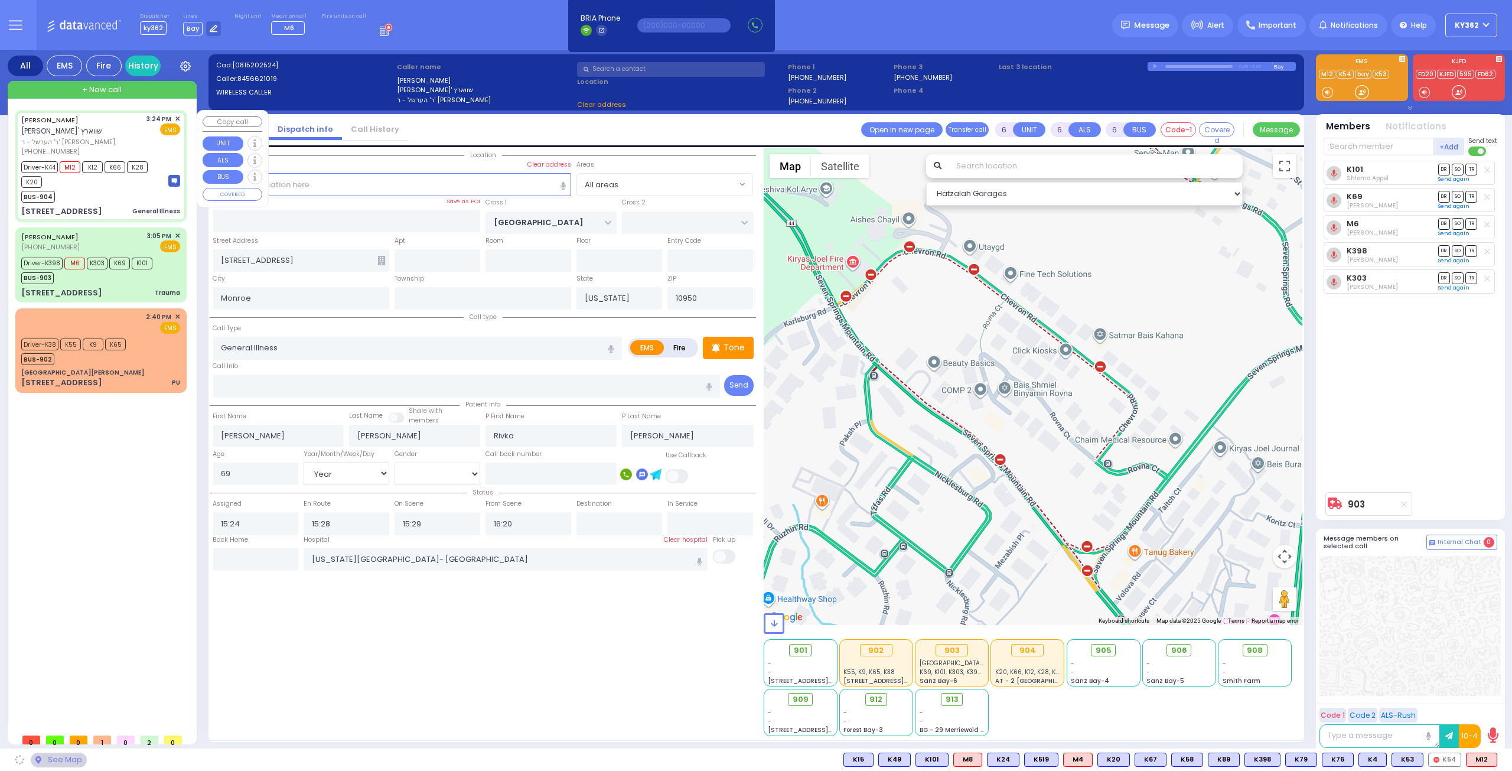
type input "[GEOGRAPHIC_DATA]"
type input "PAKSH PL"
type input "[STREET_ADDRESS]"
type input "201"
type input "[PERSON_NAME]"
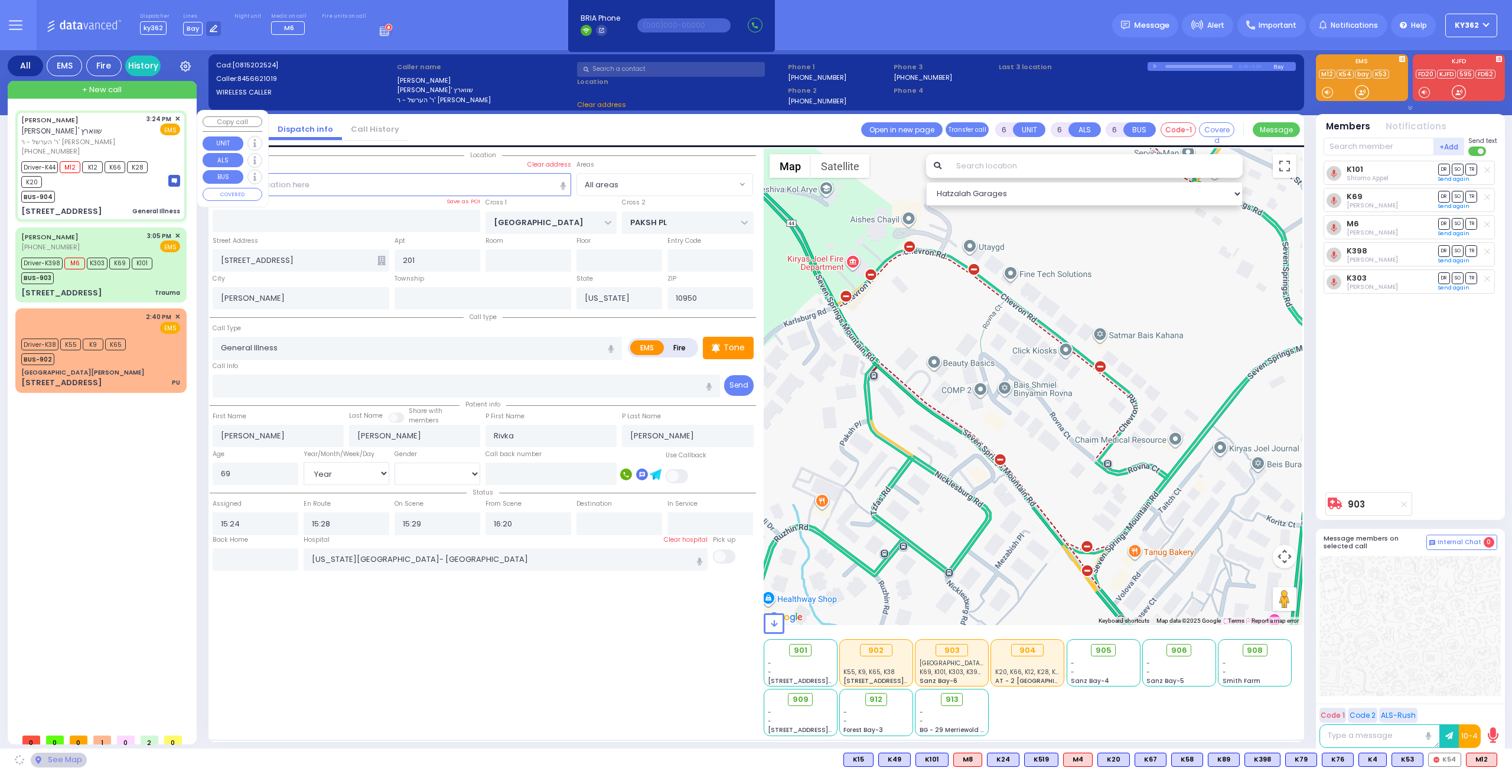
select select "SECTION 5"
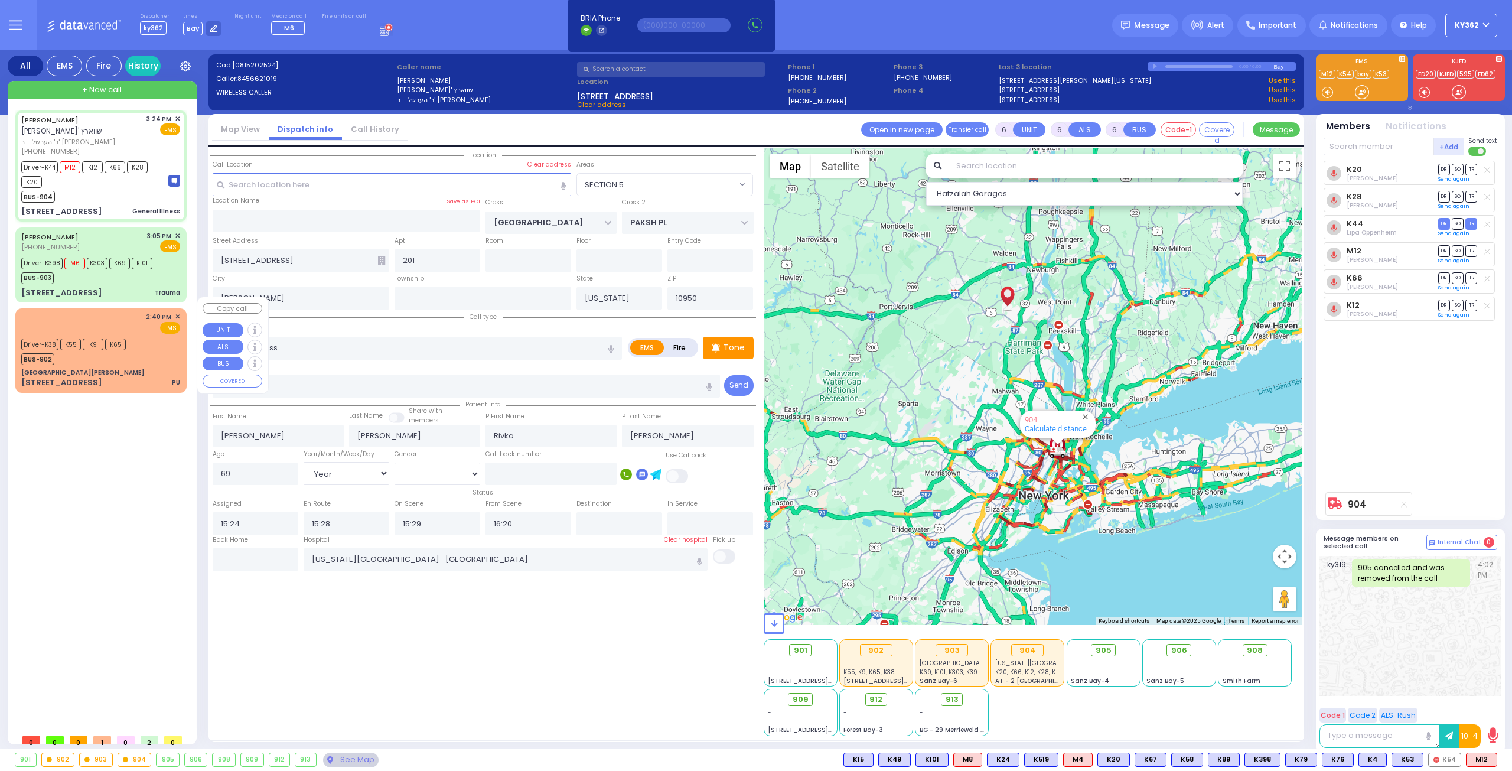
click at [128, 316] on div "2:40 PM ✕ EMS" at bounding box center [100, 323] width 159 height 22
select select
type input "PU"
radio input "true"
type input "[PERSON_NAME]"
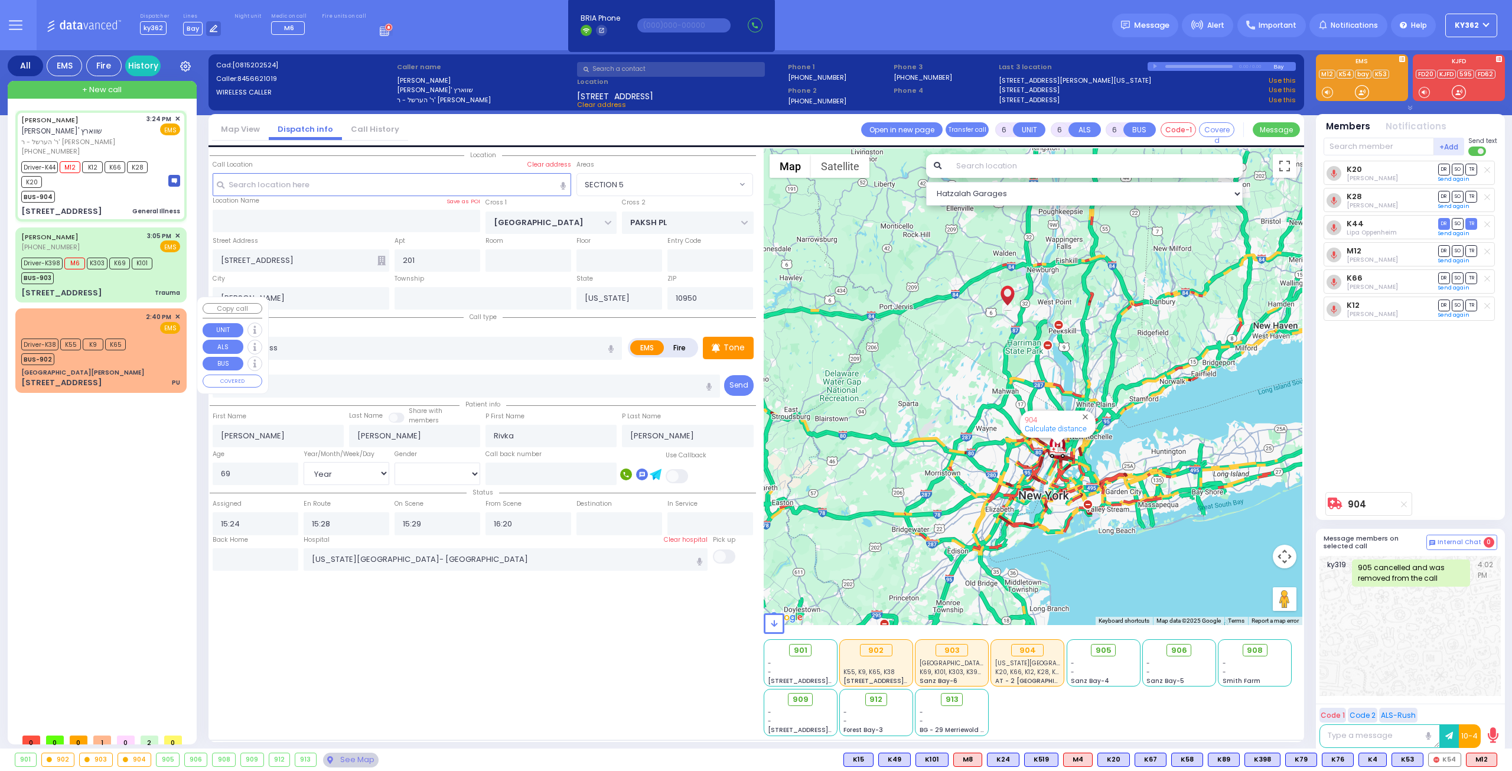
type input "Kupczyk"
type input "73"
select select "Year"
select select "[DEMOGRAPHIC_DATA]"
type input "14:40"
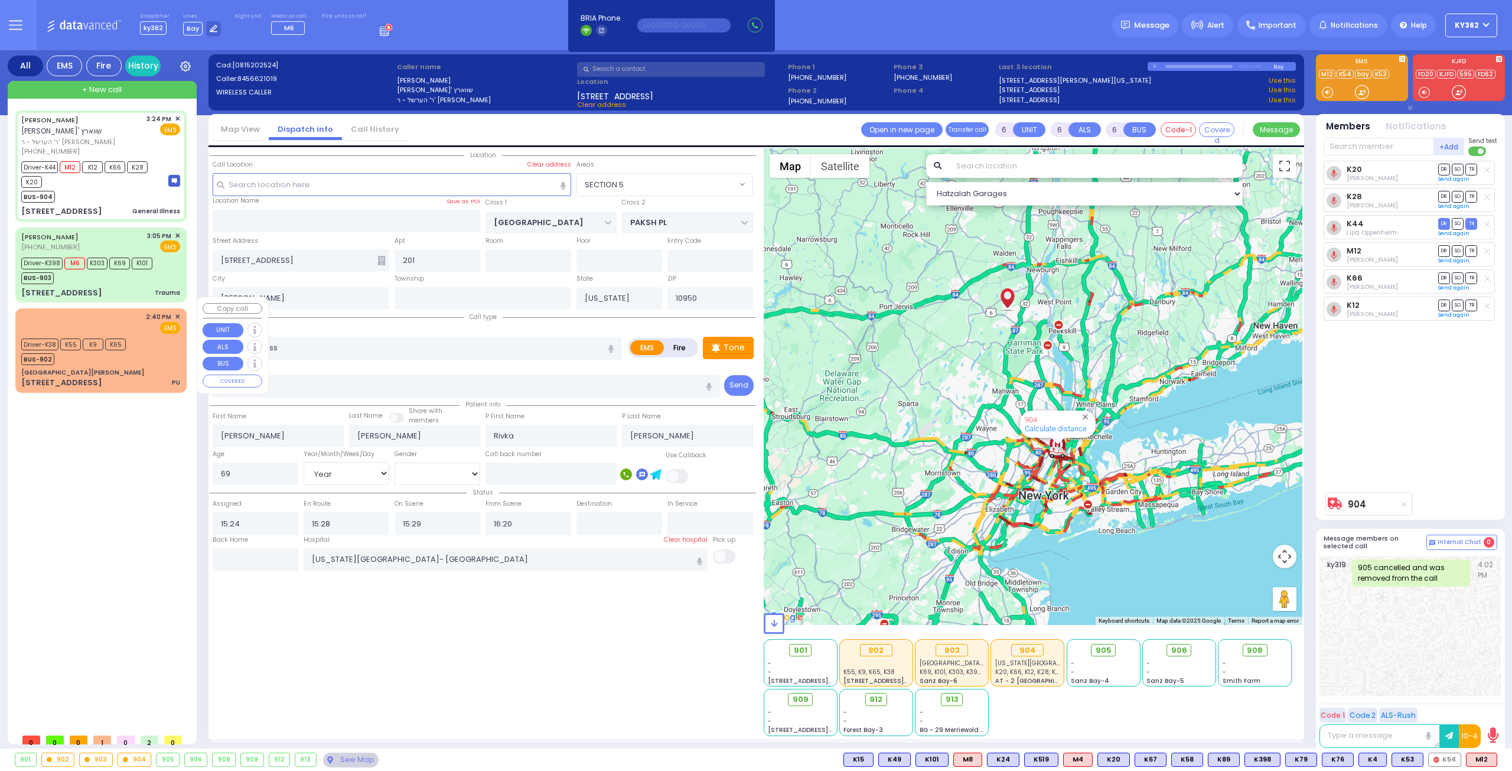
type input "14:45"
type input "[GEOGRAPHIC_DATA]"
select select "Hatzalah Garages"
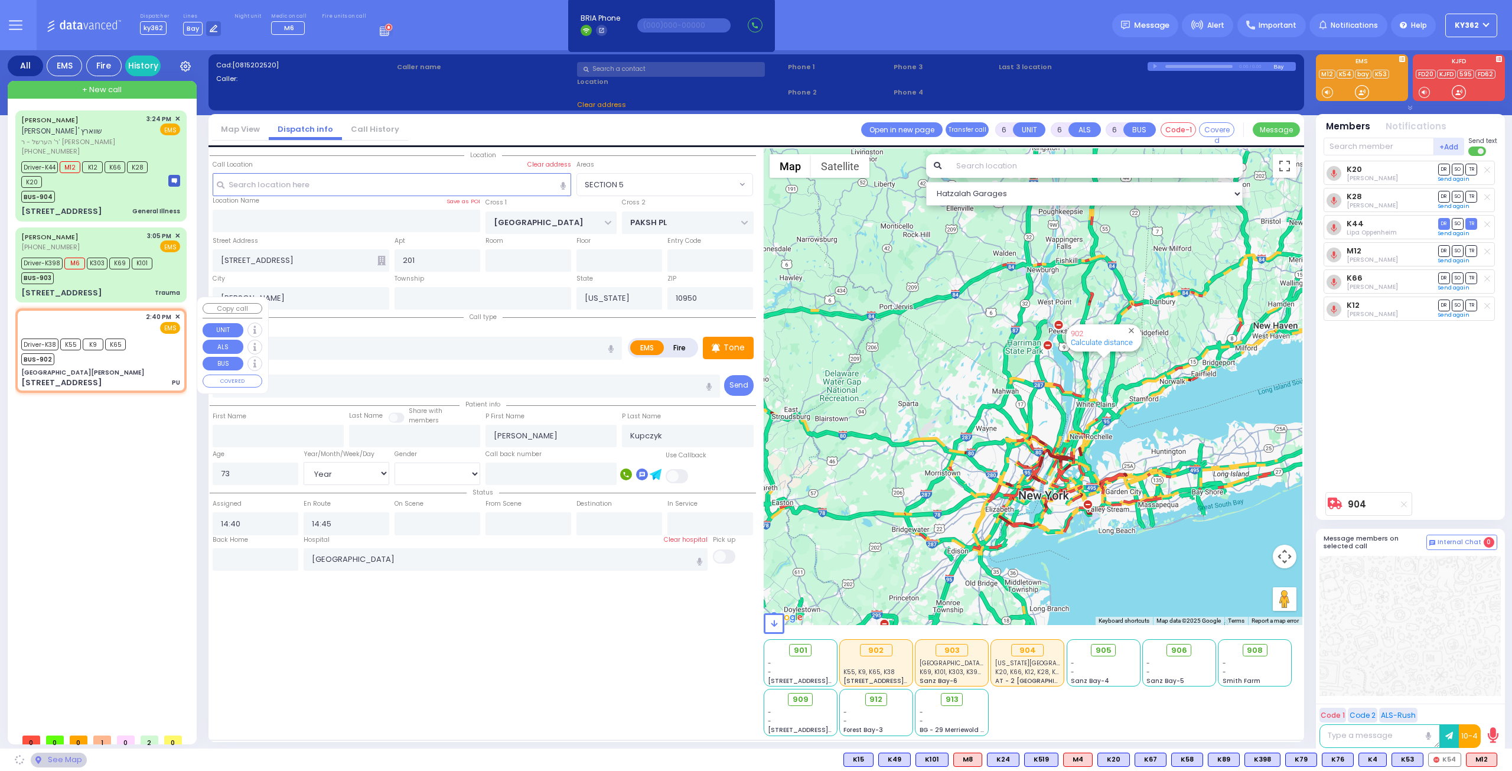
type input "[GEOGRAPHIC_DATA][PERSON_NAME]"
type input "GRAND ST"
type input "VAN DUZER PL"
type input "[STREET_ADDRESS]"
type input "Warwick"
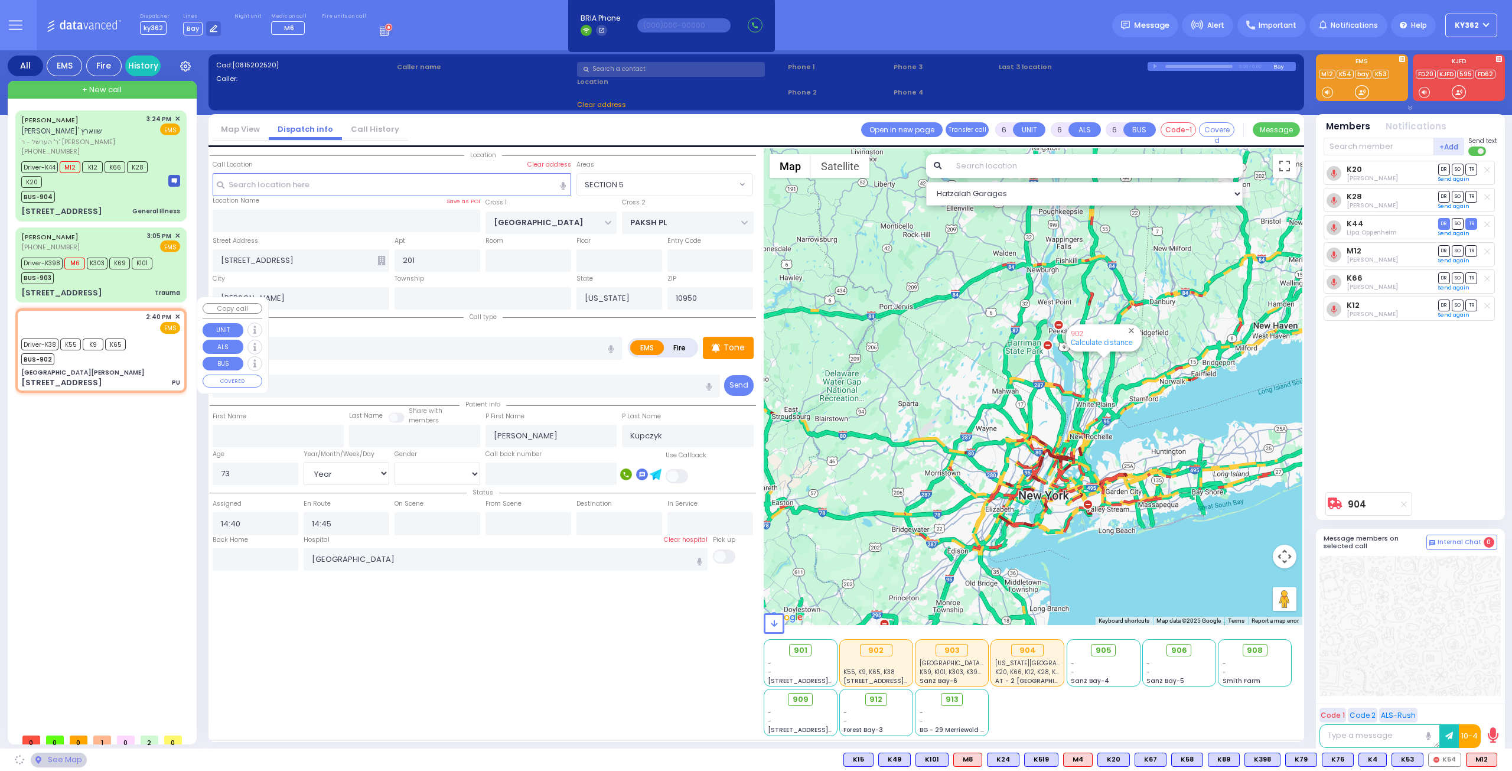
type input "10990"
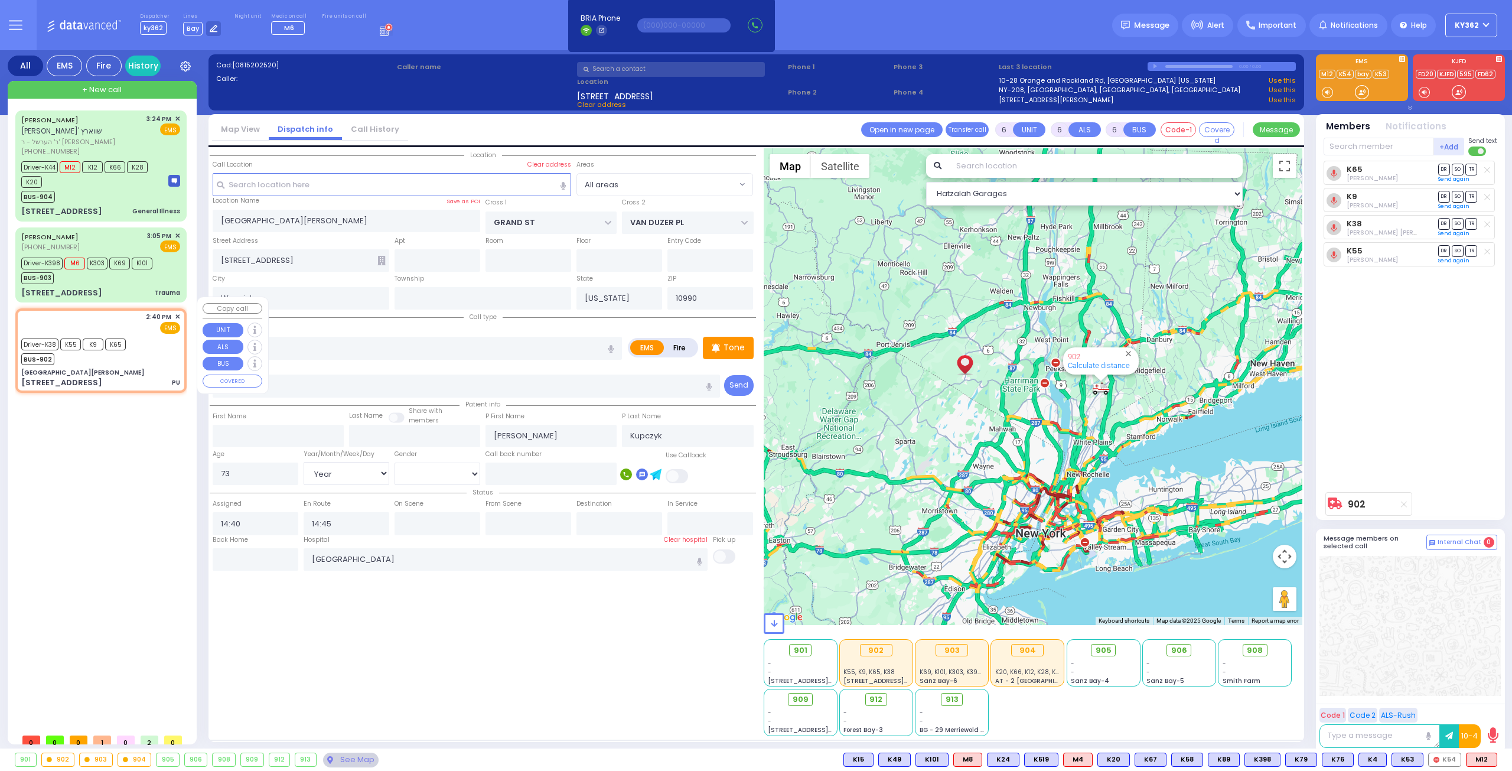
select select
radio input "true"
select select "Year"
select select "[DEMOGRAPHIC_DATA]"
select select "Hatzalah Garages"
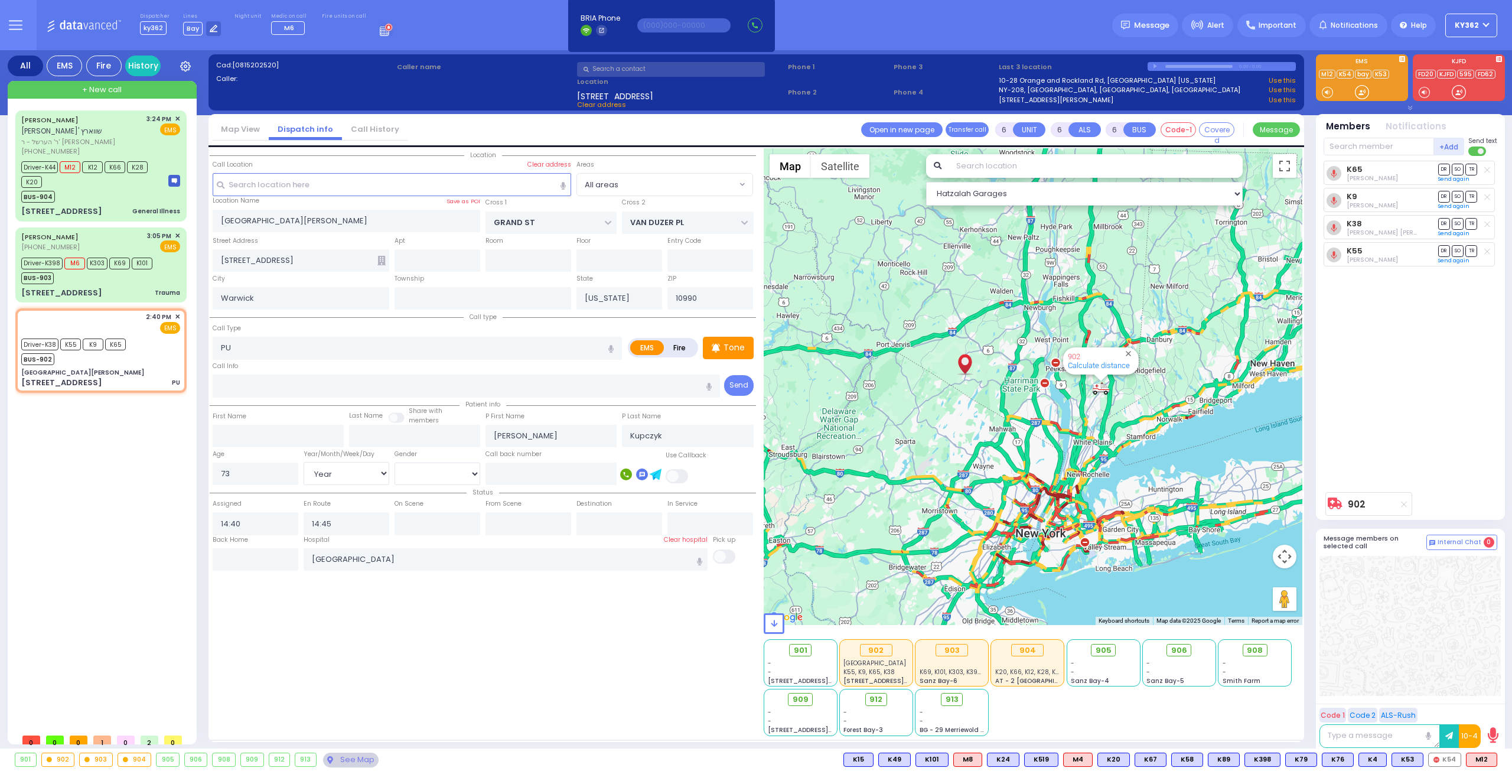
select select
radio input "true"
select select "Year"
select select "[DEMOGRAPHIC_DATA]"
select select "Hatzalah Garages"
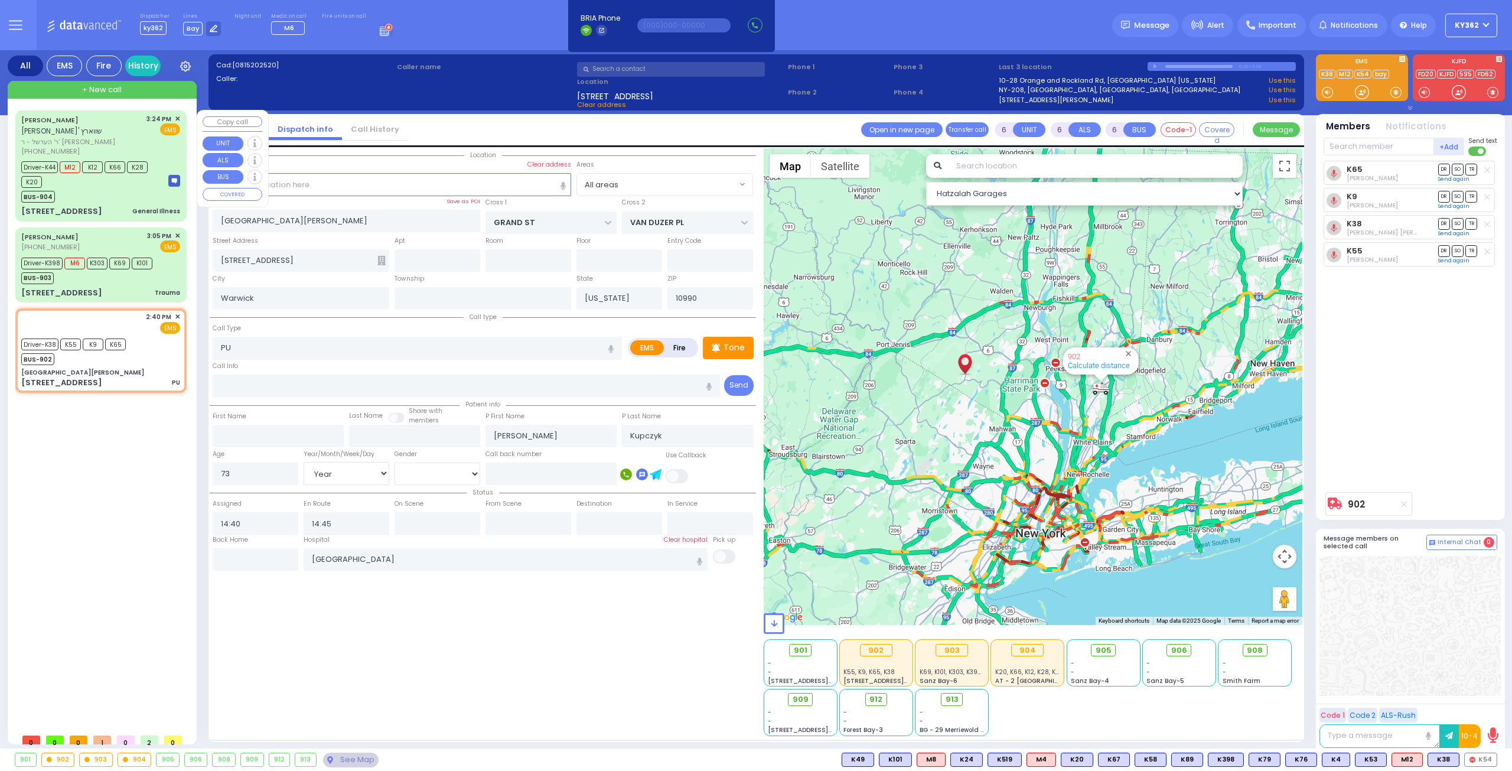
select select
radio input "true"
select select "Year"
select select "[DEMOGRAPHIC_DATA]"
select select "Hatzalah Garages"
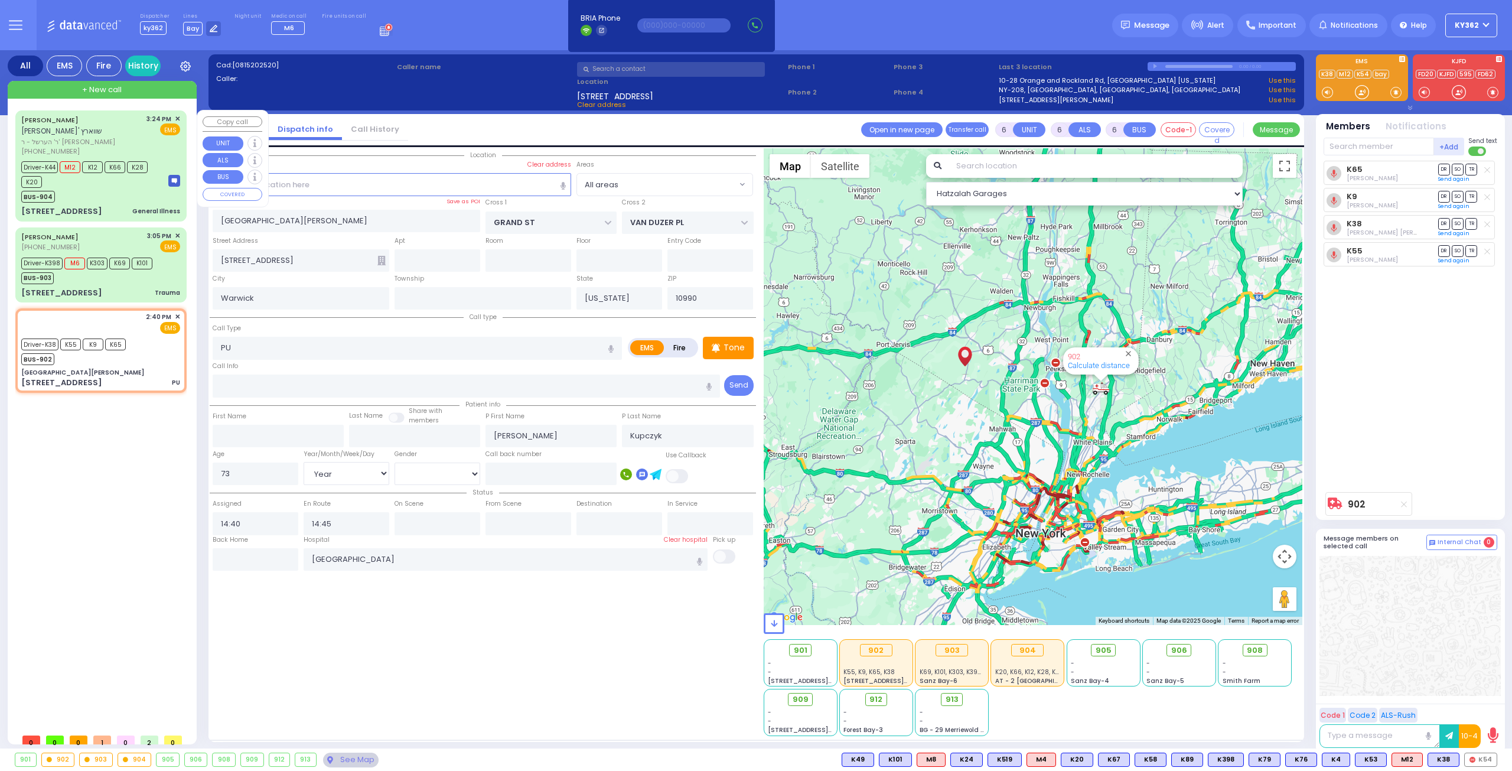
select select
radio input "true"
select select "Year"
select select "[DEMOGRAPHIC_DATA]"
select select "Hatzalah Garages"
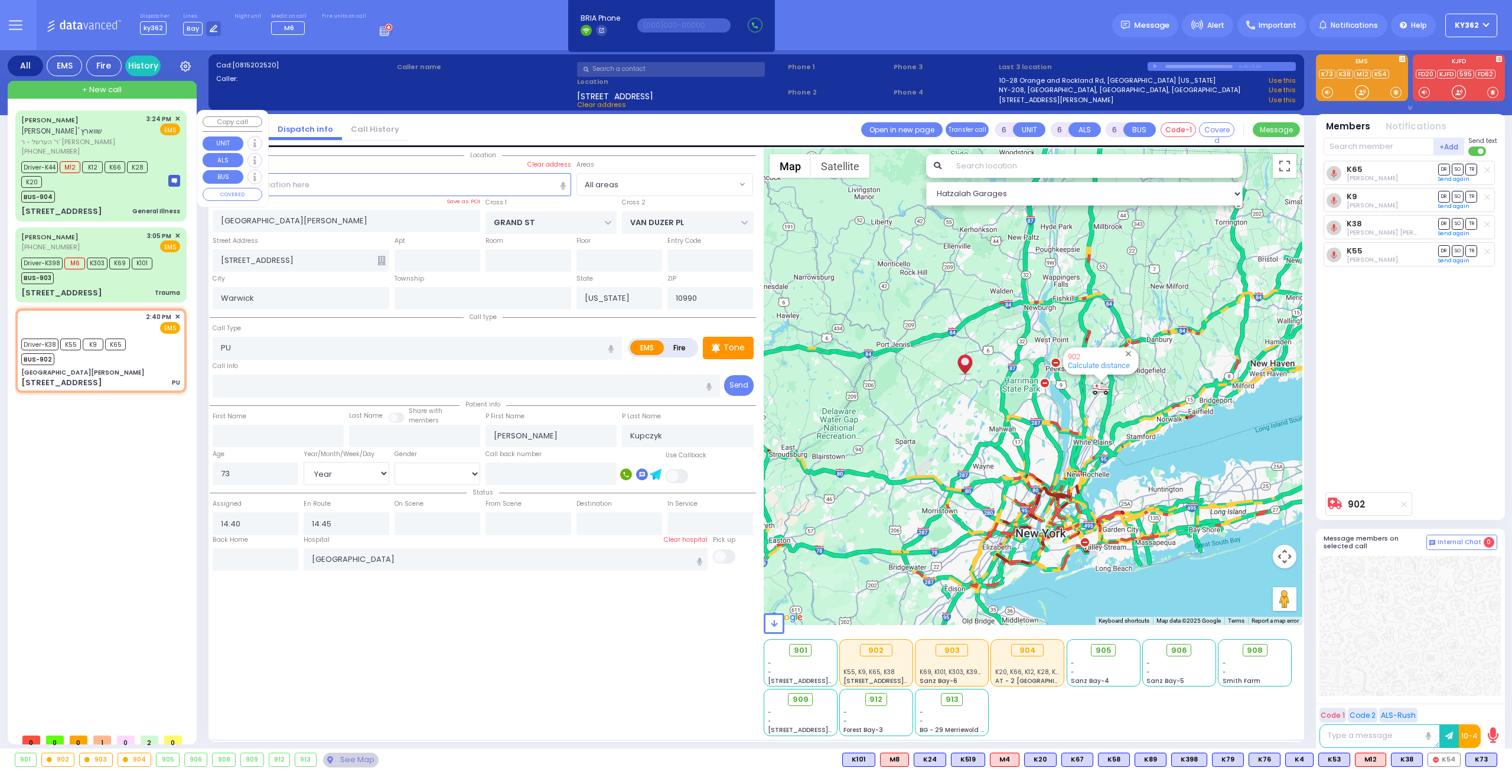
select select
radio input "true"
select select "Year"
select select "[DEMOGRAPHIC_DATA]"
select select "Hatzalah Garages"
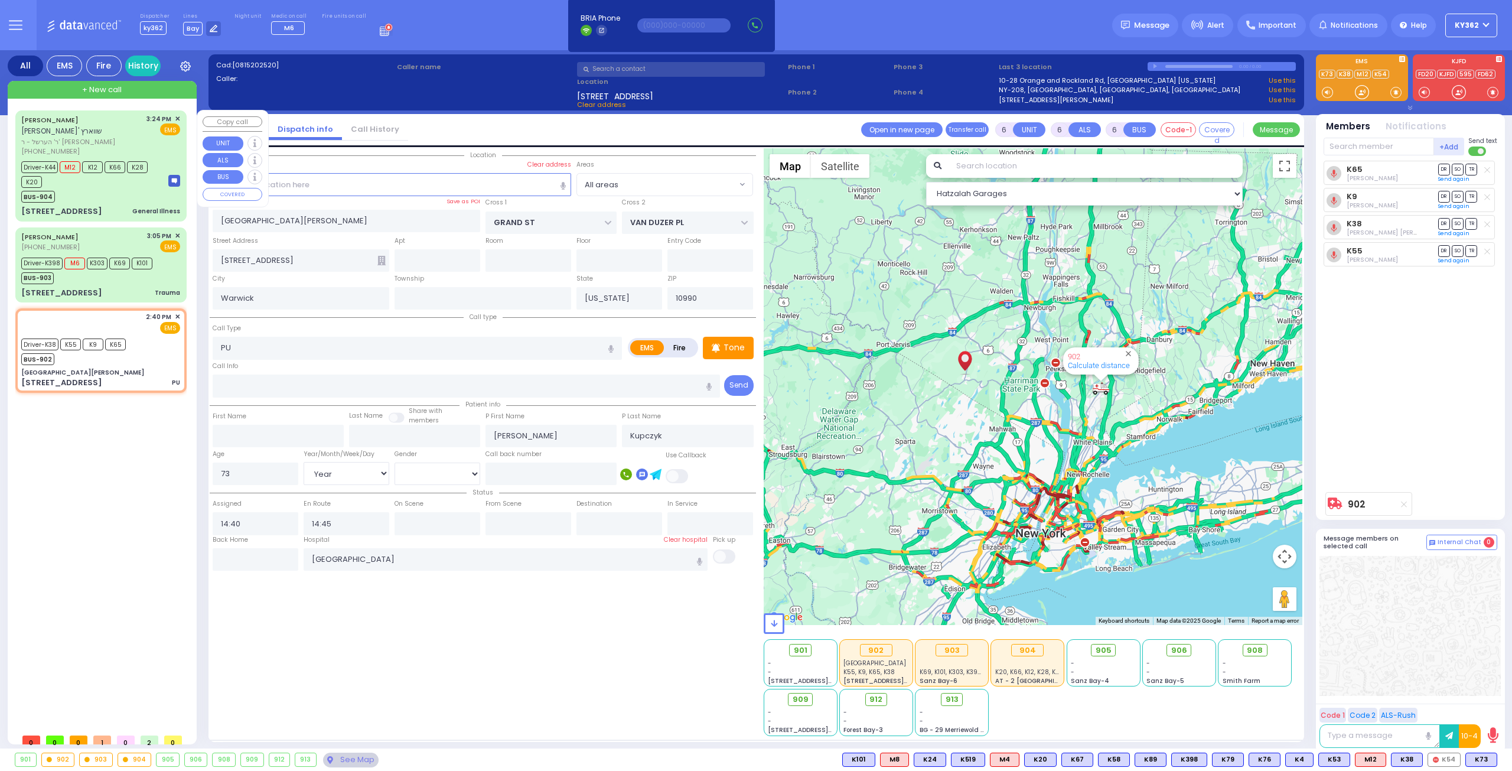
select select
radio input "true"
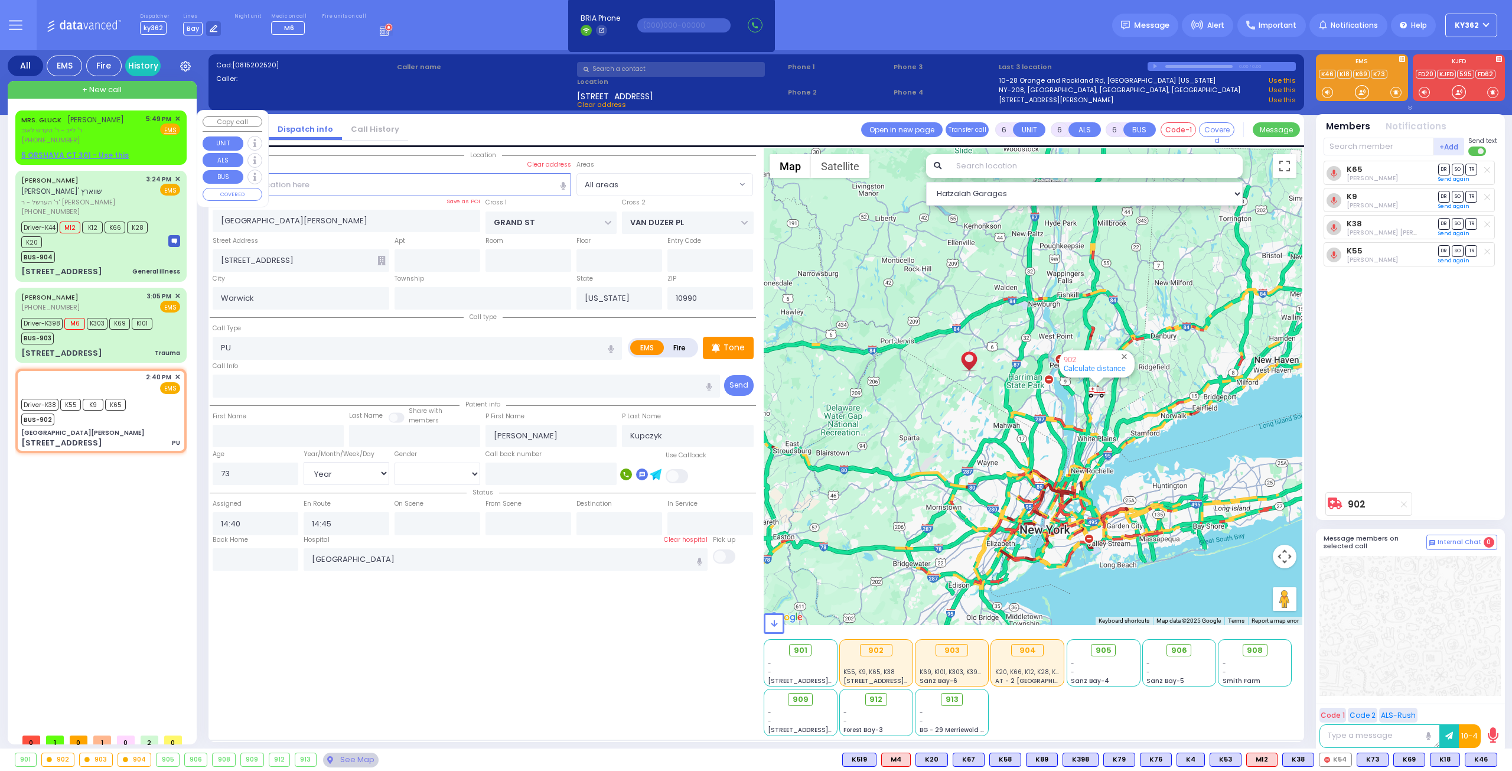
click at [124, 136] on div "[PERSON_NAME] מרת גליק ר' לייב - ר' הערש לאוב [PHONE_NUMBER] 5:49 PM ✕ Fire EMS" at bounding box center [100, 129] width 159 height 31
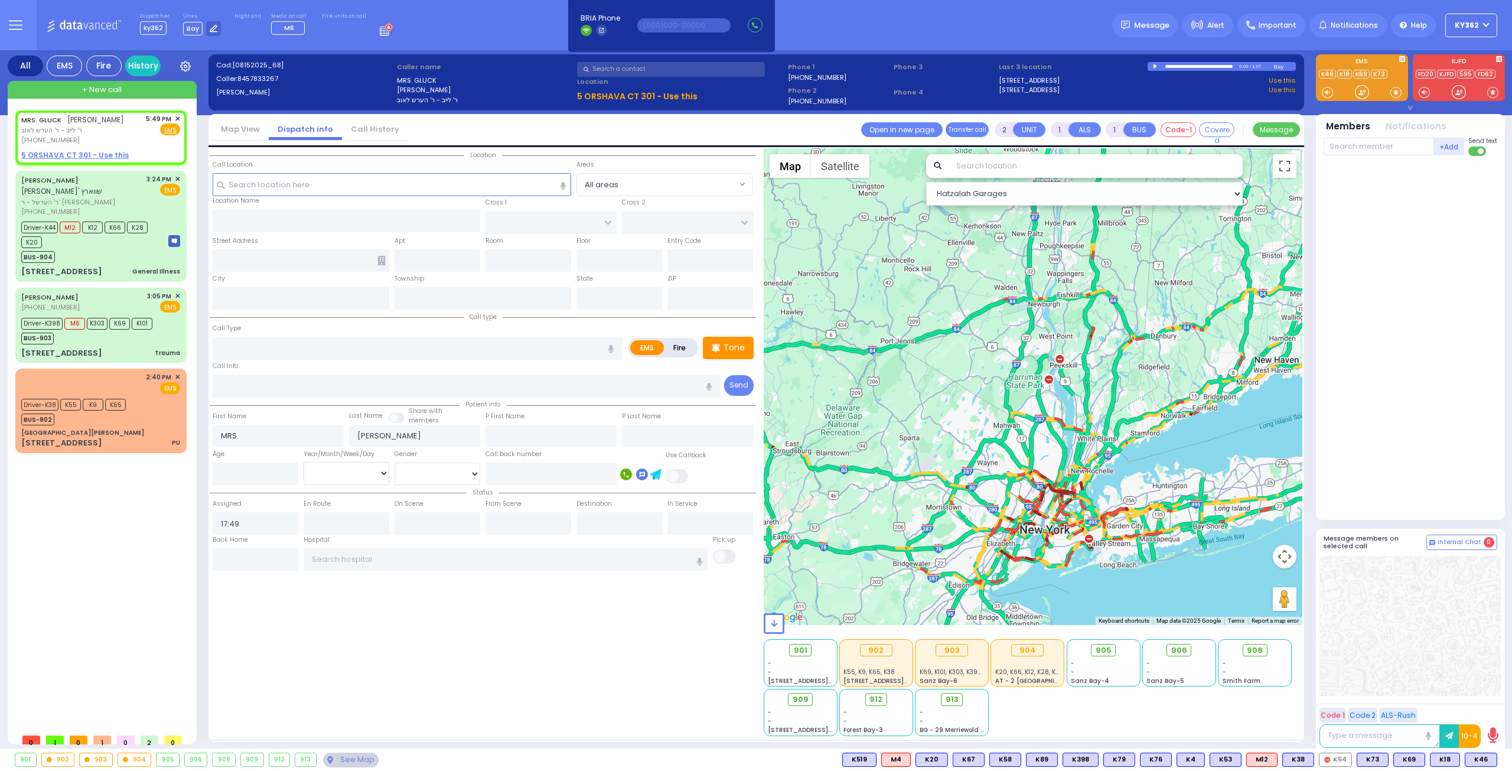
click at [359, 130] on link "Call History" at bounding box center [375, 128] width 66 height 11
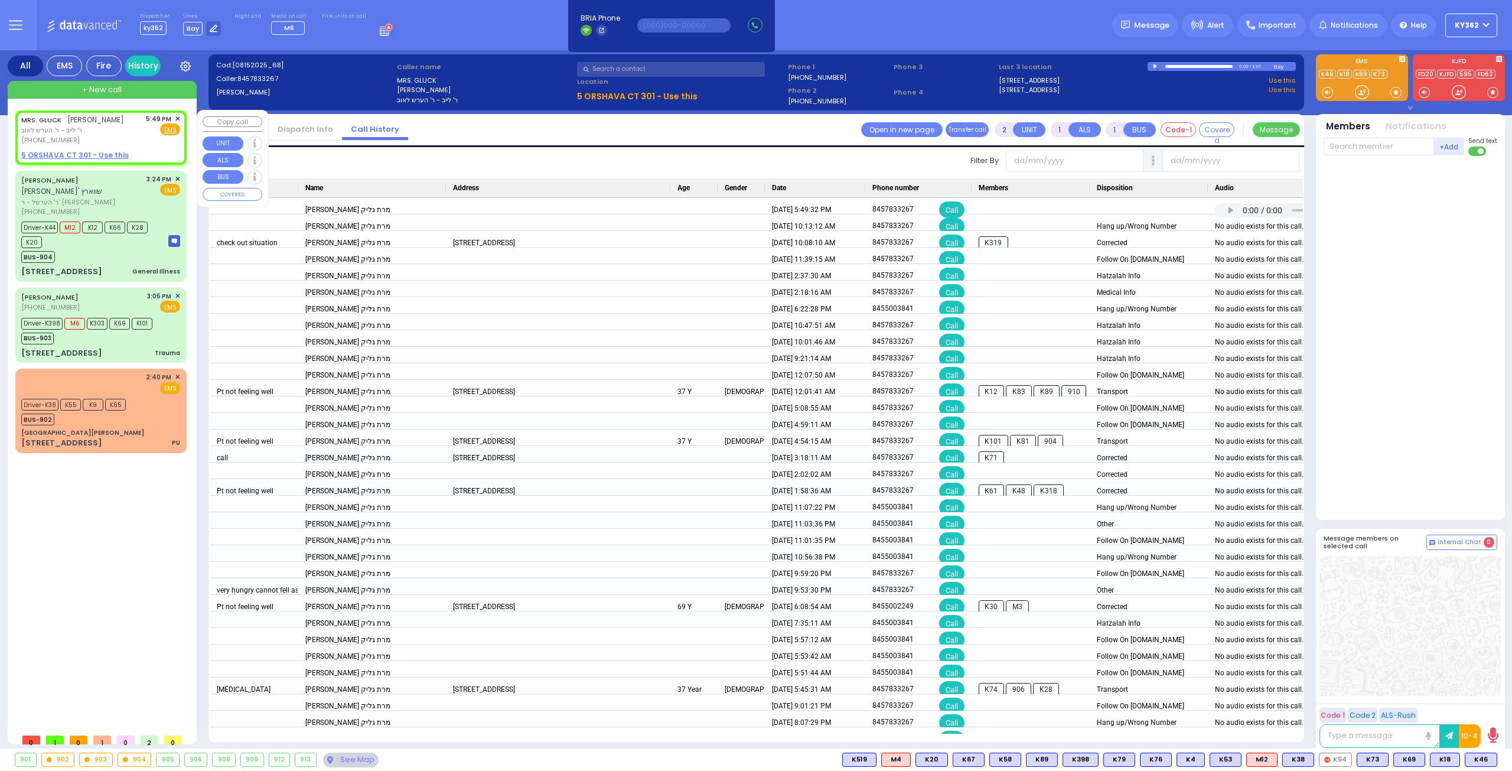
click at [120, 133] on div "[PERSON_NAME] מרת גליק ר' לייב - ר' הערש לאוב [PHONE_NUMBER] 5:49 PM ✕ Fire EMS" at bounding box center [100, 129] width 159 height 31
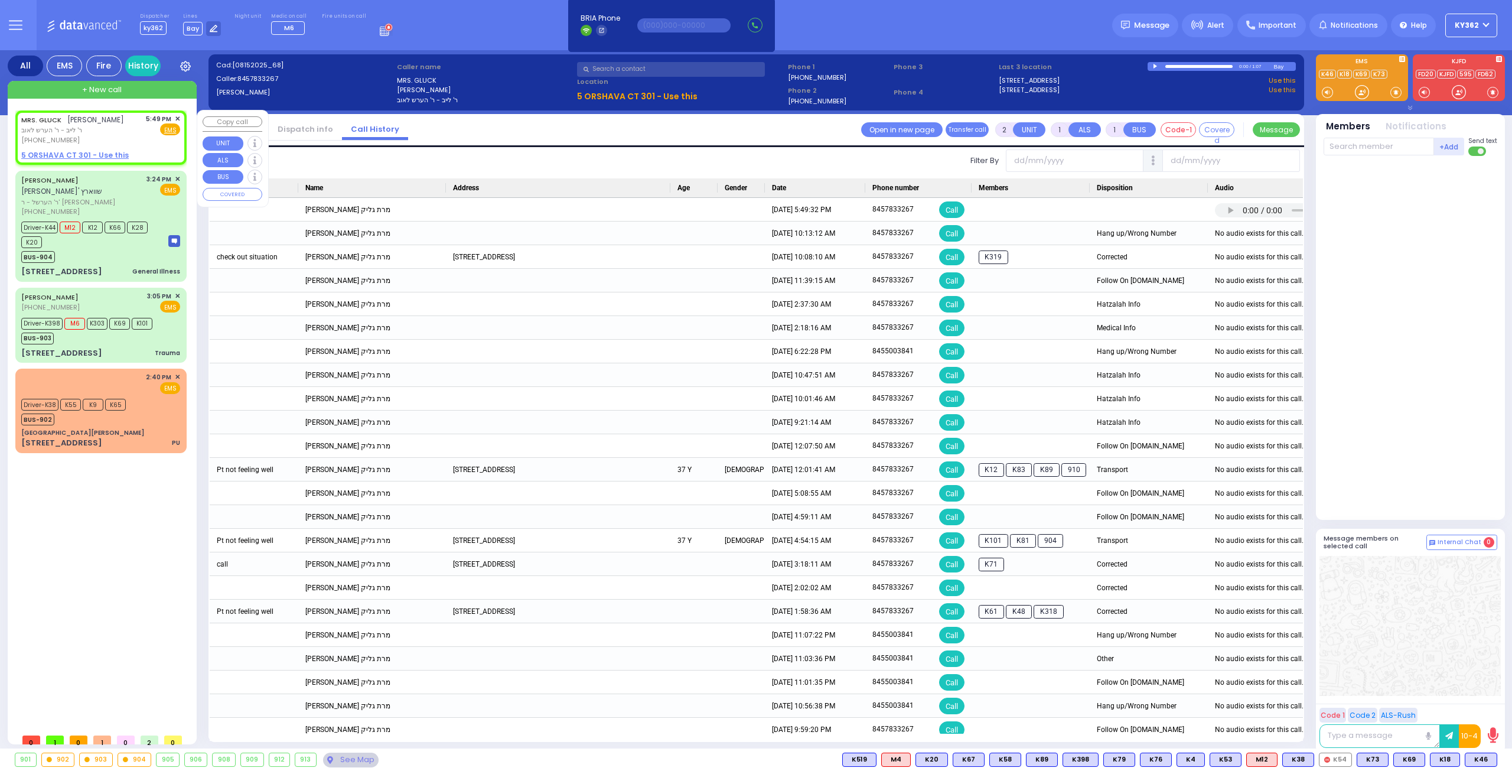
click at [146, 136] on div "[PERSON_NAME] מרת גליק ר' לייב - ר' הערש לאוב [PHONE_NUMBER] 5:49 PM ✕ Fire EMS" at bounding box center [100, 129] width 159 height 31
select select "Hatzalah Garages"
click at [308, 129] on link "Dispatch info" at bounding box center [305, 128] width 73 height 11
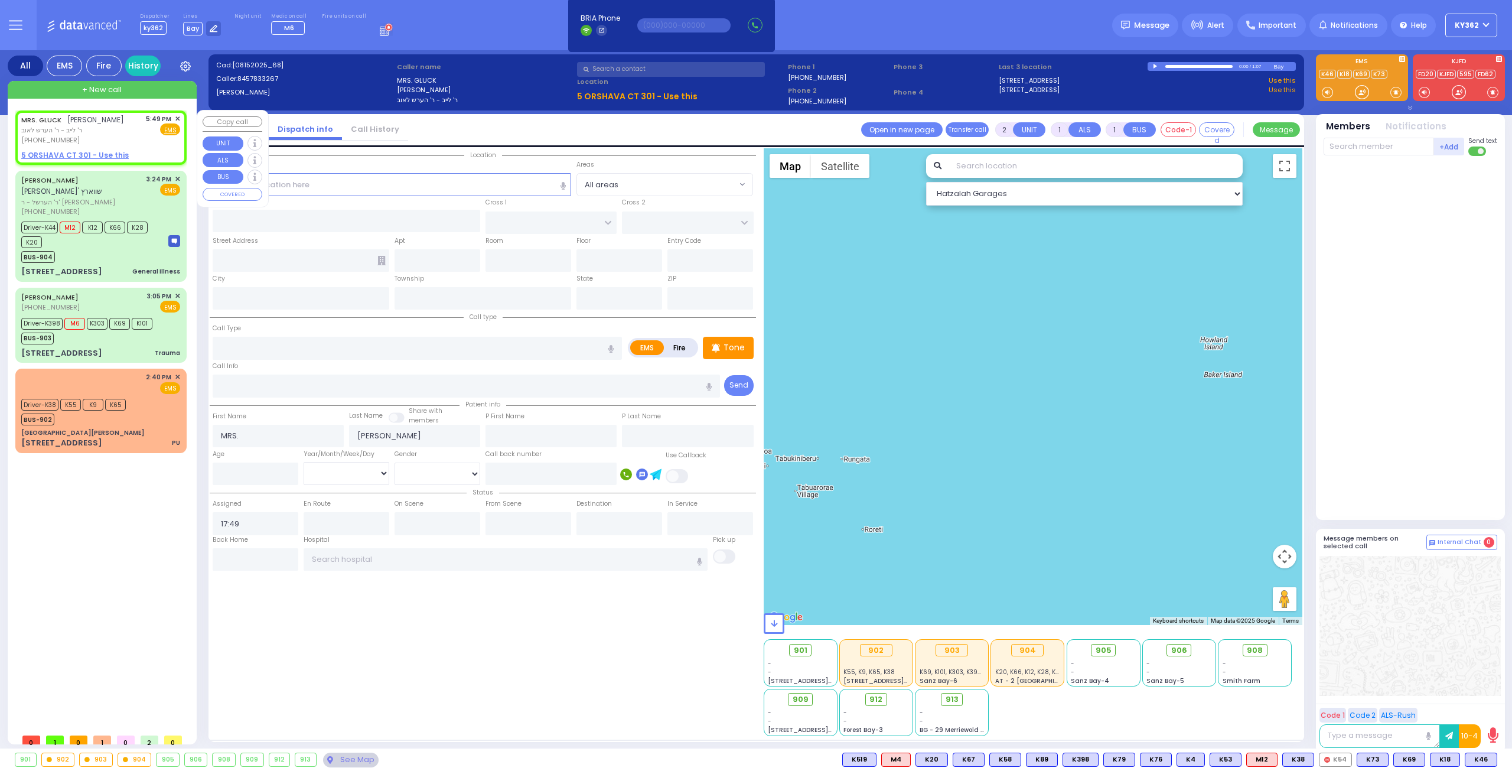
click at [129, 132] on div "[PERSON_NAME] מרת גליק ר' לייב - ר' הערש לאוב [PHONE_NUMBER] 5:49 PM ✕ Fire EMS" at bounding box center [100, 129] width 159 height 31
select select
radio input "true"
select select
select select "Hatzalah Garages"
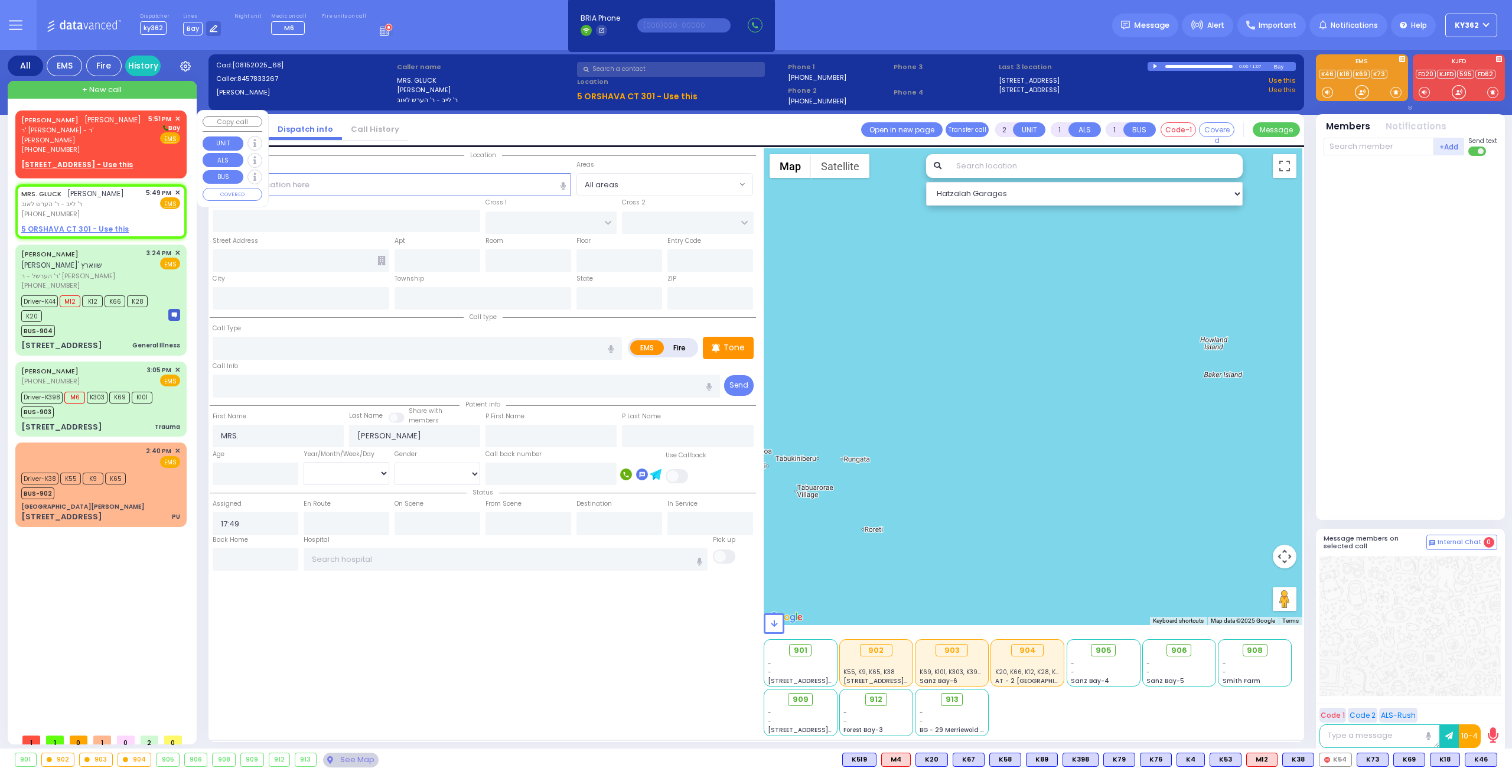
click at [64, 167] on u "25 PARK AVE - Use this" at bounding box center [77, 164] width 112 height 10
select select
radio input "true"
type input "SHULEM ELIEZER"
type input "BRACH"
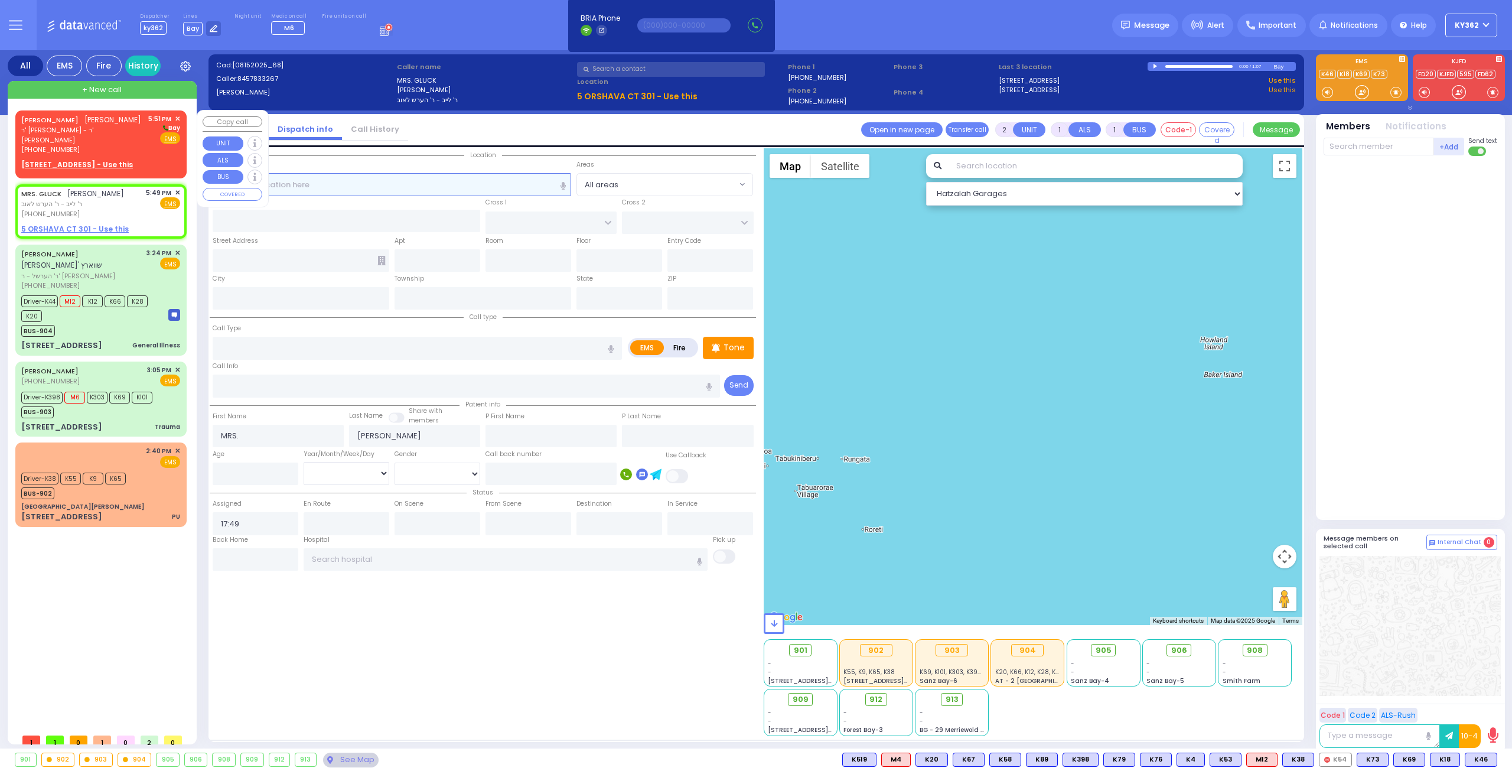
select select
type input "17:51"
select select "Hatzalah Garages"
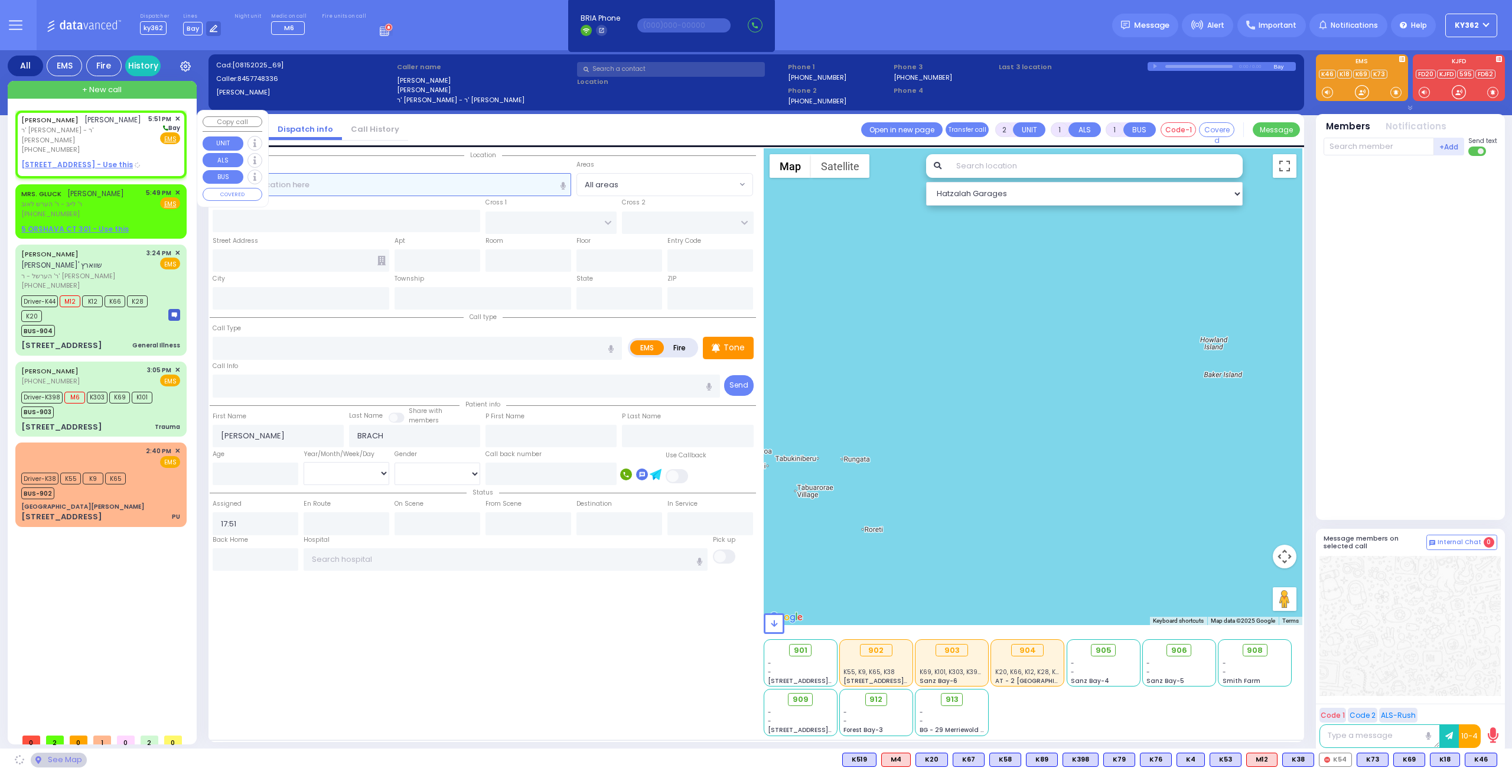
type input "NORTH MAIN ST"
type input "25 PARK AVE"
type input "Monroe"
type input "[US_STATE]"
type input "10950"
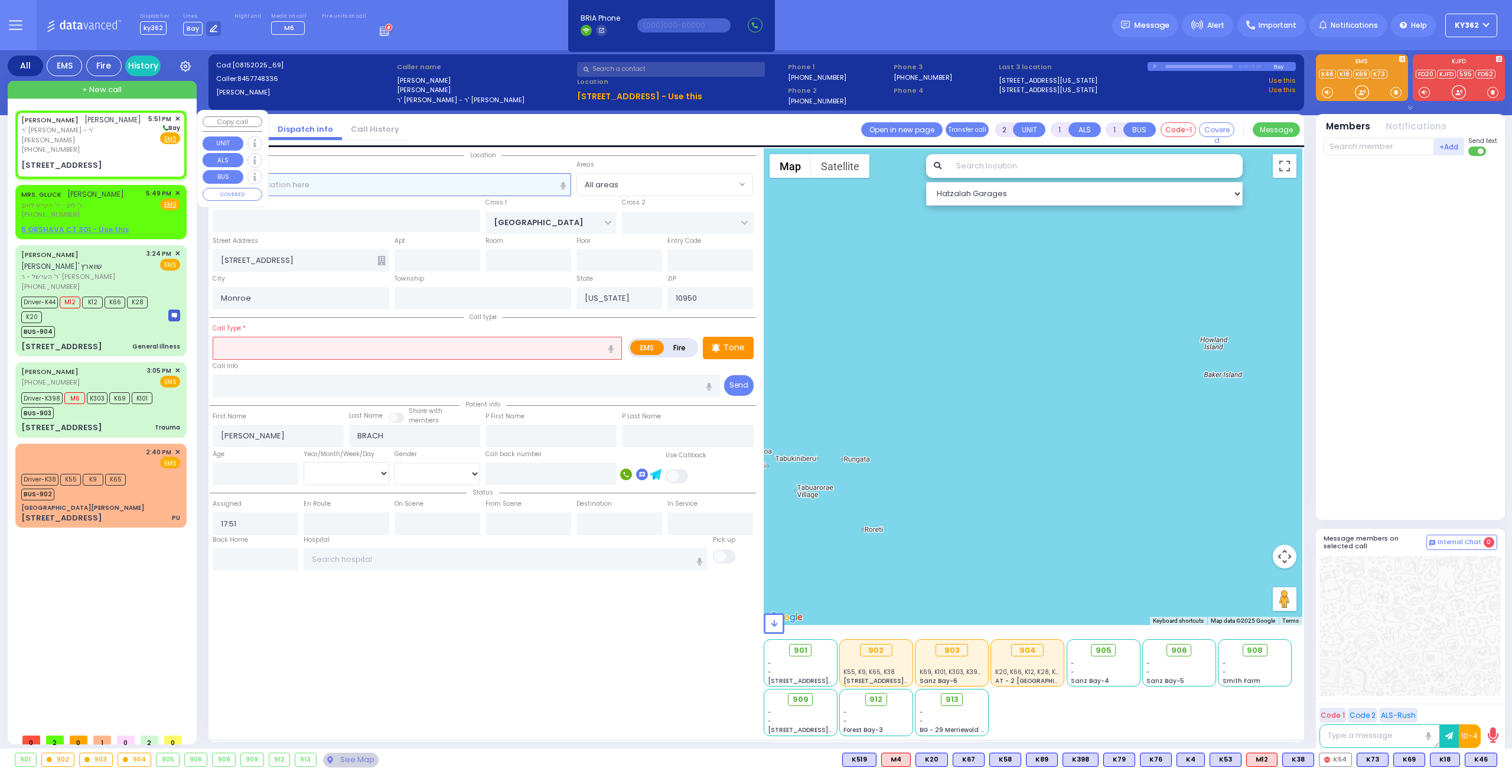
select select
radio input "true"
select select
select select "Hatzalah Garages"
select select
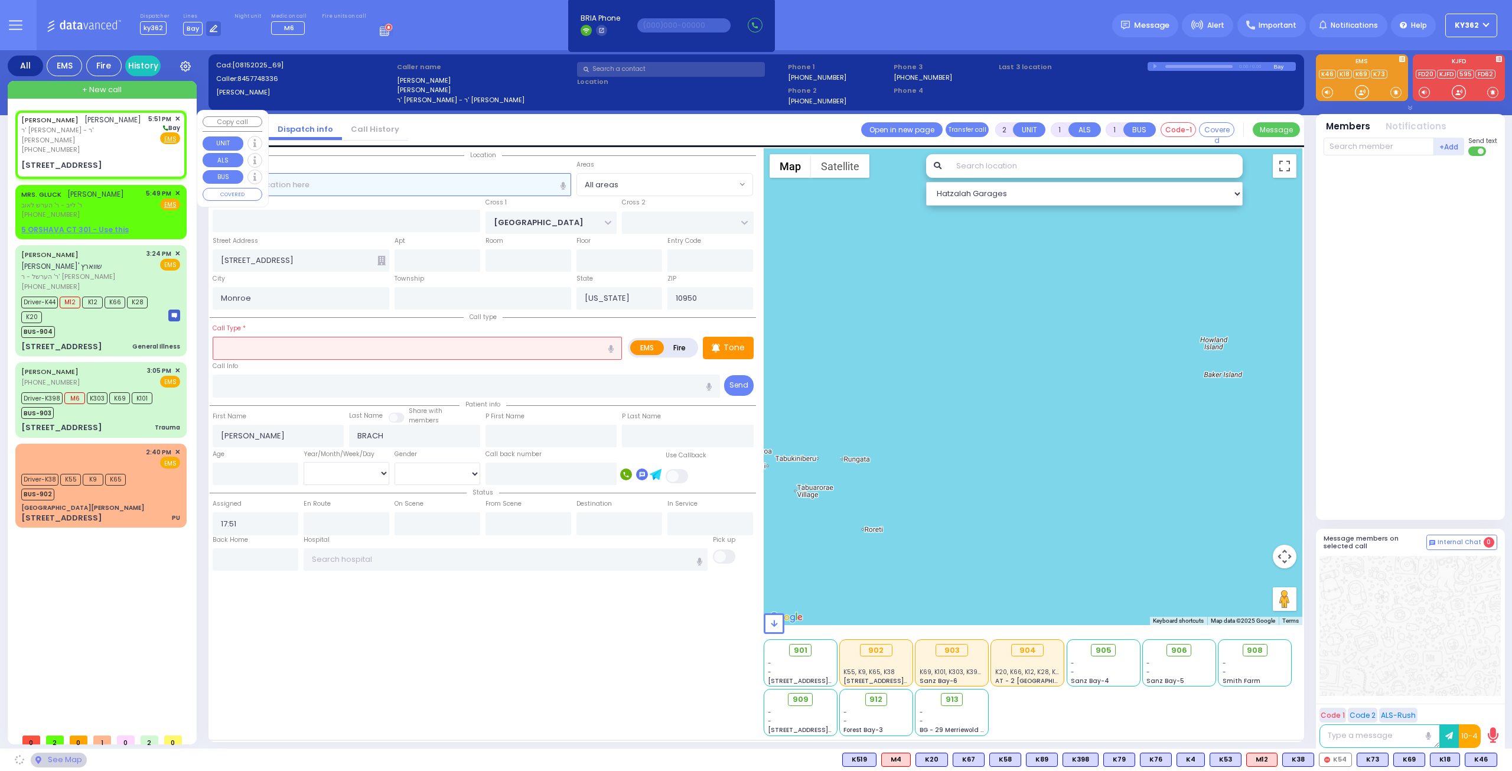
radio input "true"
select select
select select "Hatzalah Garages"
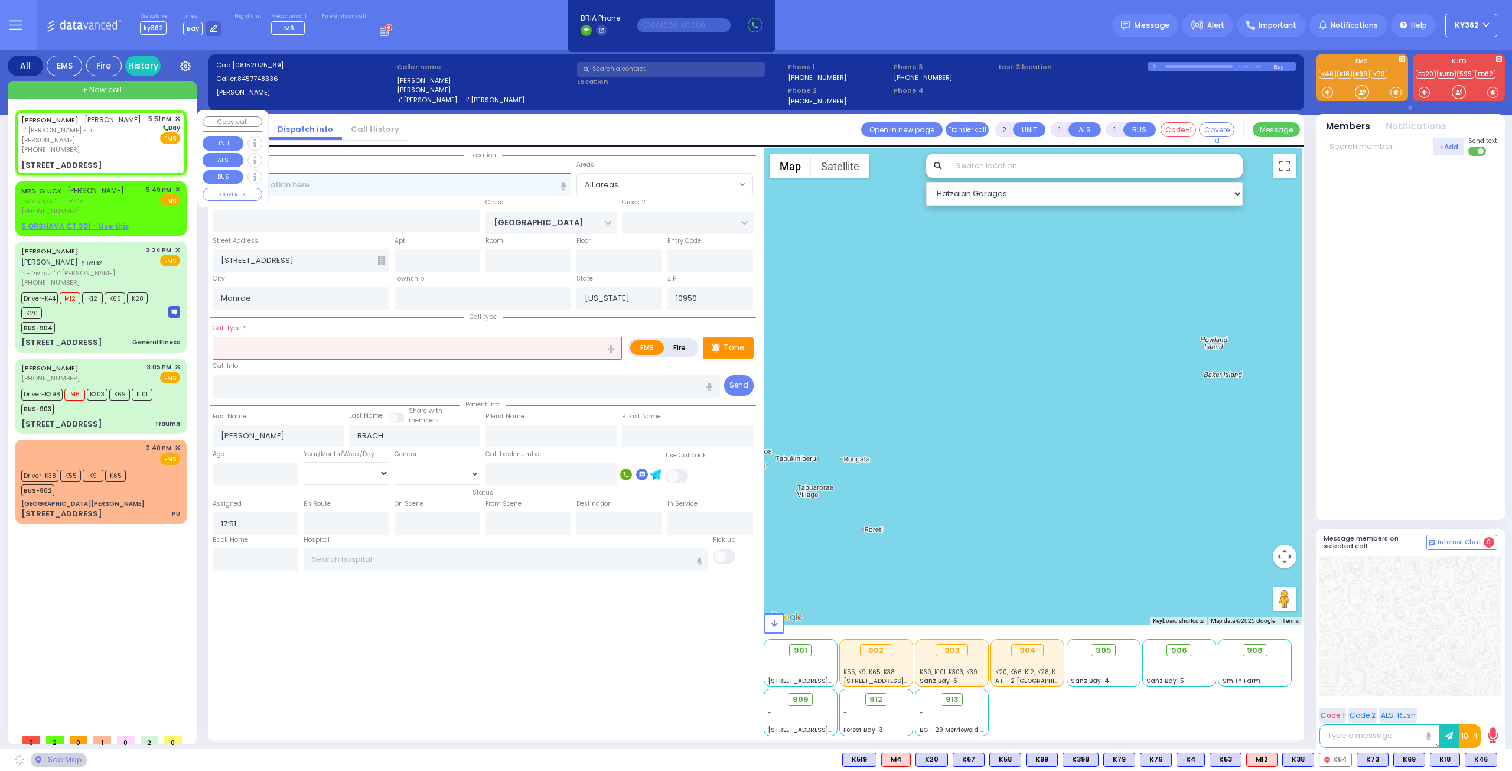
select select
radio input "true"
select select
select select "Hatzalah Garages"
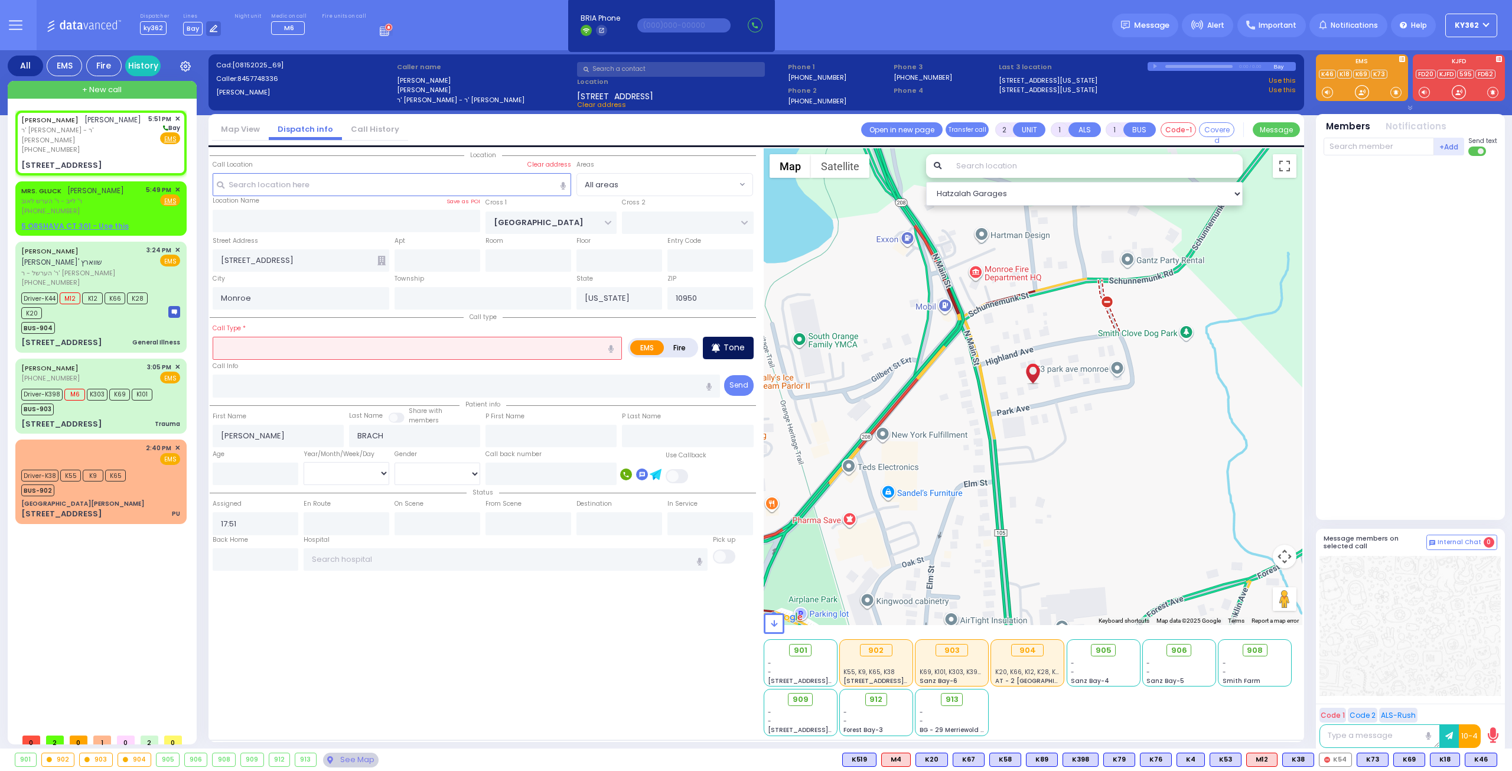
click at [729, 341] on p "Tone" at bounding box center [733, 347] width 21 height 12
select select
radio input "true"
select select
select select "Hatzalah Garages"
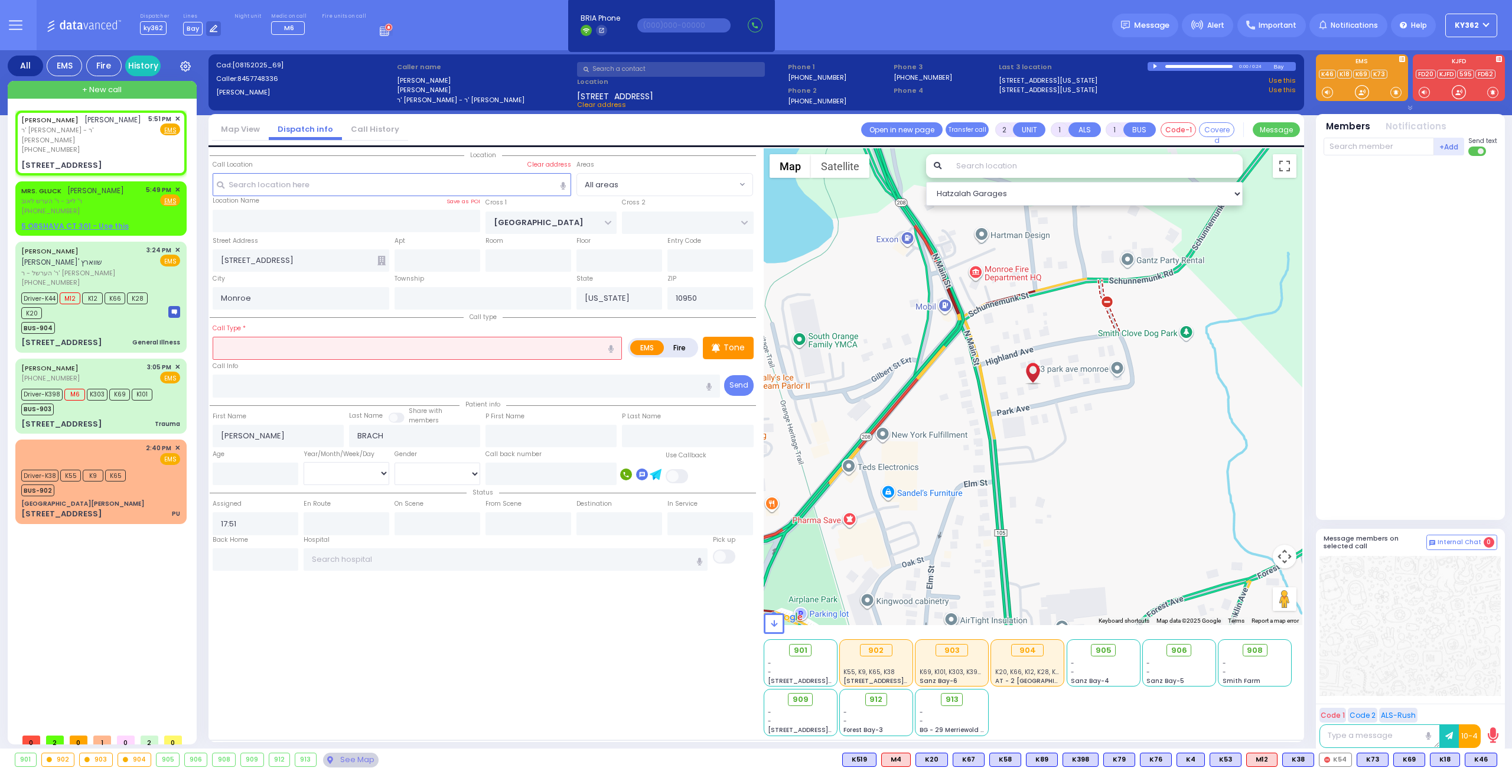
click at [289, 348] on input "text" at bounding box center [417, 348] width 409 height 22
click at [292, 380] on div "Partial Obstruction" at bounding box center [417, 384] width 403 height 12
type input "Partial Obstruction"
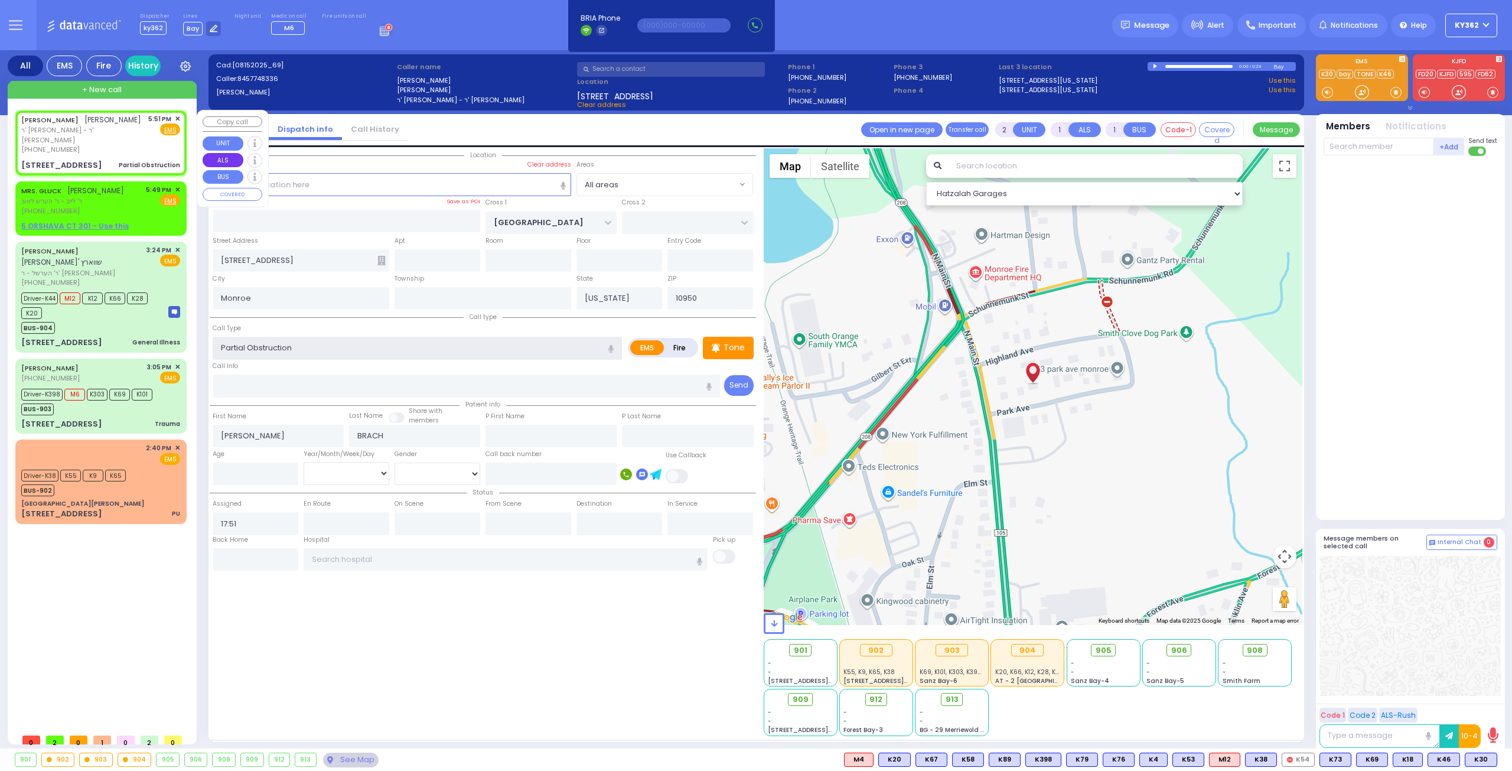
select select
radio input "true"
select select
select select "Hatzalah Garages"
click at [743, 347] on p "Tone" at bounding box center [733, 347] width 21 height 12
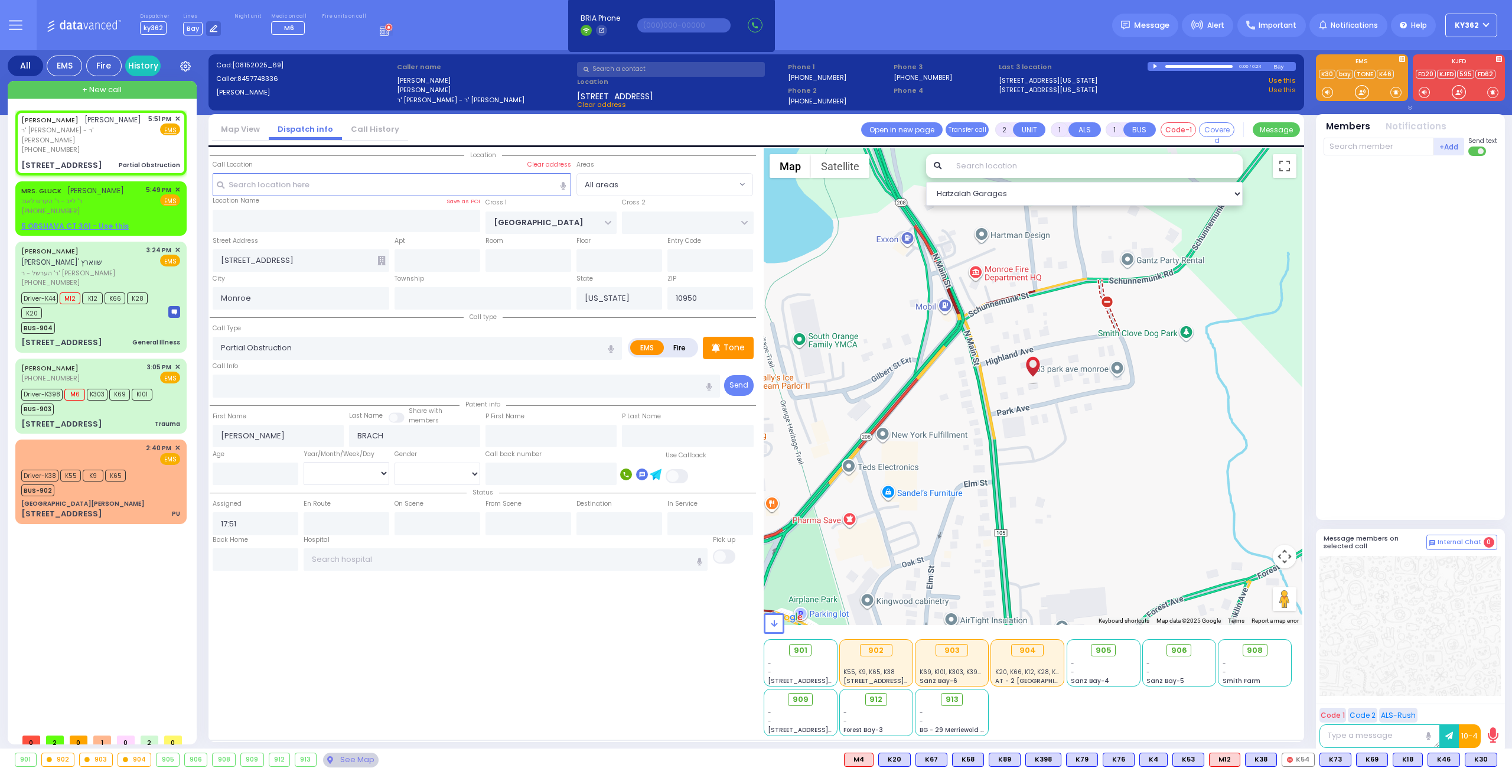
select select
radio input "true"
select select
select select "Hatzalah Garages"
click at [133, 142] on span "ר' אברהם לייב - ר' שמעון הירש" at bounding box center [82, 134] width 123 height 19
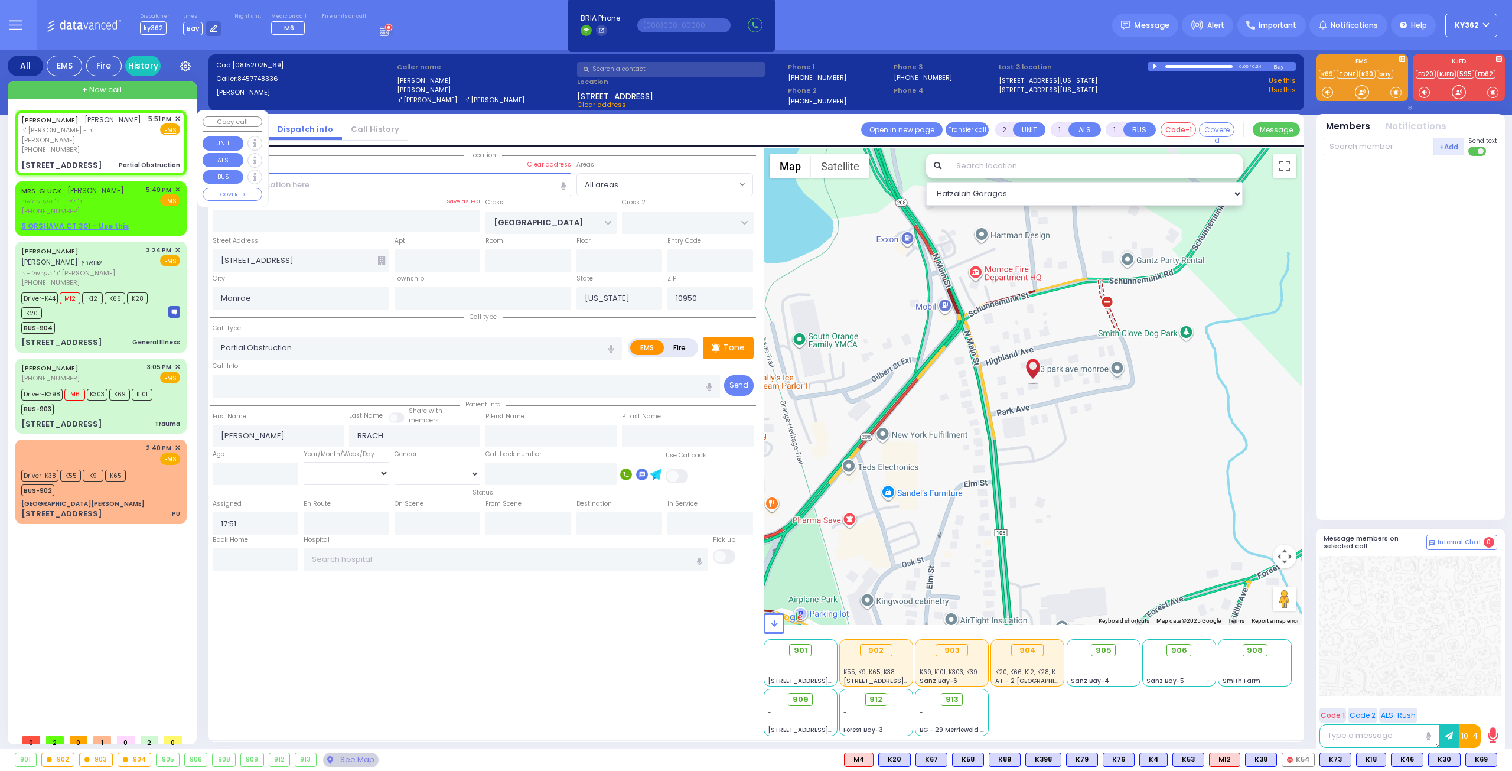
select select
radio input "true"
select select
select select "Hatzalah Garages"
click at [1477, 759] on span "K69" at bounding box center [1481, 759] width 31 height 13
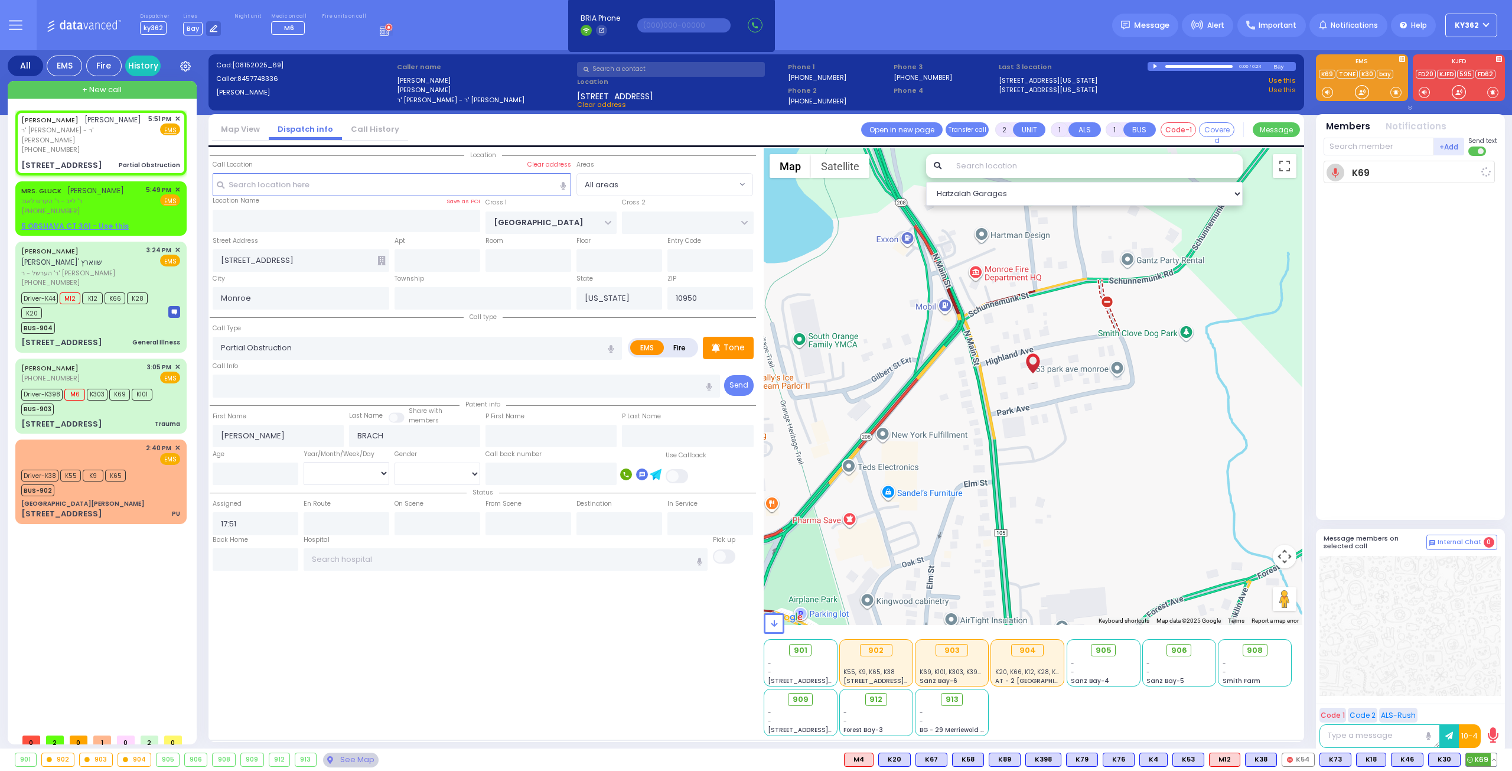
select select
radio input "true"
select select
type input "17:52"
select select "Hatzalah Garages"
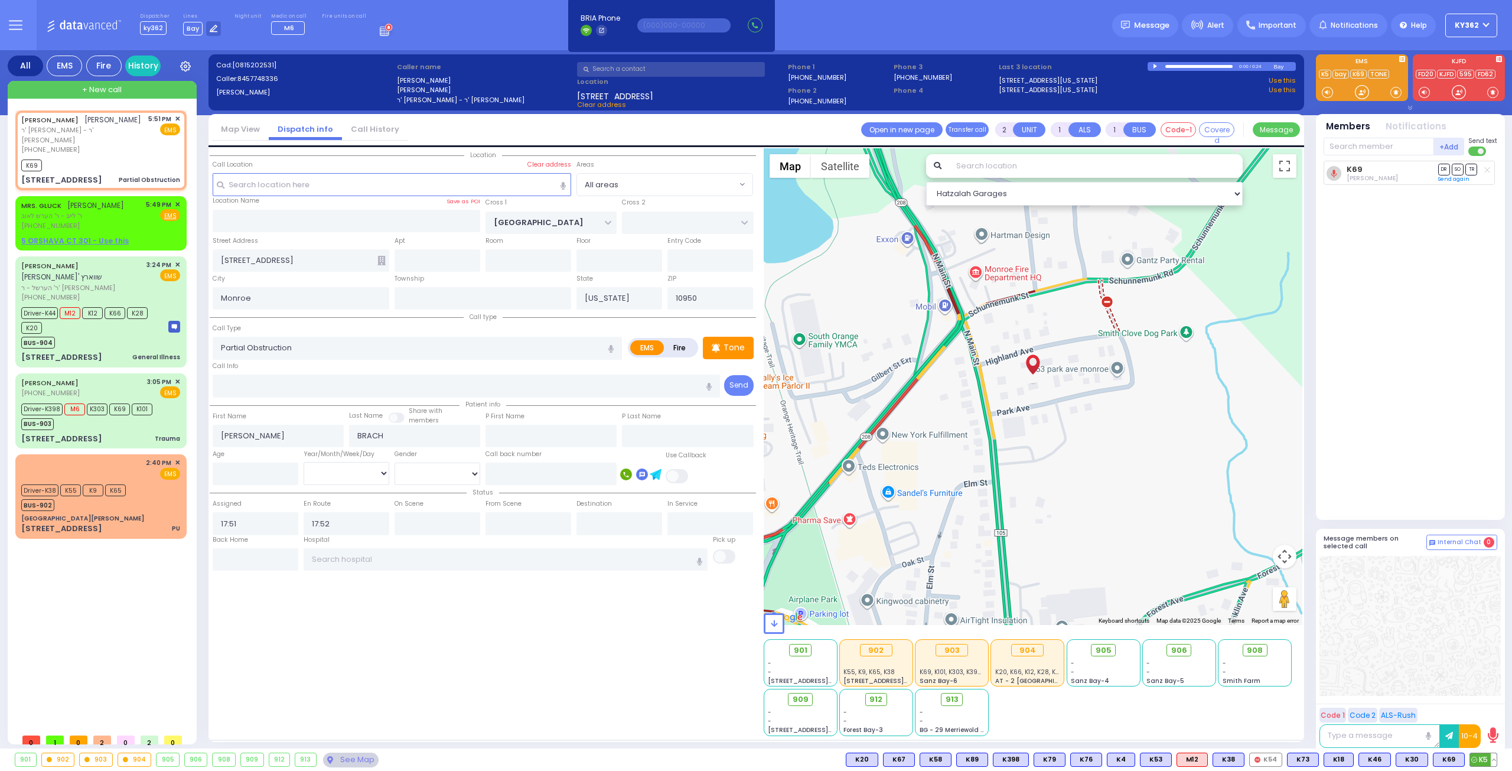
click at [1479, 758] on span "K5" at bounding box center [1483, 759] width 27 height 13
select select
radio input "true"
select select
select select "Hatzalah Garages"
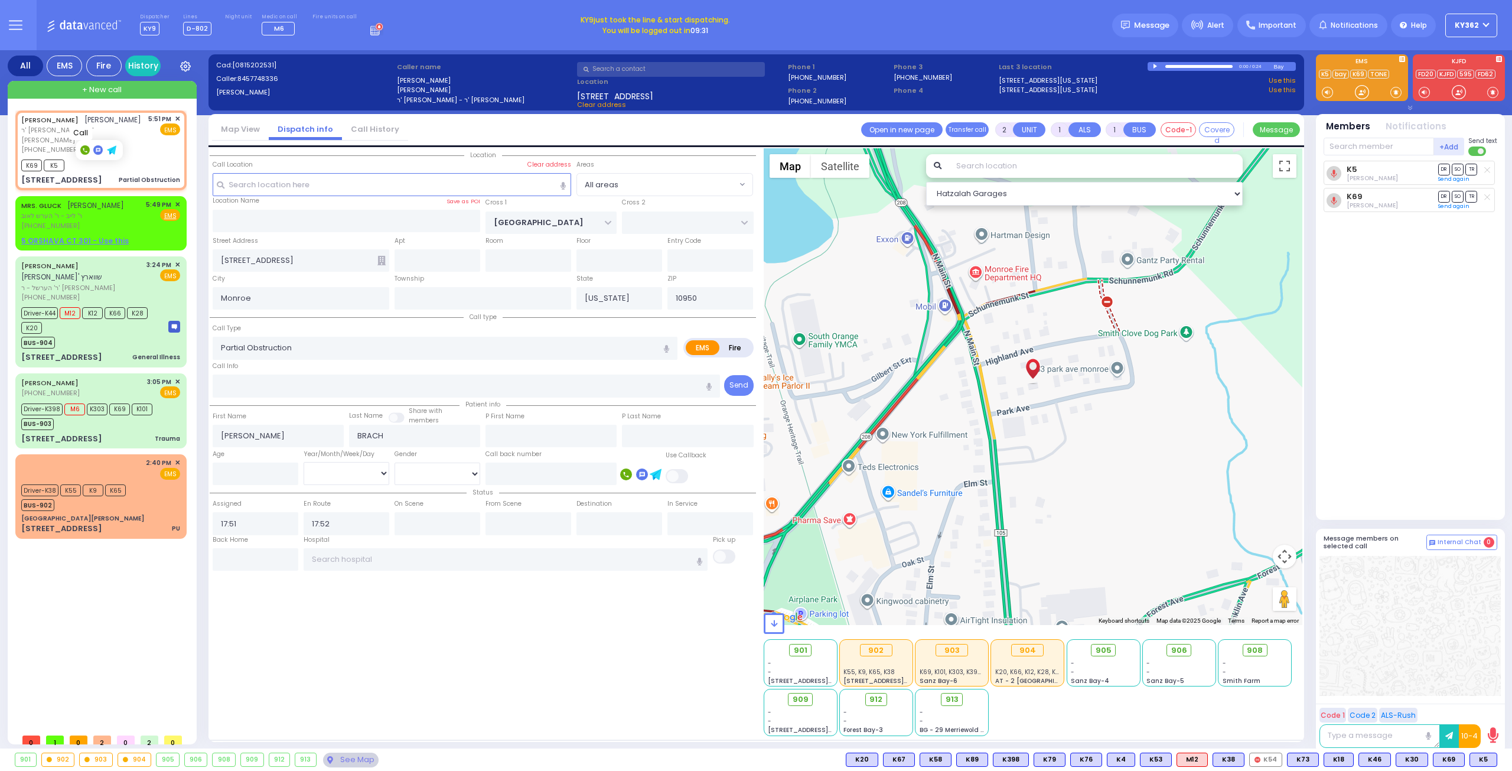
click at [84, 150] on rect at bounding box center [84, 149] width 9 height 9
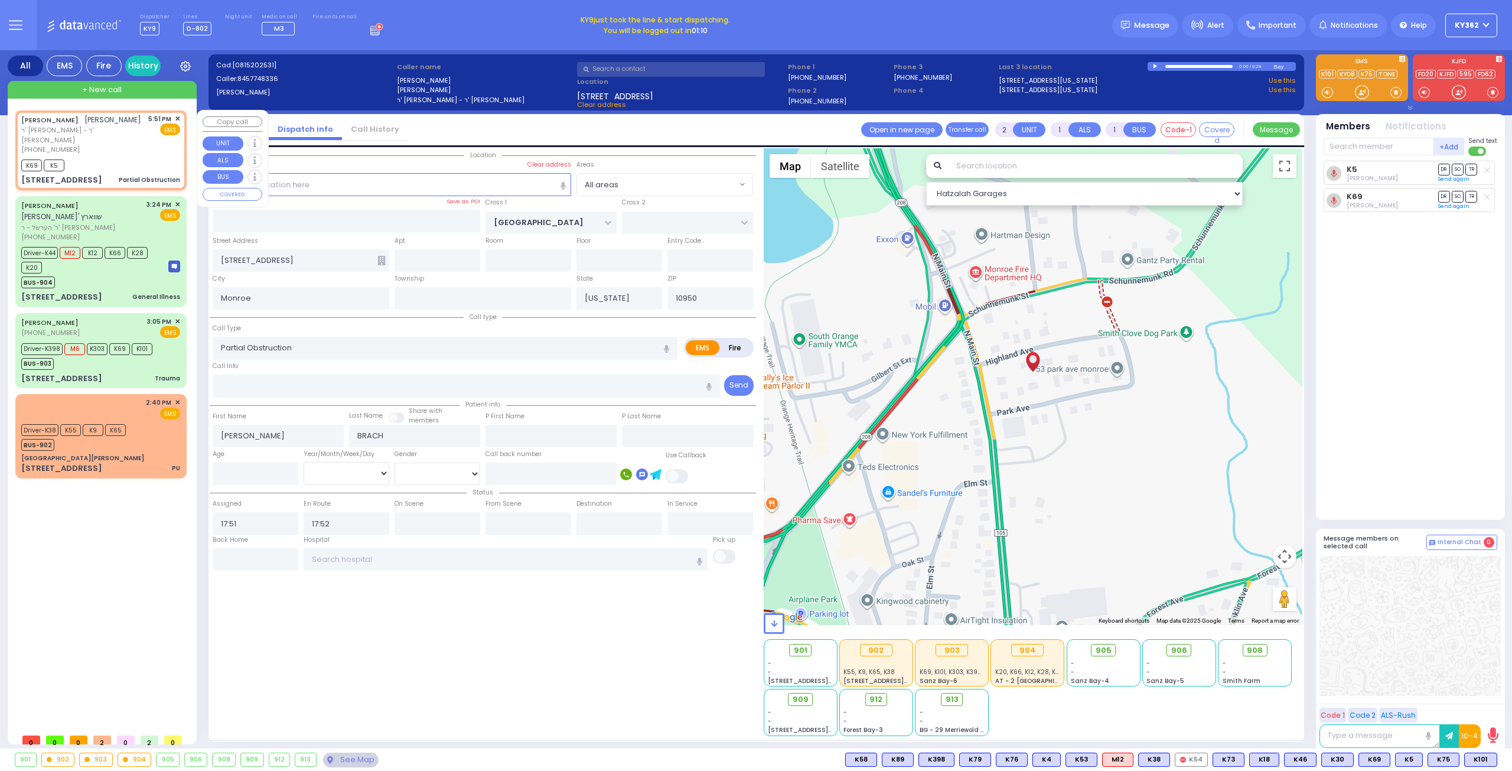
type input "6"
select select
radio input "true"
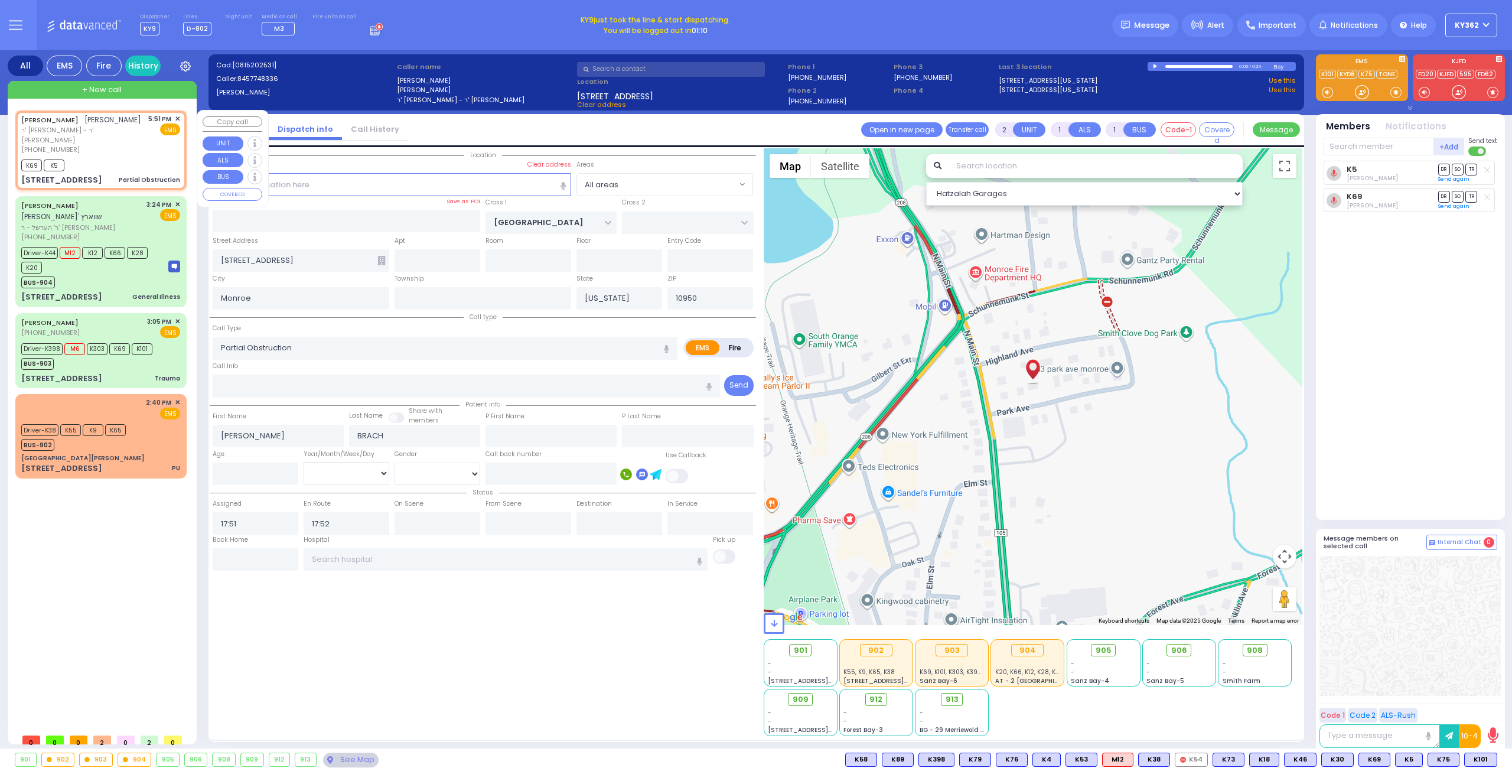
type input "Fradel"
type input "Brach"
type input "9"
select select "Month"
select select "Hatzalah Garages"
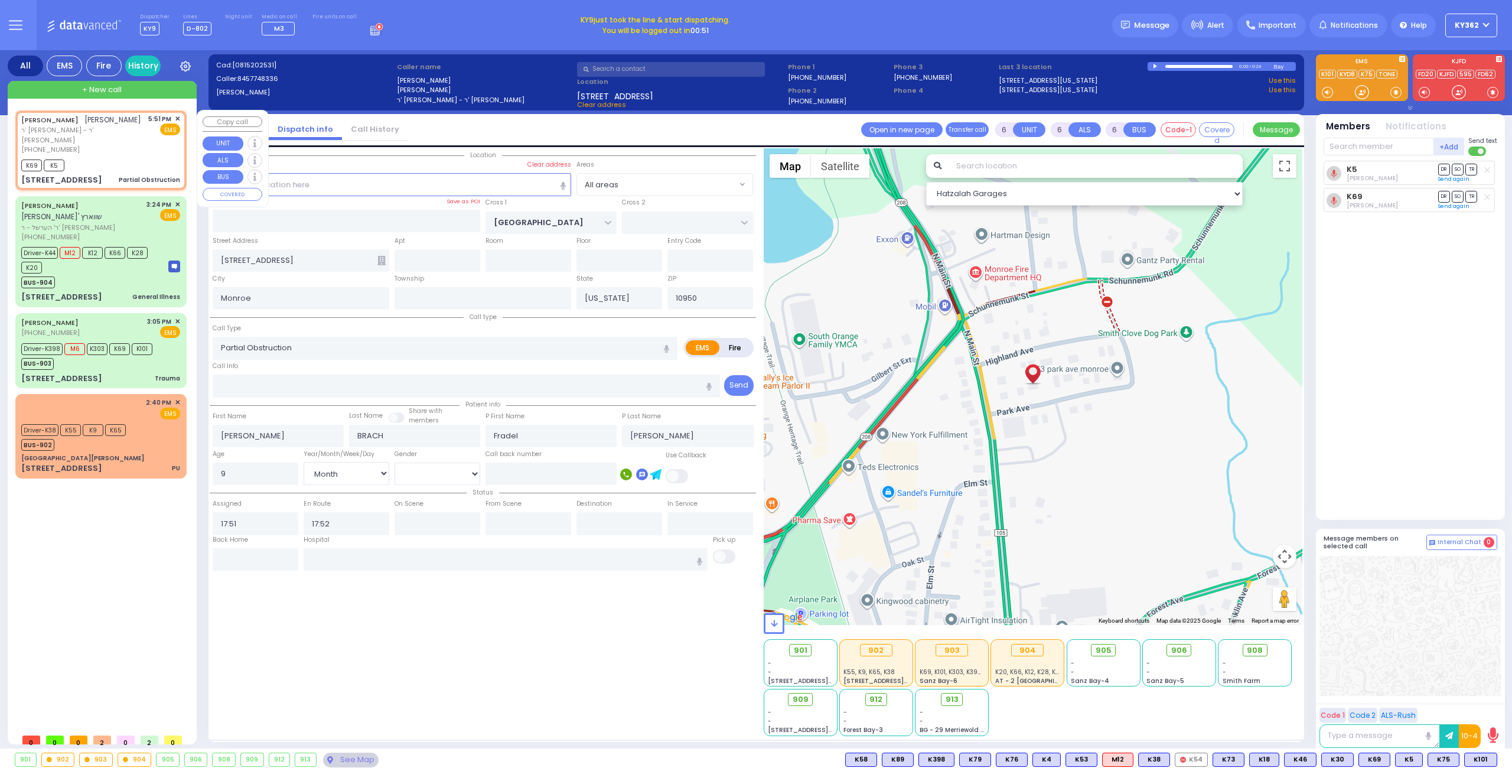
select select
radio input "true"
select select "Month"
select select "Hatzalah Garages"
select select
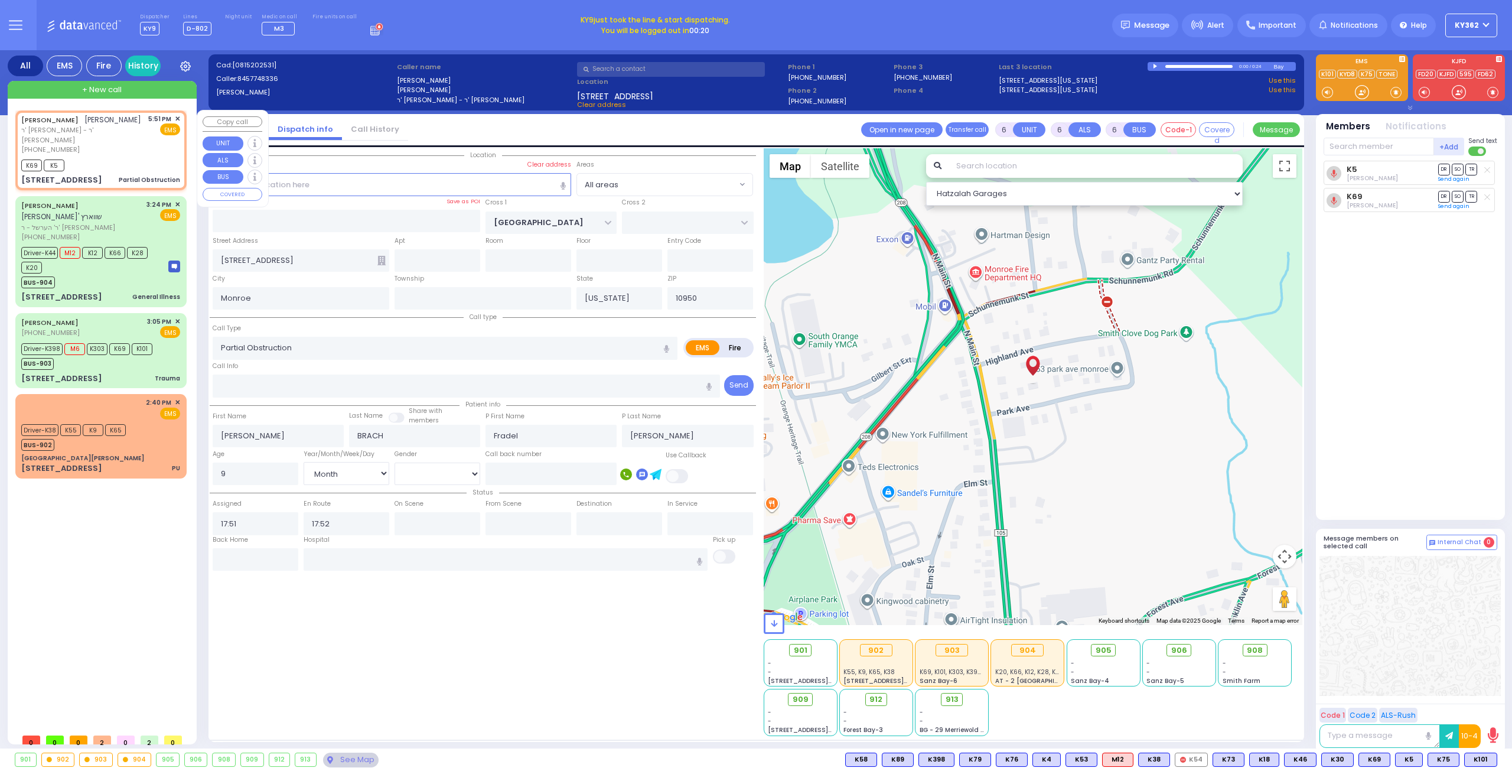
radio input "true"
select select "Month"
select select "Hatzalah Garages"
